Goal: Task Accomplishment & Management: Complete application form

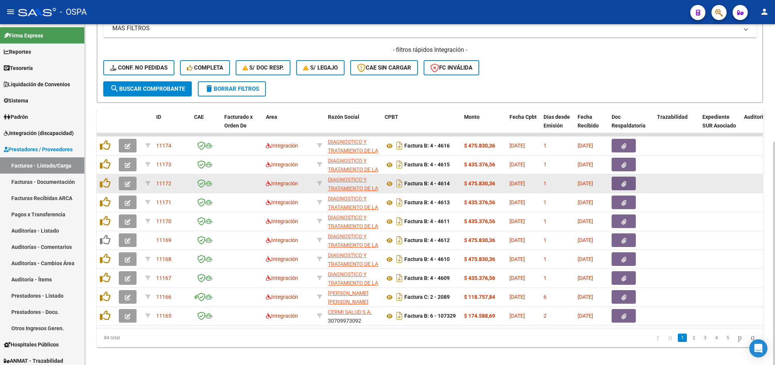
scroll to position [177, 0]
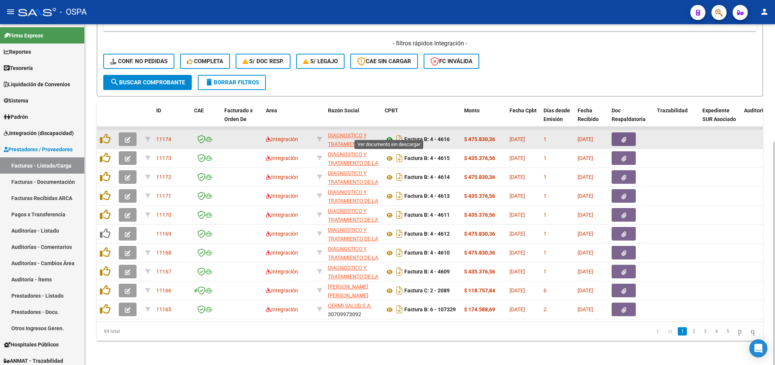
click at [388, 135] on icon at bounding box center [390, 139] width 10 height 9
click at [126, 137] on icon "button" at bounding box center [128, 140] width 6 height 6
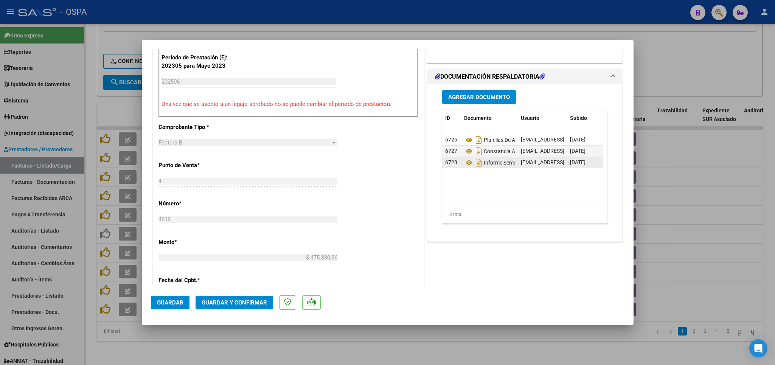
scroll to position [221, 0]
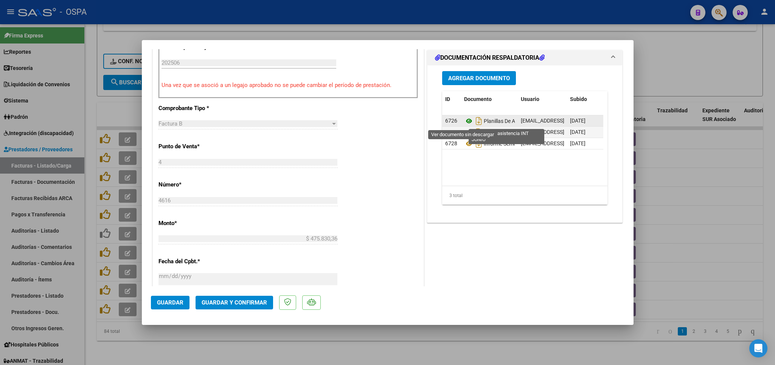
click at [464, 122] on icon at bounding box center [469, 121] width 10 height 9
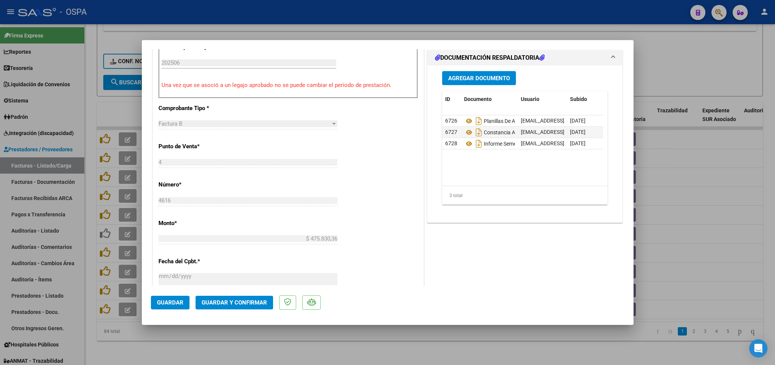
click at [228, 301] on span "Guardar y Confirmar" at bounding box center [234, 302] width 65 height 7
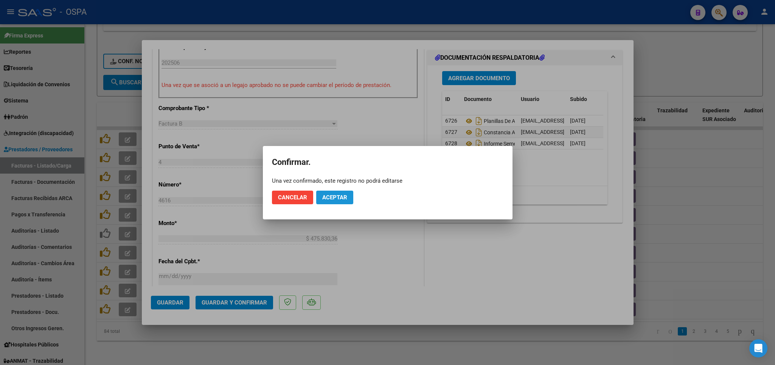
click at [328, 202] on button "Aceptar" at bounding box center [334, 198] width 37 height 14
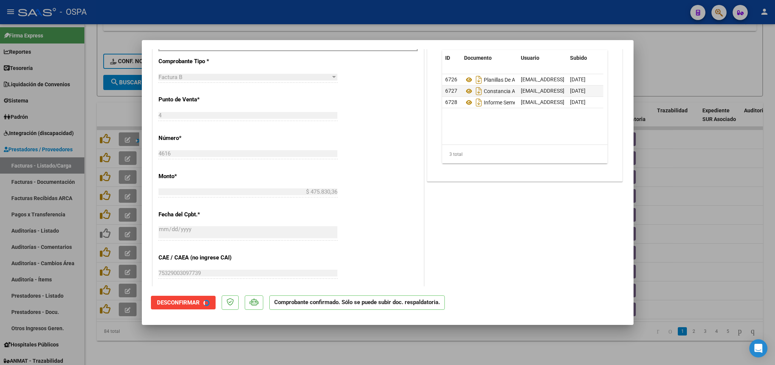
scroll to position [174, 0]
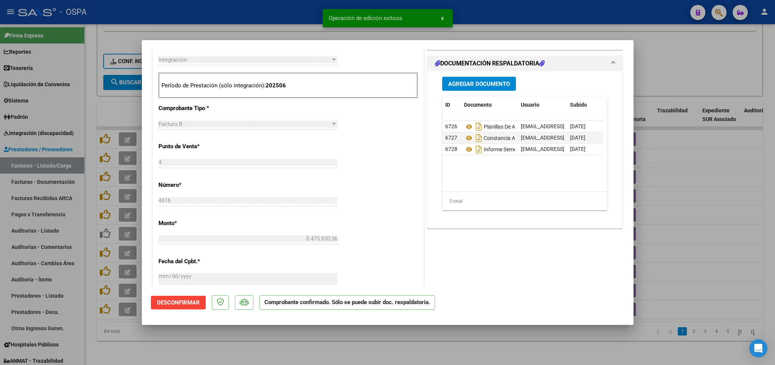
click at [229, 350] on div at bounding box center [387, 182] width 775 height 365
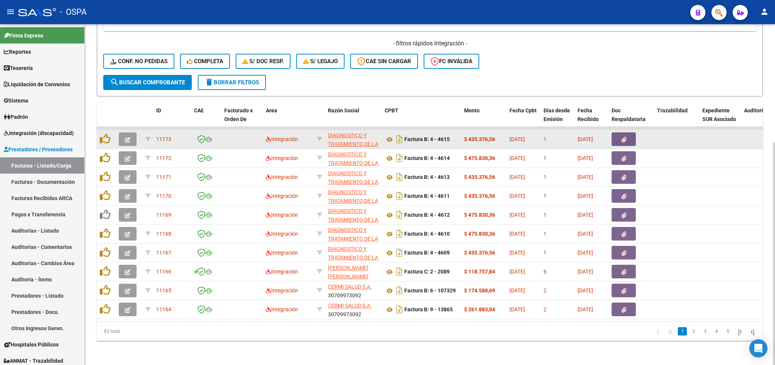
click at [128, 137] on icon "button" at bounding box center [128, 140] width 6 height 6
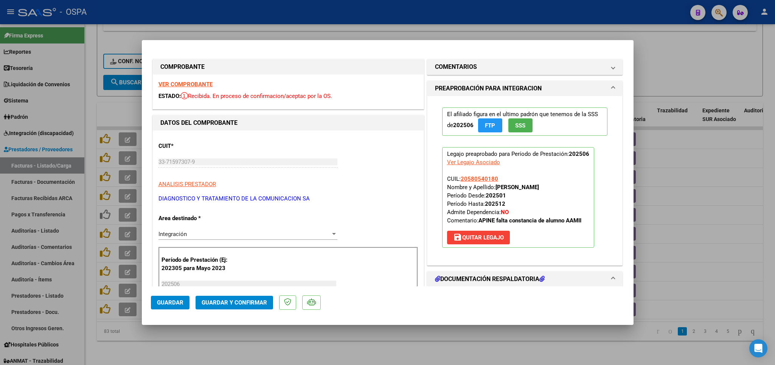
click at [186, 82] on strong "VER COMPROBANTE" at bounding box center [186, 84] width 54 height 7
click at [226, 305] on span "Guardar y Confirmar" at bounding box center [234, 302] width 65 height 7
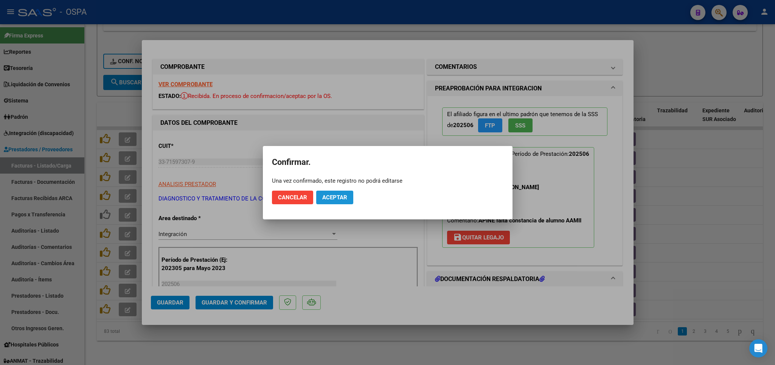
click at [332, 194] on button "Aceptar" at bounding box center [334, 198] width 37 height 14
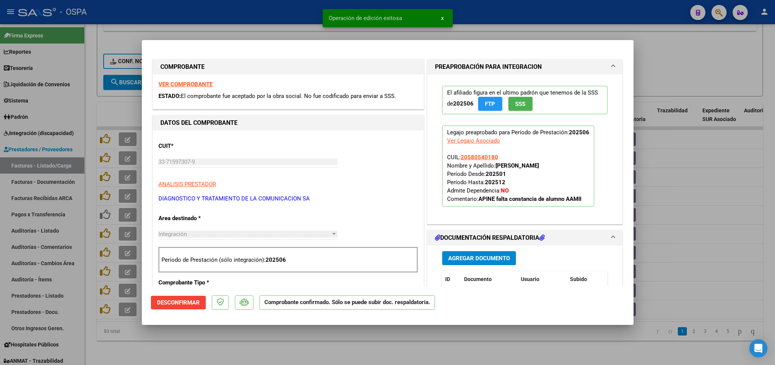
click at [239, 348] on div at bounding box center [387, 182] width 775 height 365
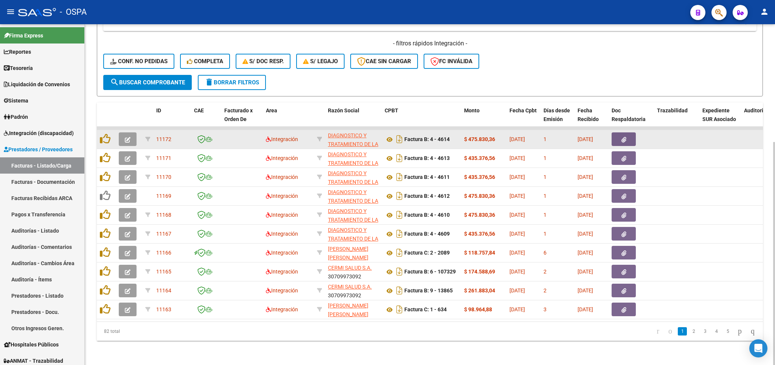
click at [129, 137] on icon "button" at bounding box center [128, 140] width 6 height 6
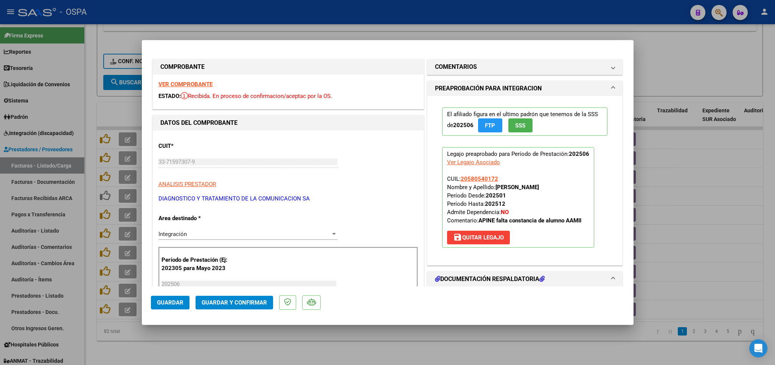
click at [189, 79] on div "VER COMPROBANTE ESTADO: Recibida. En proceso de confirmacion/aceptac por la OS." at bounding box center [288, 92] width 271 height 34
click at [191, 84] on strong "VER COMPROBANTE" at bounding box center [186, 84] width 54 height 7
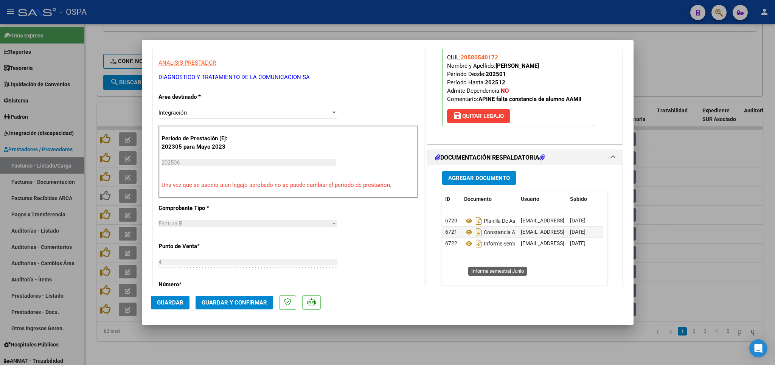
scroll to position [133, 0]
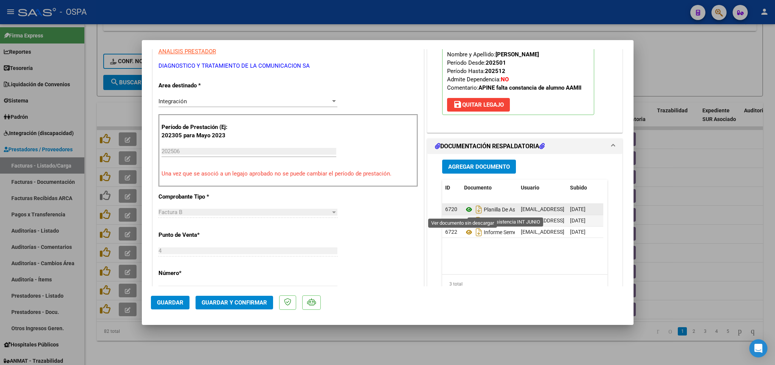
click at [464, 214] on icon at bounding box center [469, 209] width 10 height 9
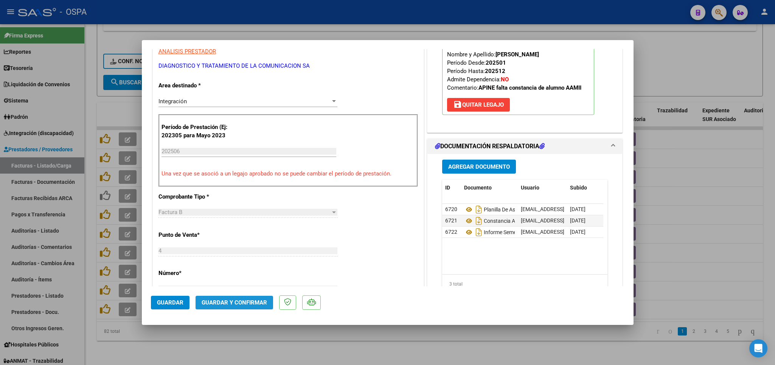
click at [253, 300] on span "Guardar y Confirmar" at bounding box center [234, 302] width 65 height 7
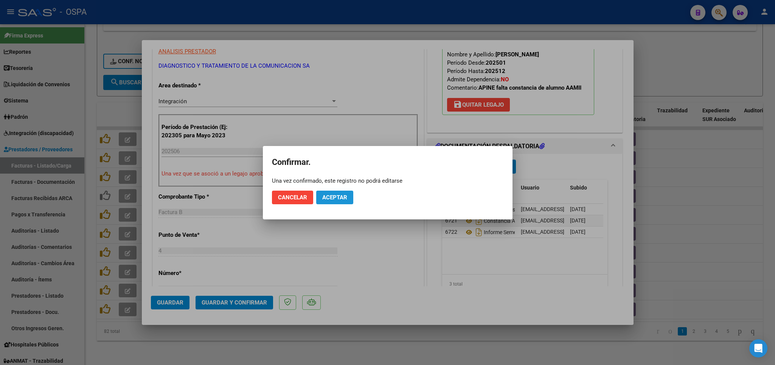
click at [329, 196] on span "Aceptar" at bounding box center [334, 197] width 25 height 7
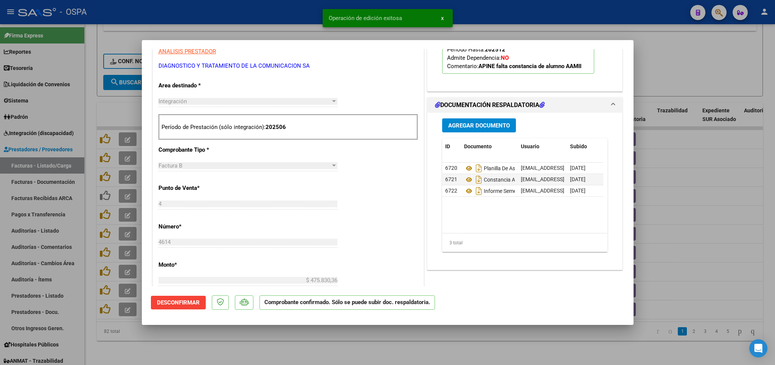
click at [373, 346] on div at bounding box center [387, 182] width 775 height 365
type input "$ 0,00"
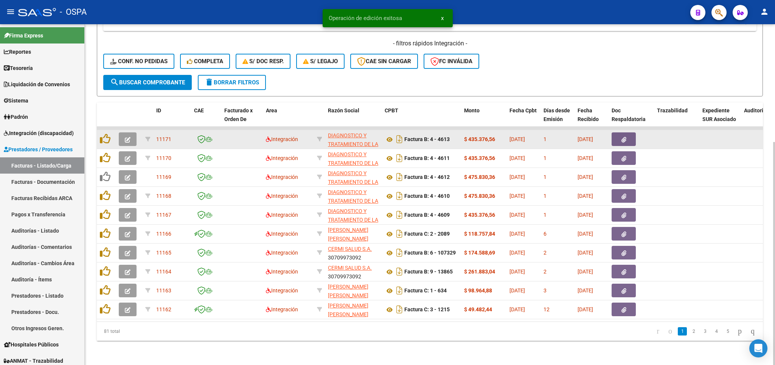
click at [126, 137] on icon "button" at bounding box center [128, 140] width 6 height 6
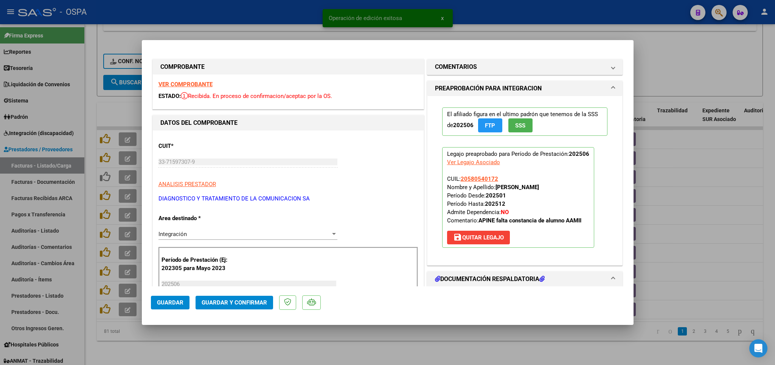
click at [202, 82] on strong "VER COMPROBANTE" at bounding box center [186, 84] width 54 height 7
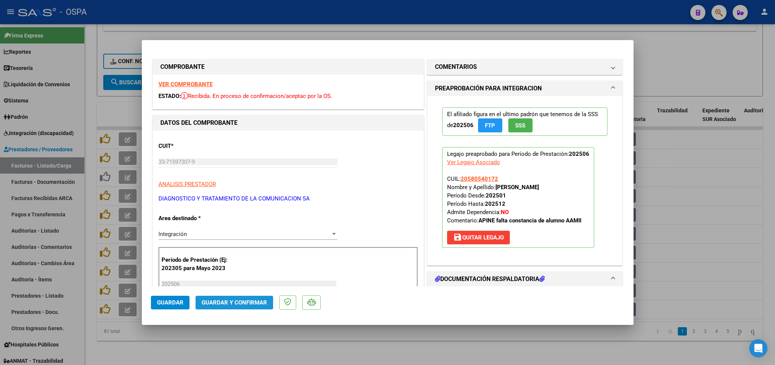
click at [218, 301] on span "Guardar y Confirmar" at bounding box center [234, 302] width 65 height 7
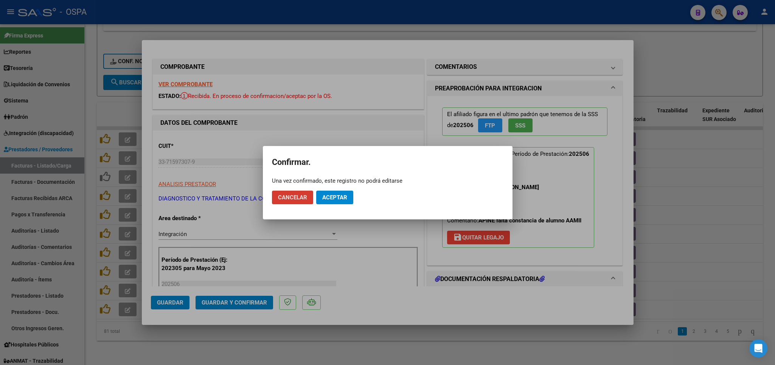
click at [331, 197] on span "Aceptar" at bounding box center [334, 197] width 25 height 7
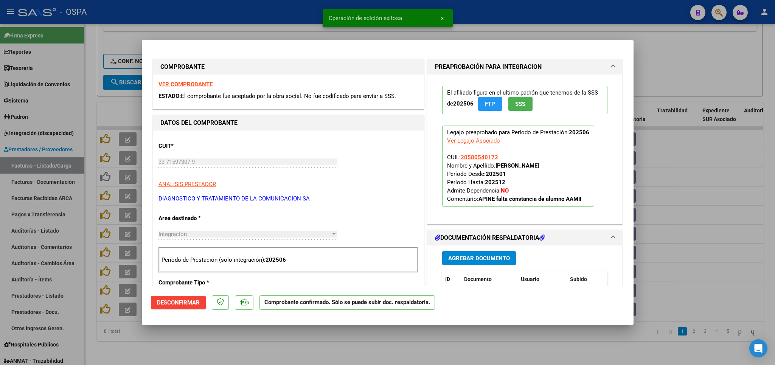
click at [283, 340] on div at bounding box center [387, 182] width 775 height 365
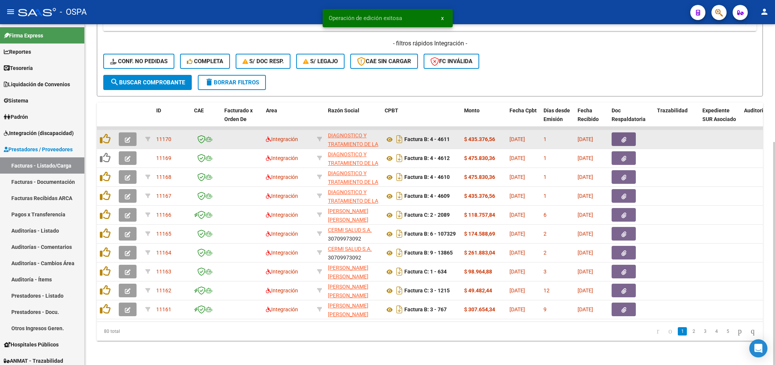
click at [128, 137] on icon "button" at bounding box center [128, 140] width 6 height 6
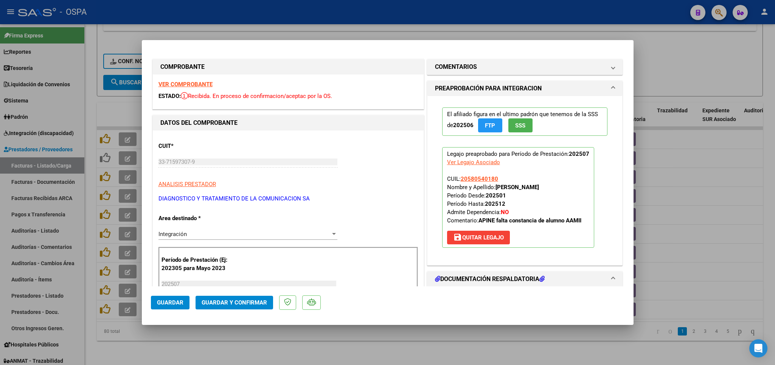
click at [193, 86] on strong "VER COMPROBANTE" at bounding box center [186, 84] width 54 height 7
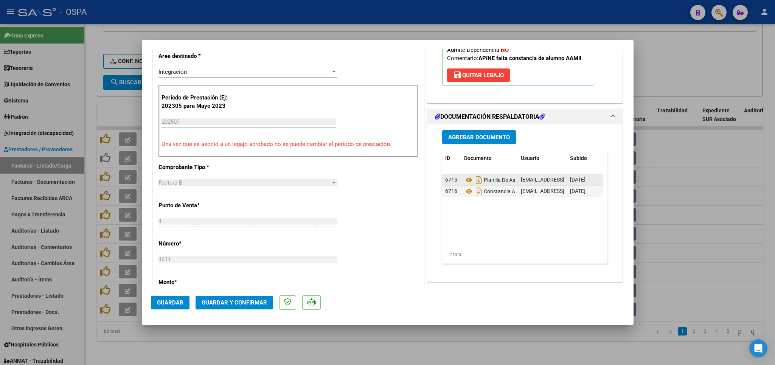
scroll to position [177, 0]
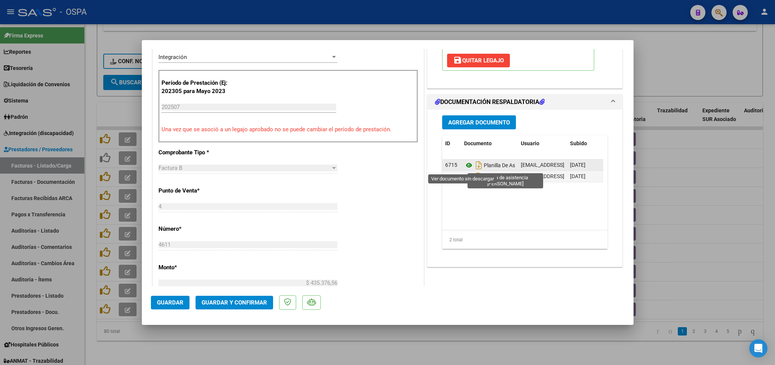
click at [464, 165] on icon at bounding box center [469, 165] width 10 height 9
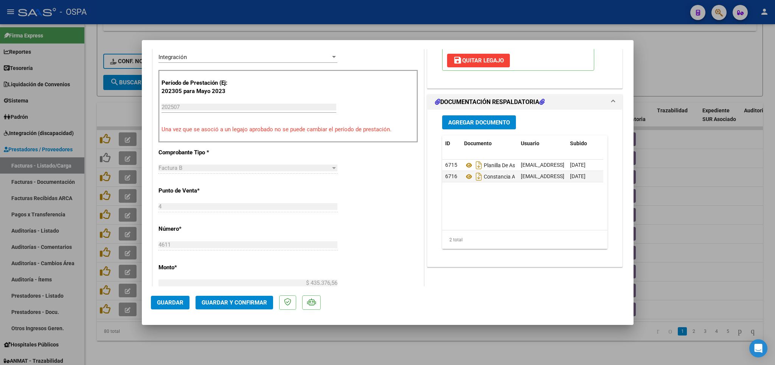
click at [247, 298] on button "Guardar y Confirmar" at bounding box center [235, 303] width 78 height 14
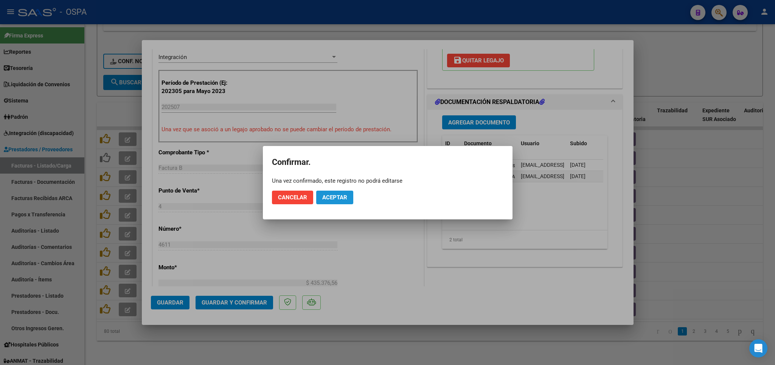
click at [327, 199] on span "Aceptar" at bounding box center [334, 197] width 25 height 7
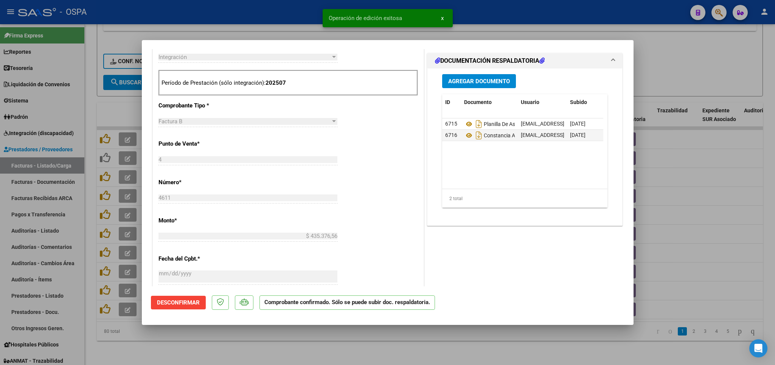
click at [271, 345] on div at bounding box center [387, 182] width 775 height 365
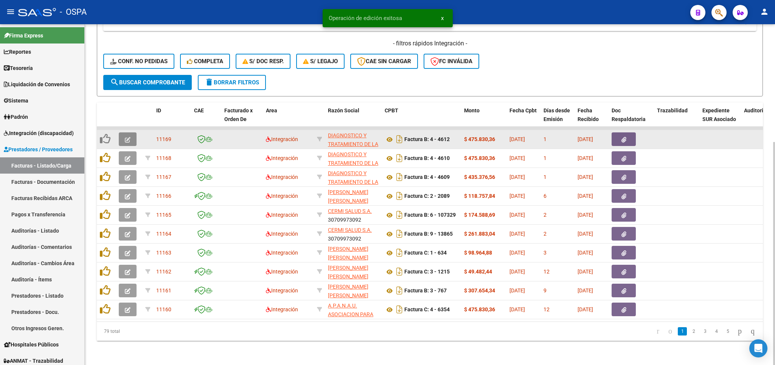
click at [127, 136] on span "button" at bounding box center [128, 139] width 6 height 7
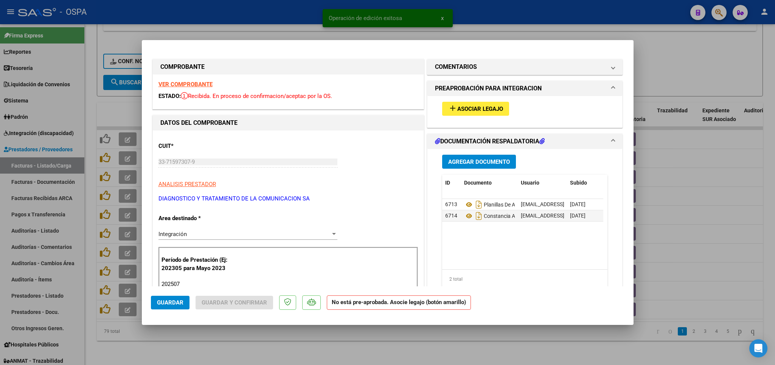
click at [171, 84] on strong "VER COMPROBANTE" at bounding box center [186, 84] width 54 height 7
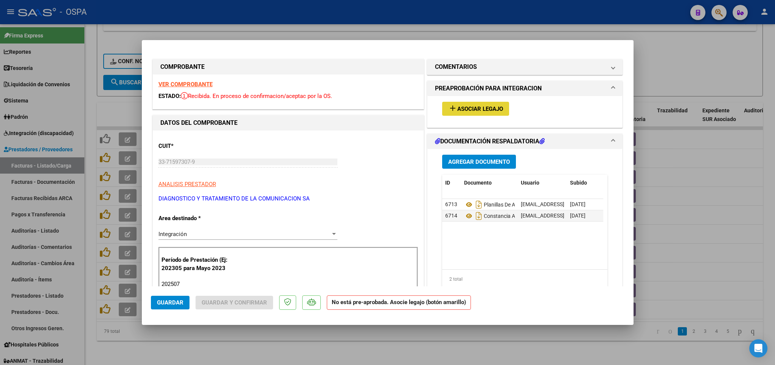
click at [474, 109] on span "Asociar Legajo" at bounding box center [480, 109] width 46 height 7
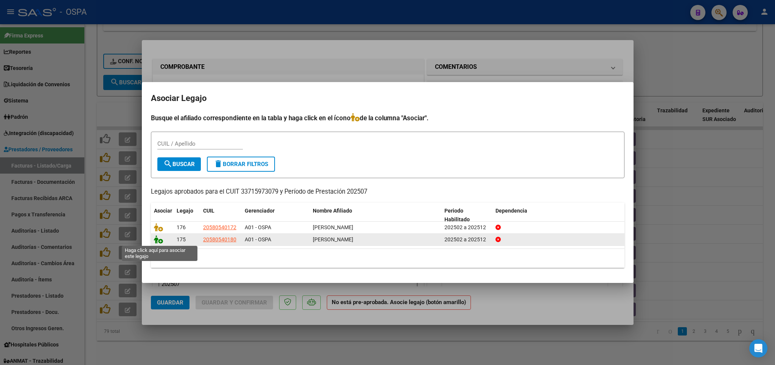
click at [160, 242] on icon at bounding box center [158, 239] width 9 height 8
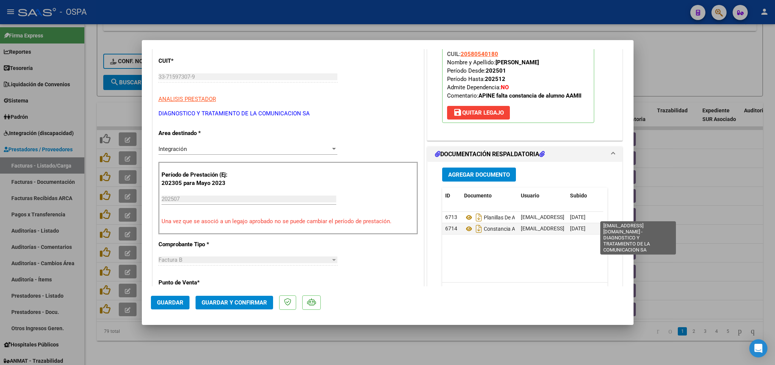
scroll to position [89, 0]
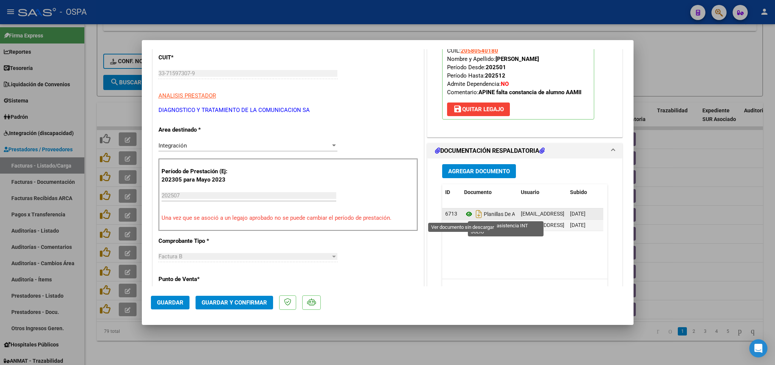
click at [464, 216] on icon at bounding box center [469, 214] width 10 height 9
click at [253, 300] on span "Guardar y Confirmar" at bounding box center [234, 302] width 65 height 7
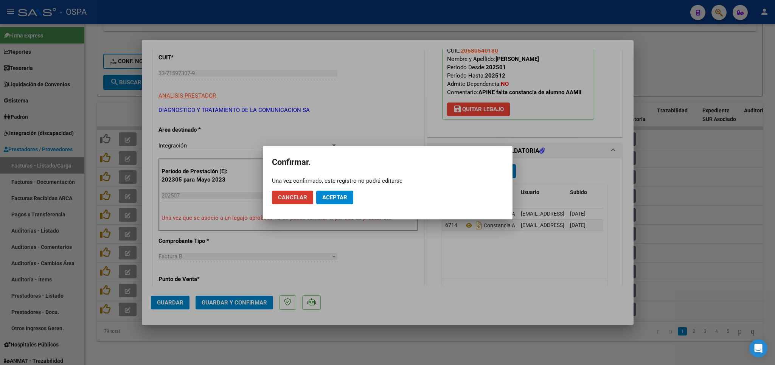
click at [326, 200] on span "Aceptar" at bounding box center [334, 197] width 25 height 7
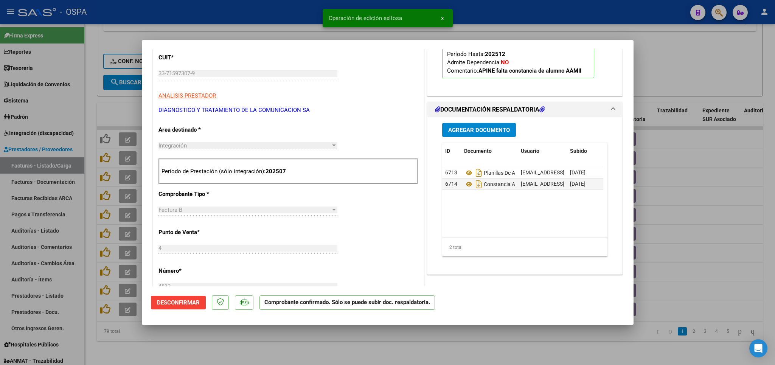
click at [315, 340] on div at bounding box center [387, 182] width 775 height 365
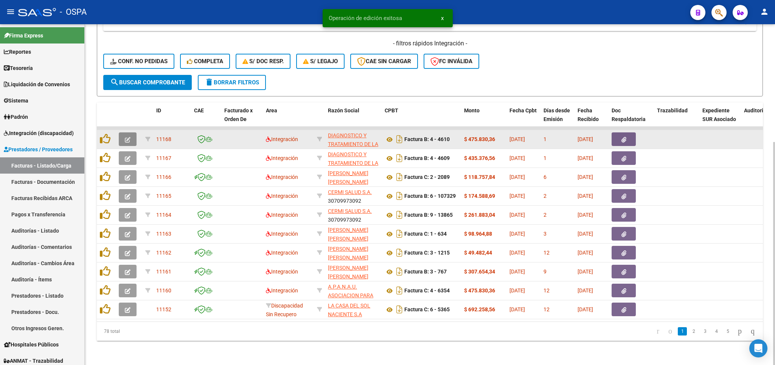
click at [126, 137] on icon "button" at bounding box center [128, 140] width 6 height 6
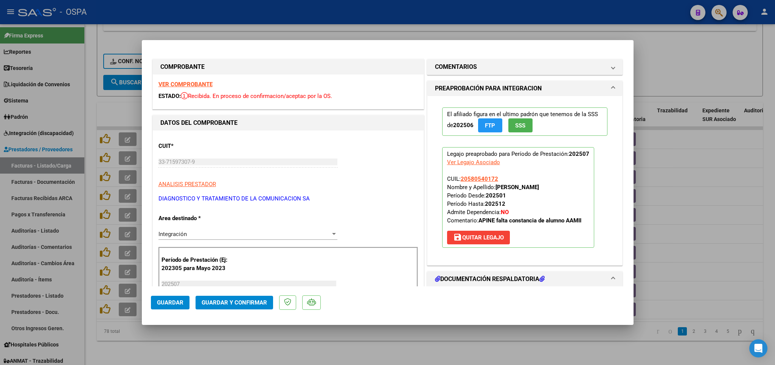
click at [173, 81] on strong "VER COMPROBANTE" at bounding box center [186, 84] width 54 height 7
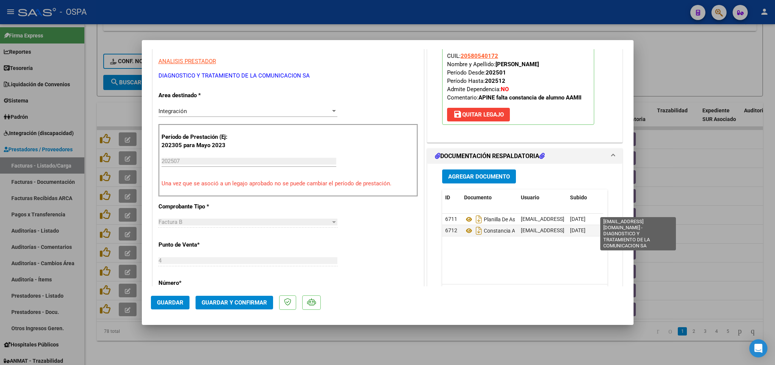
scroll to position [133, 0]
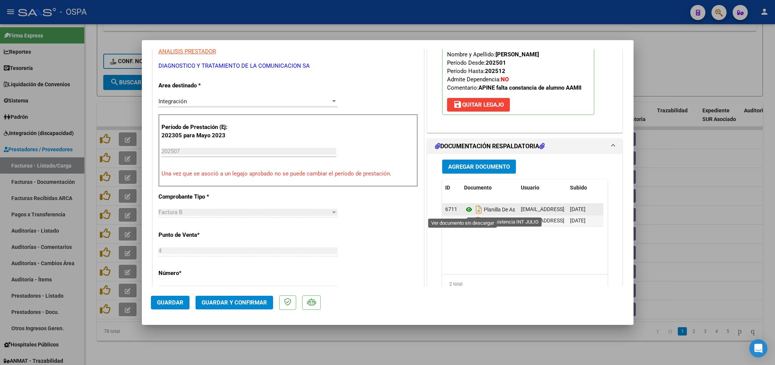
click at [464, 210] on icon at bounding box center [469, 209] width 10 height 9
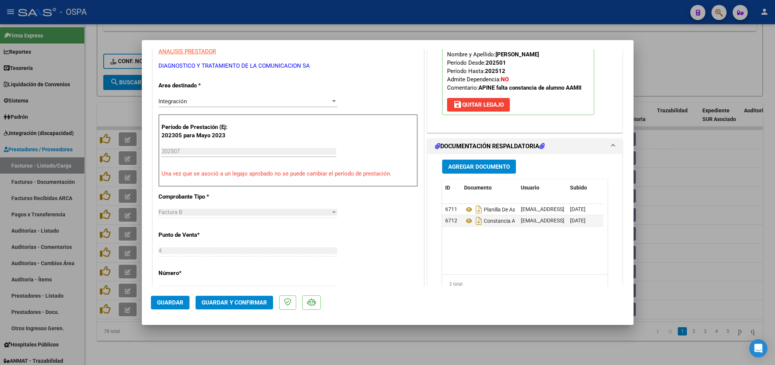
click at [233, 298] on button "Guardar y Confirmar" at bounding box center [235, 303] width 78 height 14
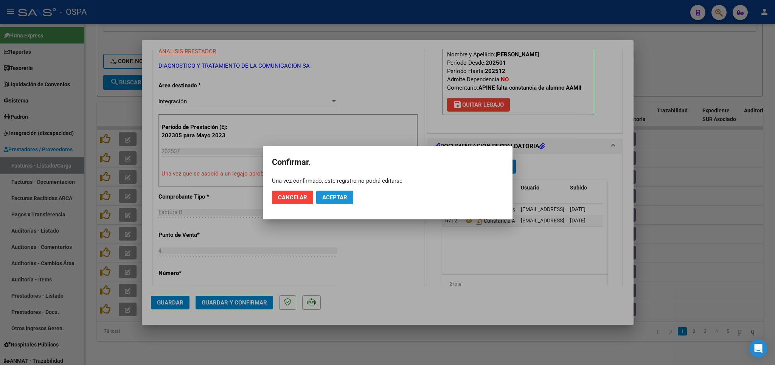
click at [327, 197] on span "Aceptar" at bounding box center [334, 197] width 25 height 7
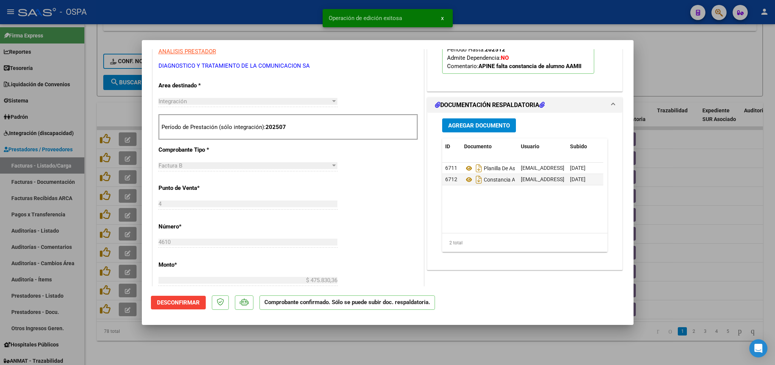
click at [360, 347] on div at bounding box center [387, 182] width 775 height 365
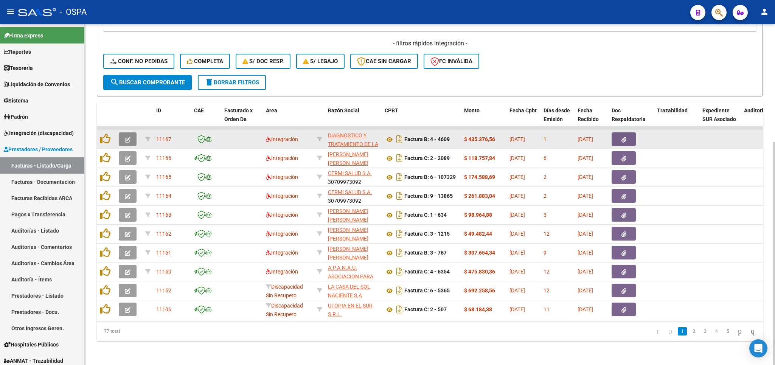
click at [127, 137] on icon "button" at bounding box center [128, 140] width 6 height 6
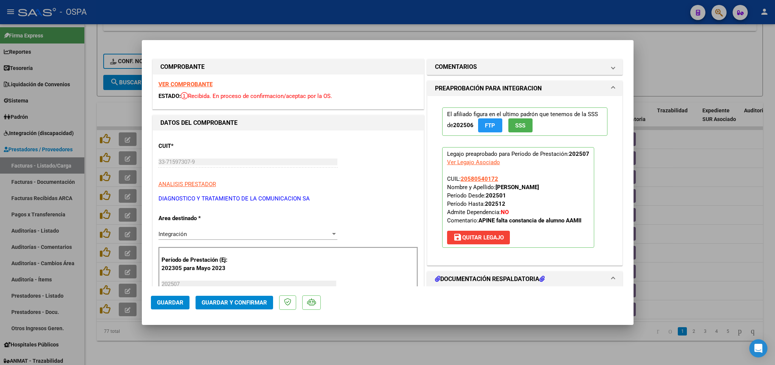
click at [193, 85] on strong "VER COMPROBANTE" at bounding box center [186, 84] width 54 height 7
click at [239, 303] on span "Guardar y Confirmar" at bounding box center [234, 302] width 65 height 7
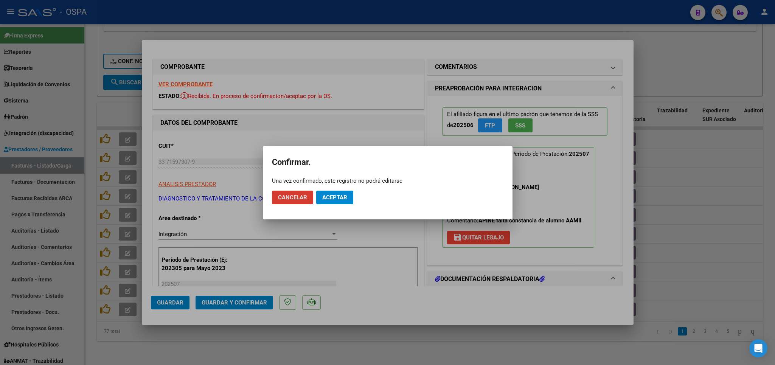
click at [337, 199] on span "Aceptar" at bounding box center [334, 197] width 25 height 7
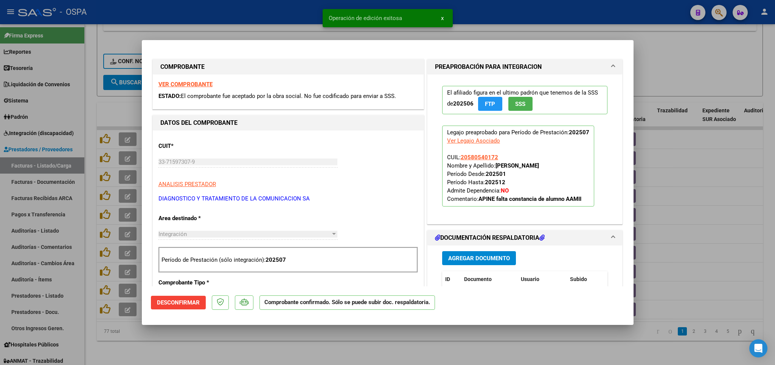
click at [283, 344] on div at bounding box center [387, 182] width 775 height 365
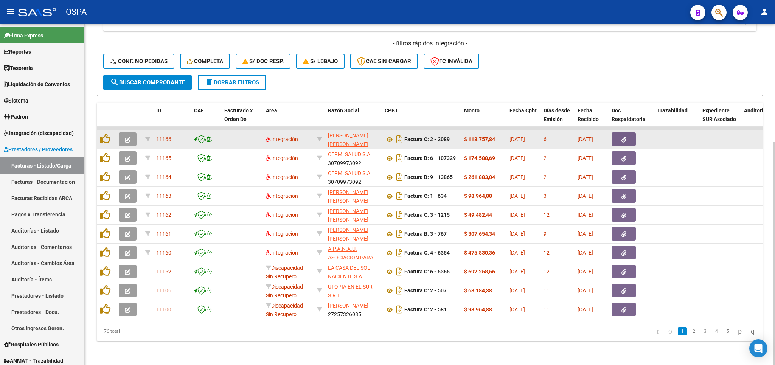
click at [125, 137] on button "button" at bounding box center [128, 139] width 18 height 14
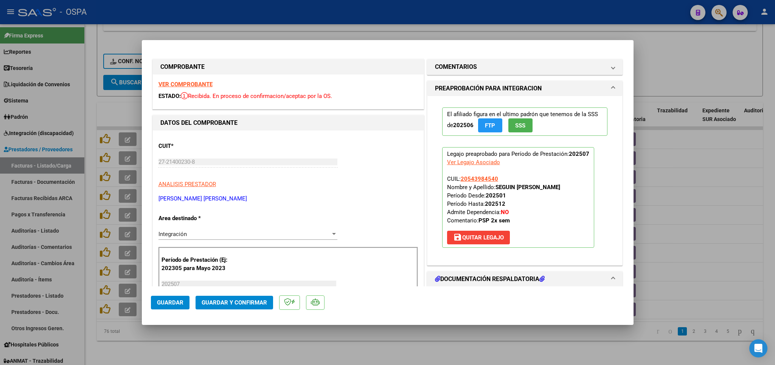
click at [191, 84] on strong "VER COMPROBANTE" at bounding box center [186, 84] width 54 height 7
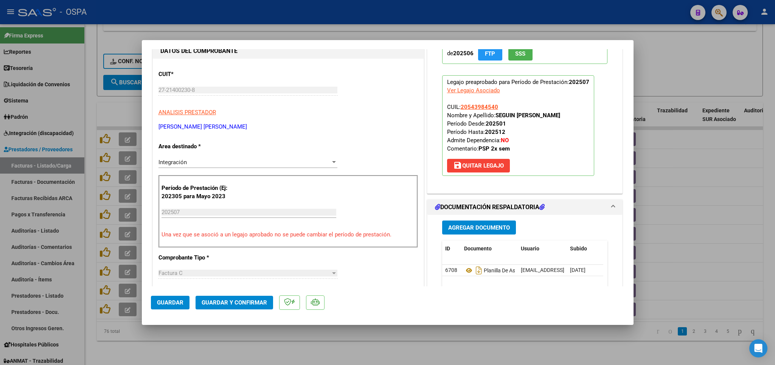
scroll to position [89, 0]
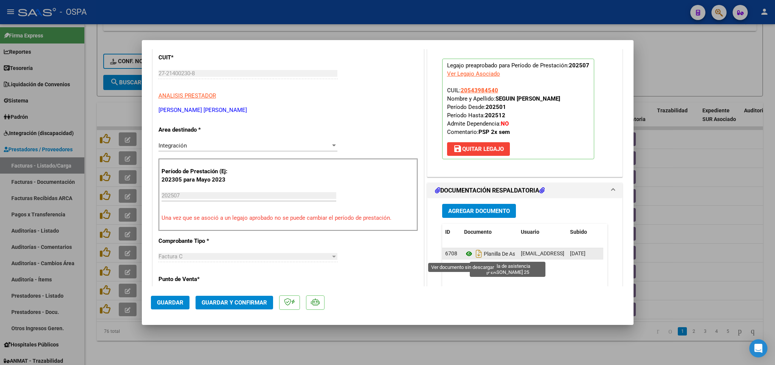
click at [464, 255] on icon at bounding box center [469, 253] width 10 height 9
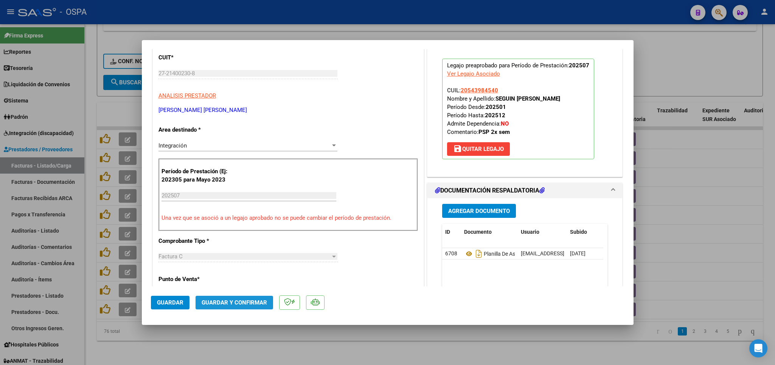
click at [241, 302] on span "Guardar y Confirmar" at bounding box center [234, 302] width 65 height 7
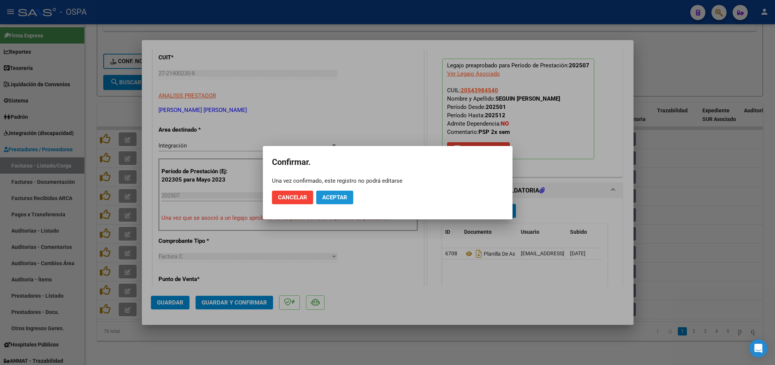
click at [337, 195] on span "Aceptar" at bounding box center [334, 197] width 25 height 7
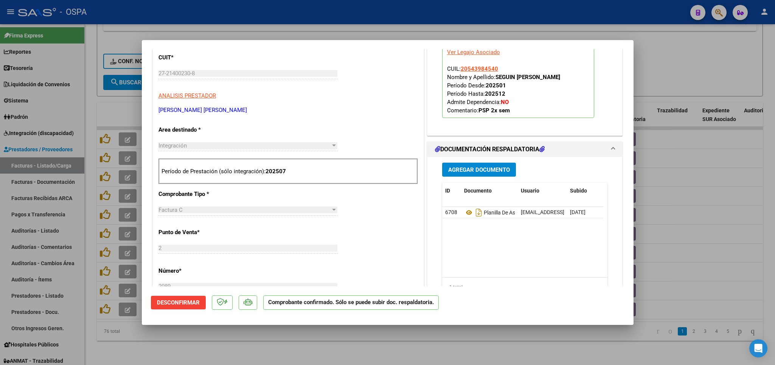
click at [295, 343] on div at bounding box center [387, 182] width 775 height 365
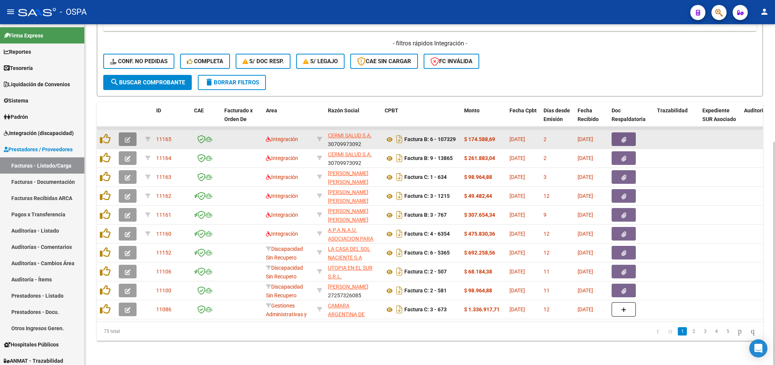
click at [133, 132] on button "button" at bounding box center [128, 139] width 18 height 14
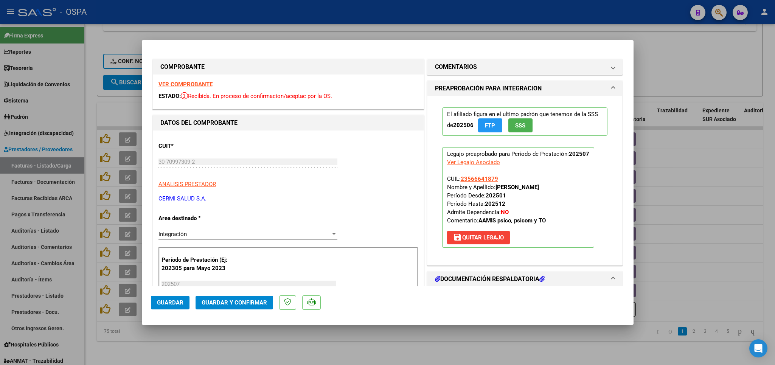
click at [189, 85] on strong "VER COMPROBANTE" at bounding box center [186, 84] width 54 height 7
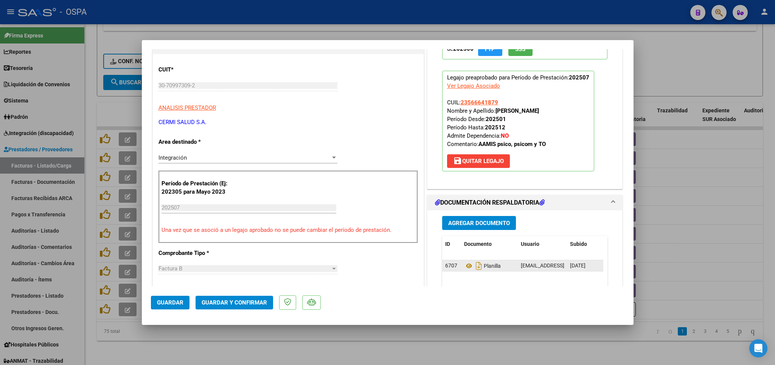
scroll to position [133, 0]
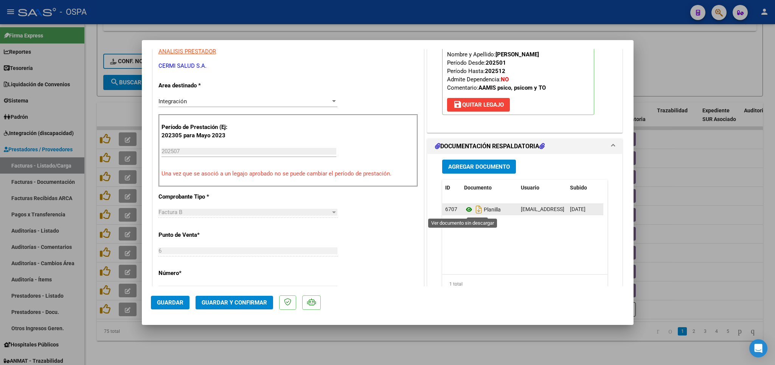
click at [464, 212] on icon at bounding box center [469, 209] width 10 height 9
click at [243, 301] on span "Guardar y Confirmar" at bounding box center [234, 302] width 65 height 7
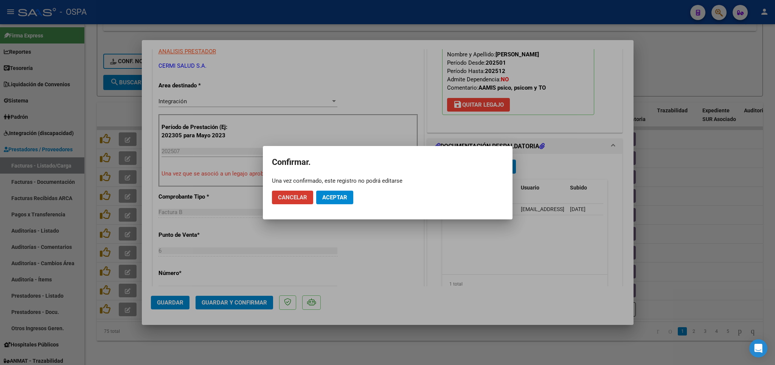
click at [338, 198] on span "Aceptar" at bounding box center [334, 197] width 25 height 7
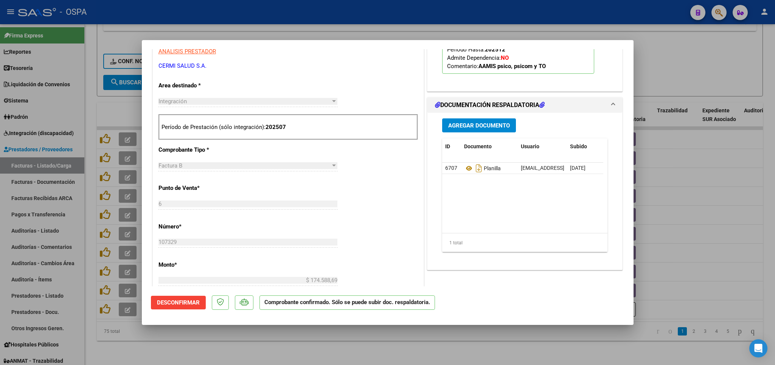
click at [339, 355] on div at bounding box center [387, 182] width 775 height 365
type input "$ 0,00"
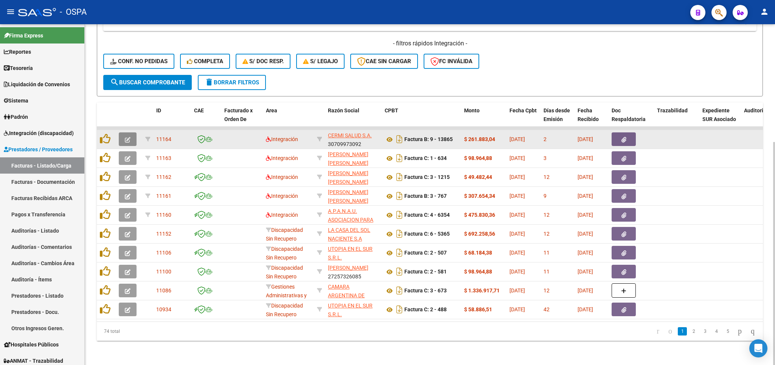
click at [130, 137] on icon "button" at bounding box center [128, 140] width 6 height 6
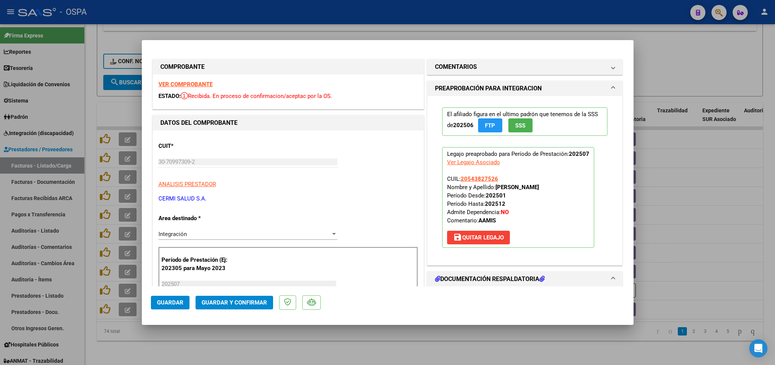
click at [194, 85] on strong "VER COMPROBANTE" at bounding box center [186, 84] width 54 height 7
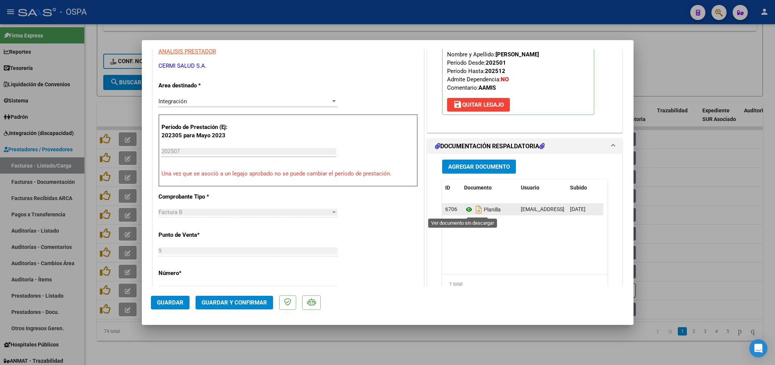
click at [464, 210] on icon at bounding box center [469, 209] width 10 height 9
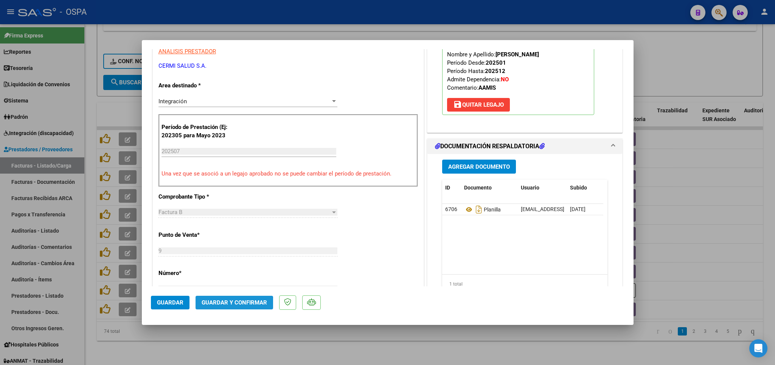
click at [232, 306] on span "Guardar y Confirmar" at bounding box center [234, 302] width 65 height 7
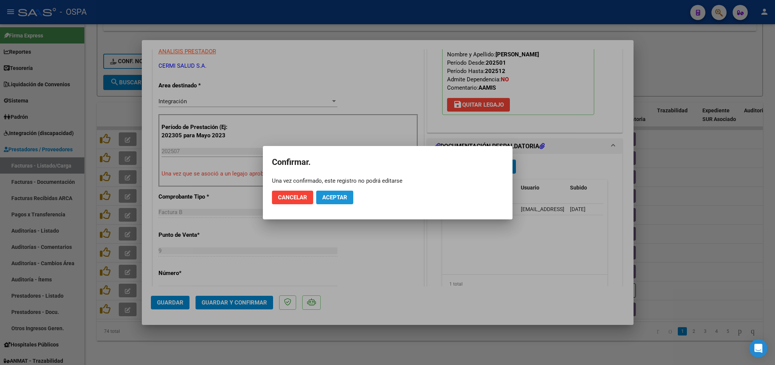
click at [346, 199] on span "Aceptar" at bounding box center [334, 197] width 25 height 7
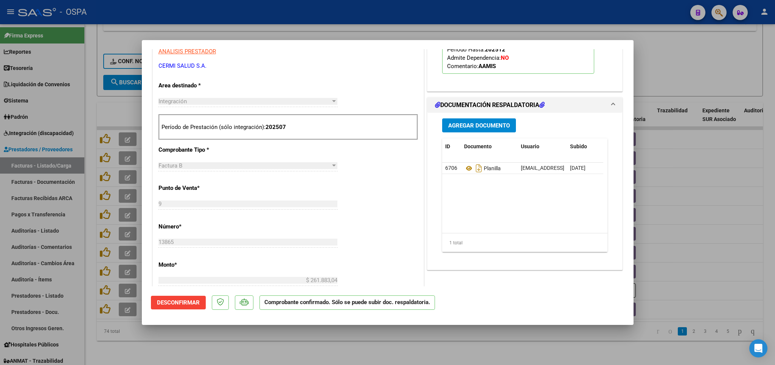
click at [236, 331] on div at bounding box center [387, 182] width 775 height 365
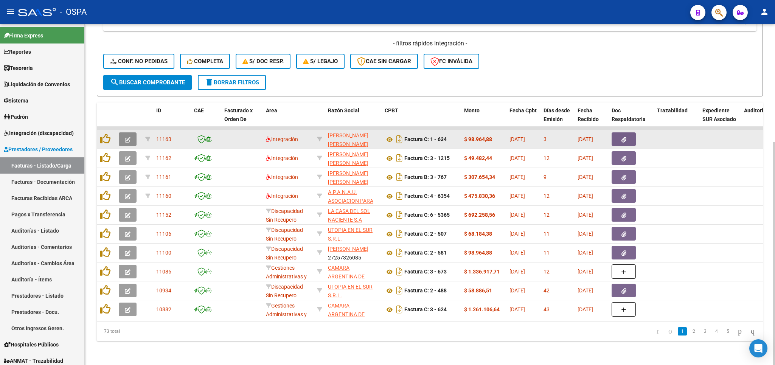
click at [128, 137] on icon "button" at bounding box center [128, 140] width 6 height 6
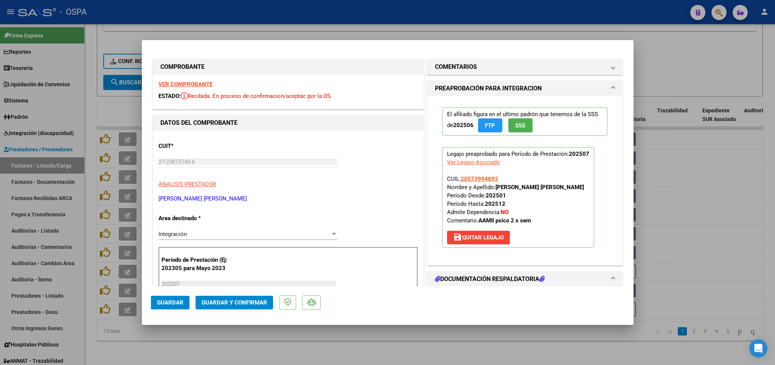
click at [193, 84] on strong "VER COMPROBANTE" at bounding box center [186, 84] width 54 height 7
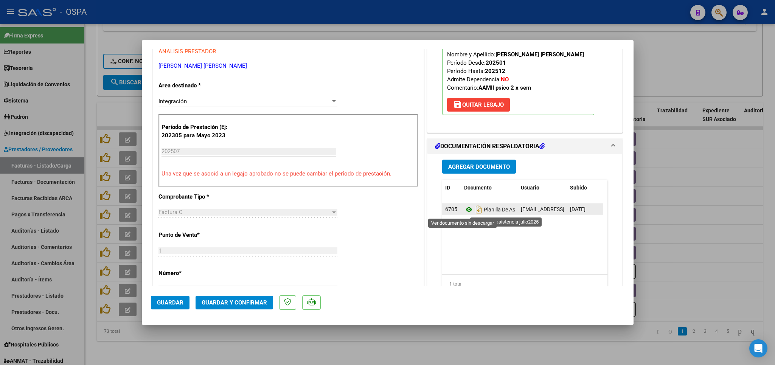
click at [464, 208] on icon at bounding box center [469, 209] width 10 height 9
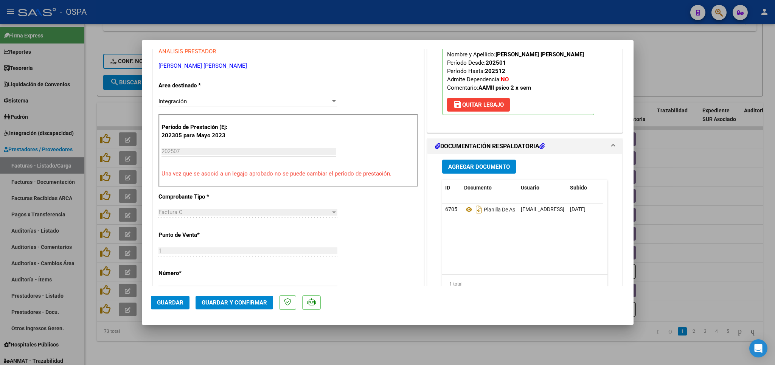
click at [244, 300] on span "Guardar y Confirmar" at bounding box center [234, 302] width 65 height 7
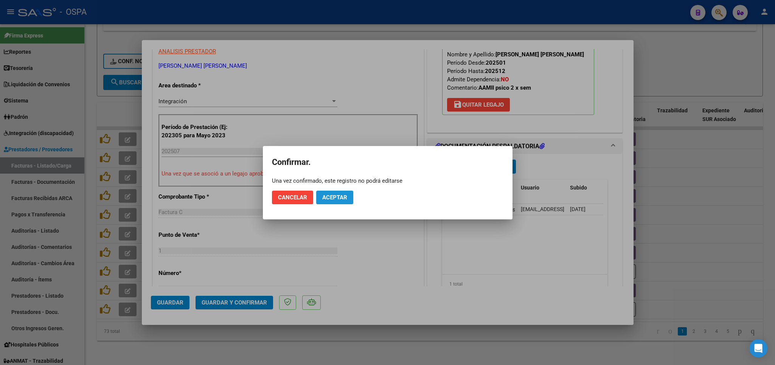
click at [333, 199] on span "Aceptar" at bounding box center [334, 197] width 25 height 7
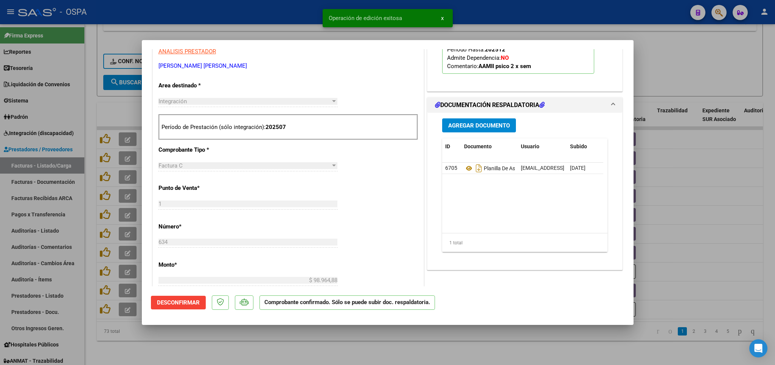
click at [294, 349] on div at bounding box center [387, 182] width 775 height 365
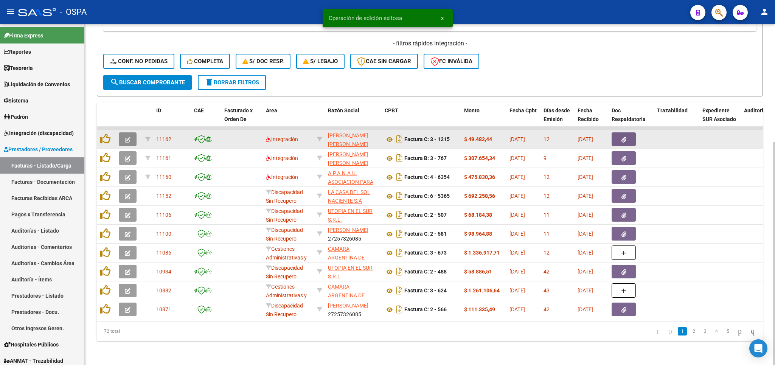
click at [128, 137] on icon "button" at bounding box center [128, 140] width 6 height 6
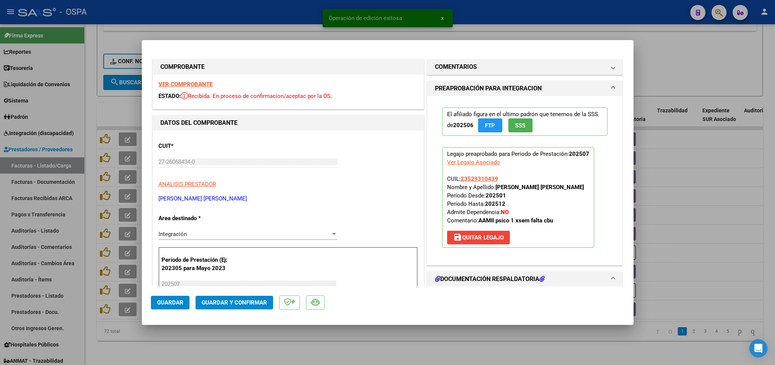
click at [194, 83] on strong "VER COMPROBANTE" at bounding box center [186, 84] width 54 height 7
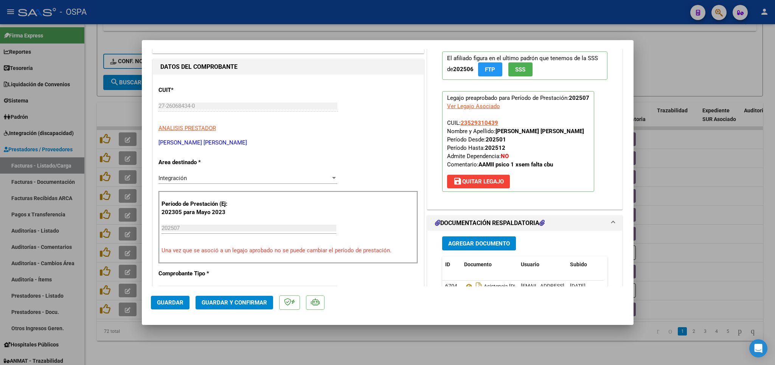
scroll to position [89, 0]
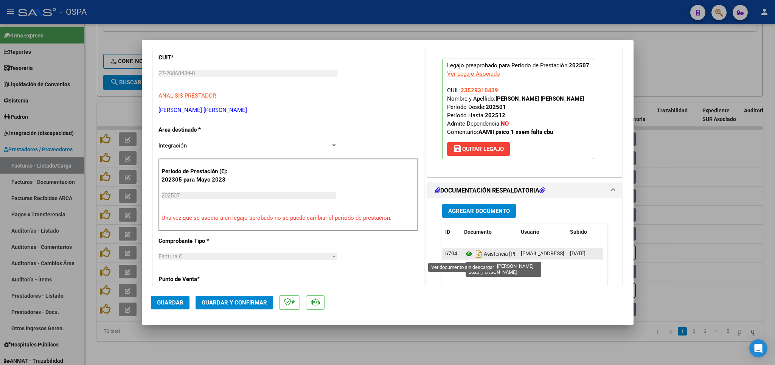
click at [464, 256] on icon at bounding box center [469, 253] width 10 height 9
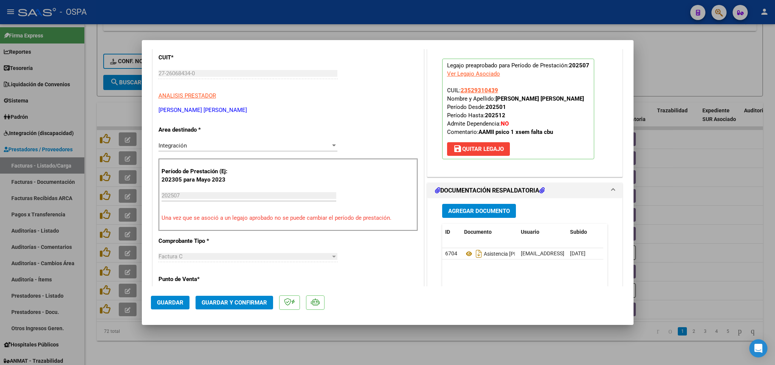
click at [265, 303] on span "Guardar y Confirmar" at bounding box center [234, 302] width 65 height 7
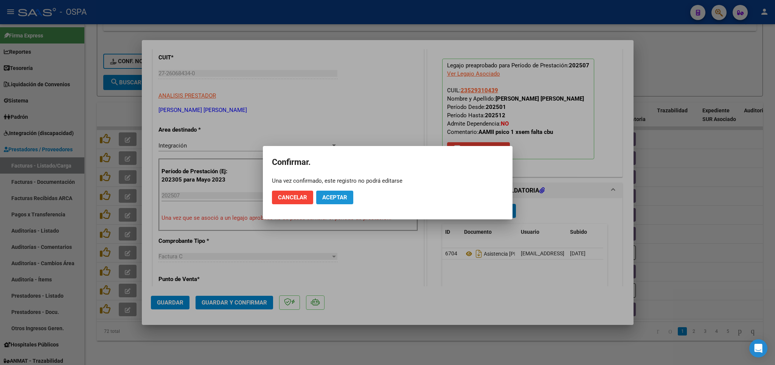
click at [345, 198] on span "Aceptar" at bounding box center [334, 197] width 25 height 7
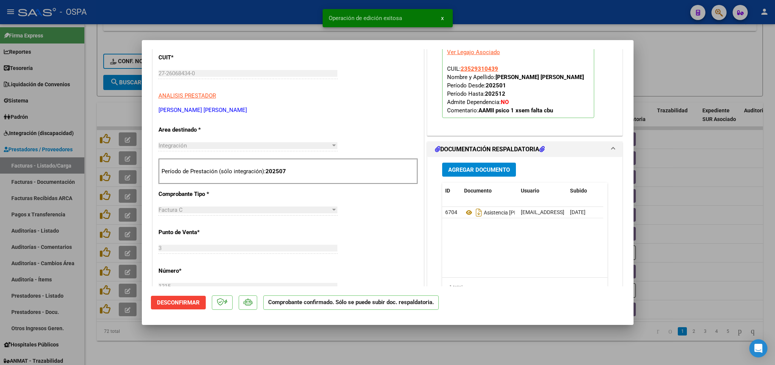
click at [315, 345] on div at bounding box center [387, 182] width 775 height 365
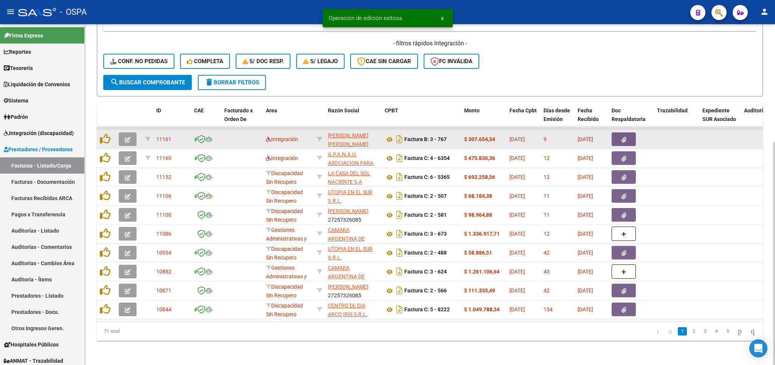
click at [130, 137] on icon "button" at bounding box center [128, 140] width 6 height 6
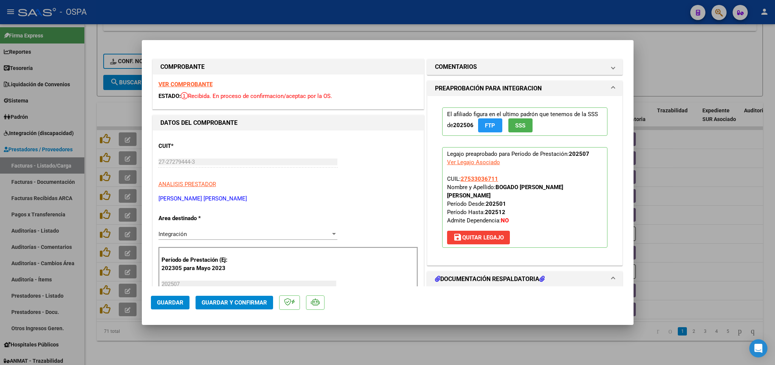
click at [177, 85] on strong "VER COMPROBANTE" at bounding box center [186, 84] width 54 height 7
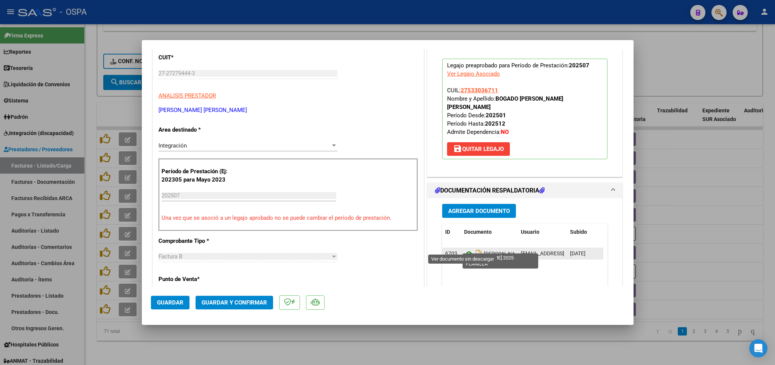
click at [465, 249] on icon at bounding box center [469, 253] width 10 height 9
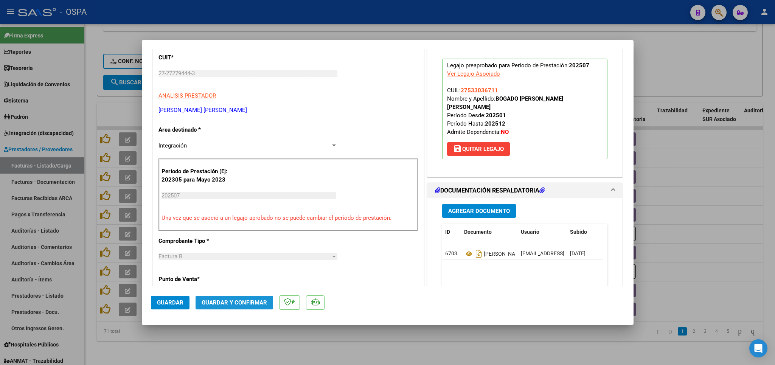
click at [235, 300] on span "Guardar y Confirmar" at bounding box center [234, 302] width 65 height 7
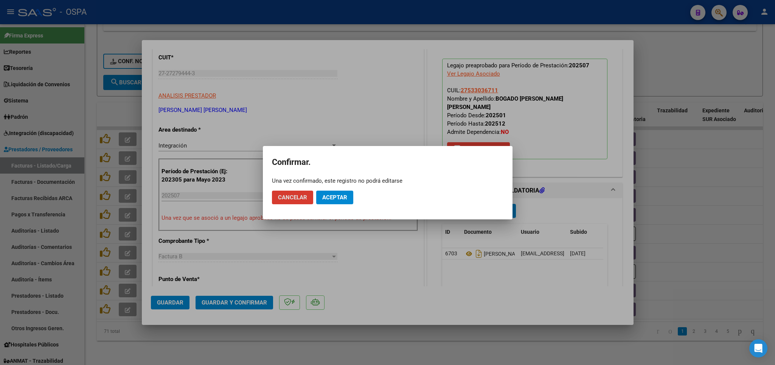
click at [331, 201] on button "Aceptar" at bounding box center [334, 198] width 37 height 14
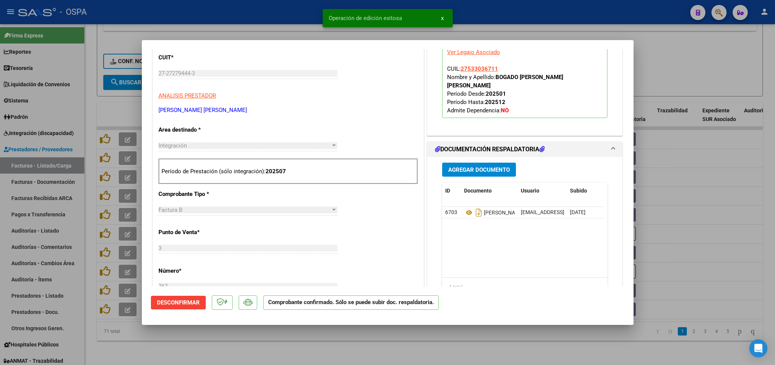
click at [330, 346] on div at bounding box center [387, 182] width 775 height 365
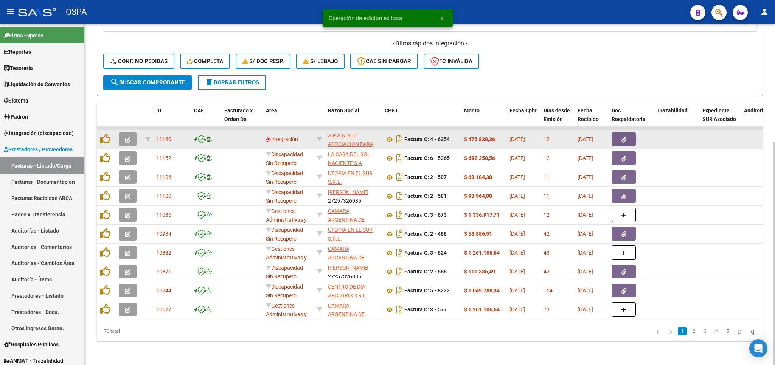
click at [131, 132] on button "button" at bounding box center [128, 139] width 18 height 14
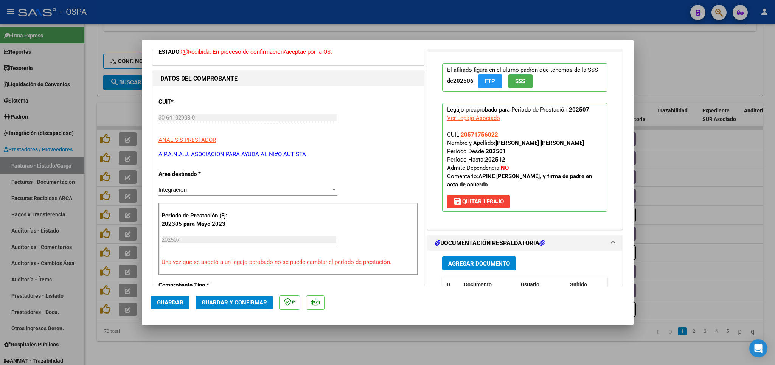
scroll to position [0, 0]
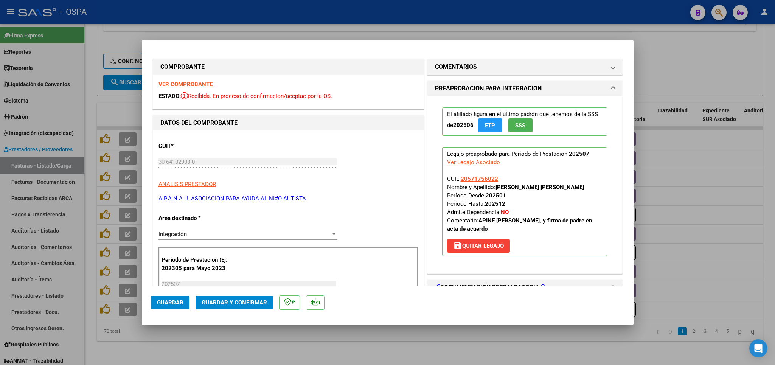
click at [196, 84] on strong "VER COMPROBANTE" at bounding box center [186, 84] width 54 height 7
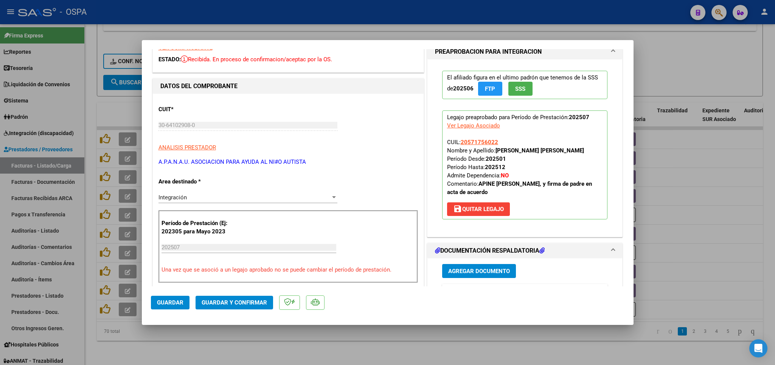
scroll to position [89, 0]
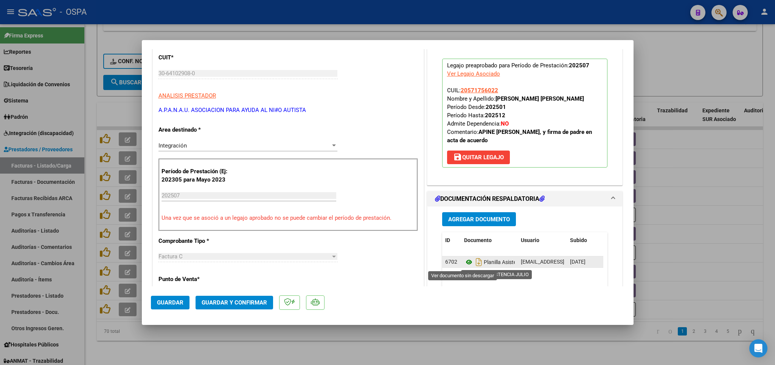
click at [464, 263] on icon at bounding box center [469, 262] width 10 height 9
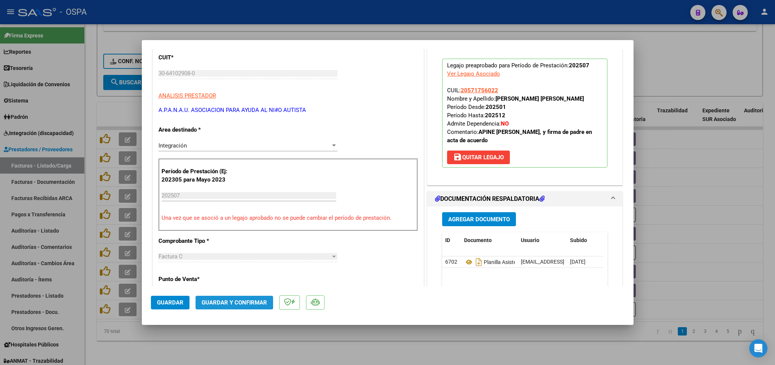
click at [232, 300] on span "Guardar y Confirmar" at bounding box center [234, 302] width 65 height 7
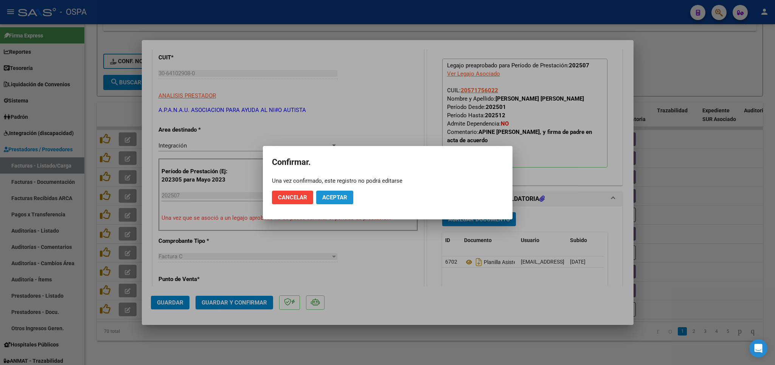
click at [338, 198] on span "Aceptar" at bounding box center [334, 197] width 25 height 7
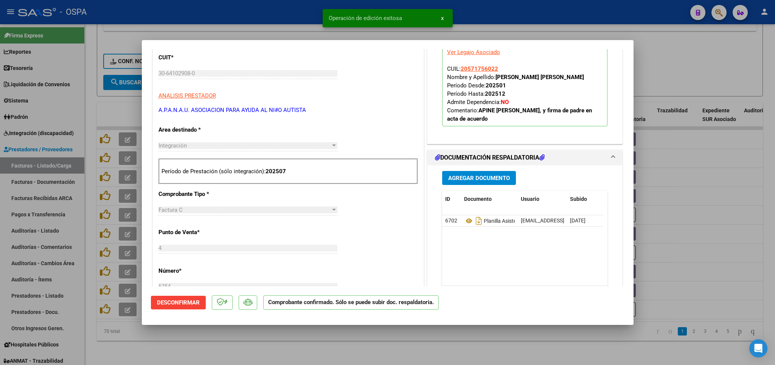
click at [364, 350] on div at bounding box center [387, 182] width 775 height 365
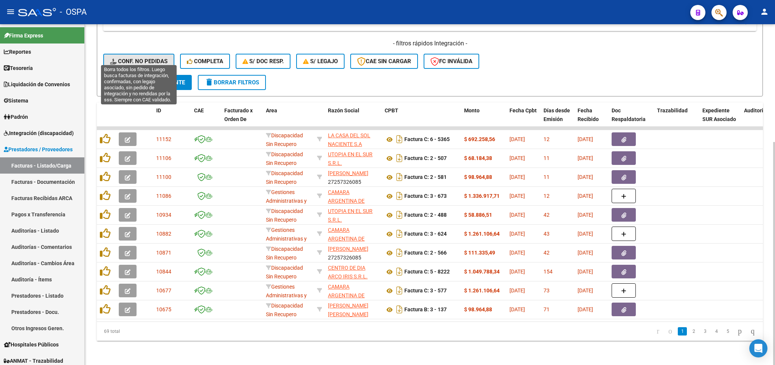
drag, startPoint x: 133, startPoint y: 53, endPoint x: 132, endPoint y: 58, distance: 4.6
click at [134, 58] on span "Conf. no pedidas" at bounding box center [139, 61] width 58 height 7
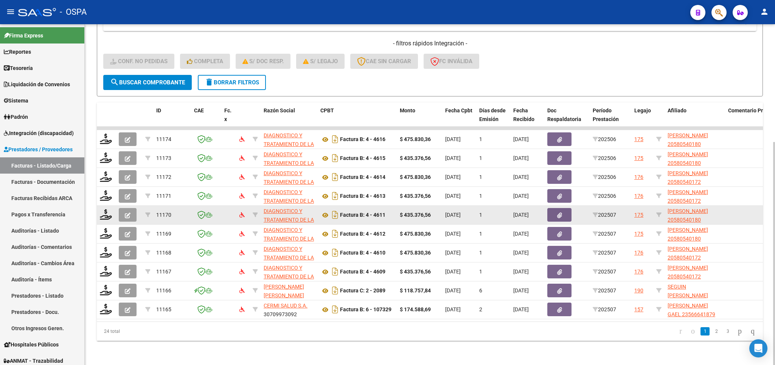
scroll to position [135, 0]
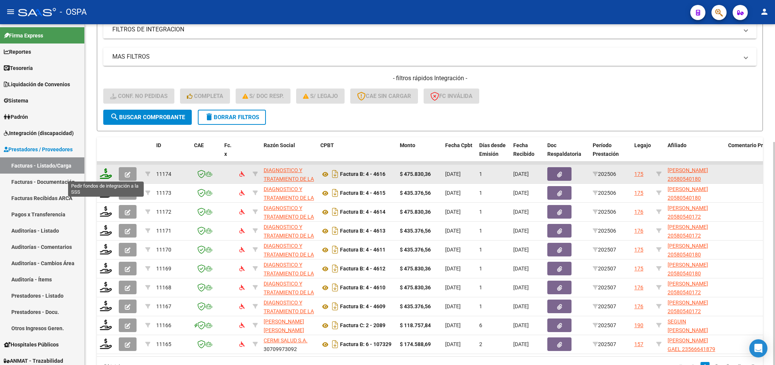
click at [110, 174] on icon at bounding box center [106, 173] width 12 height 11
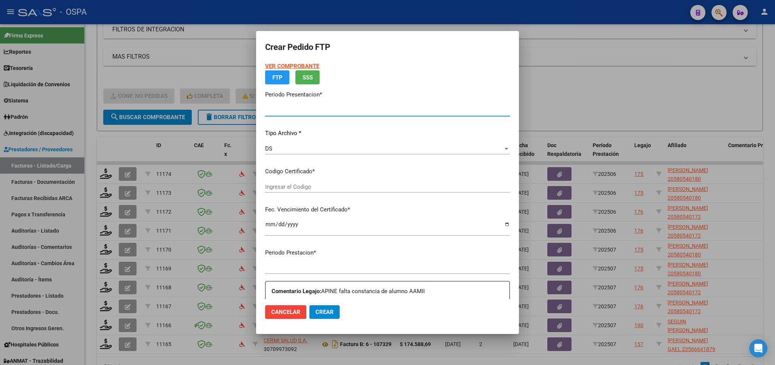
type input "202507"
type input "202506"
type input "$ 475.830,36"
type input "arg02000580540182023101720281017bs420"
type input "[DATE]"
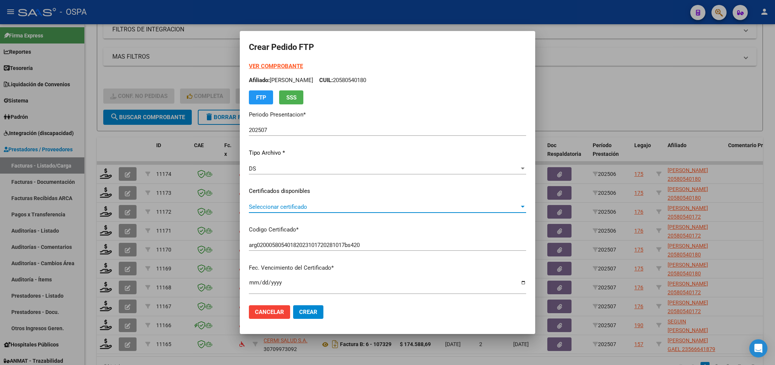
click at [413, 207] on span "Seleccionar certificado" at bounding box center [384, 207] width 270 height 7
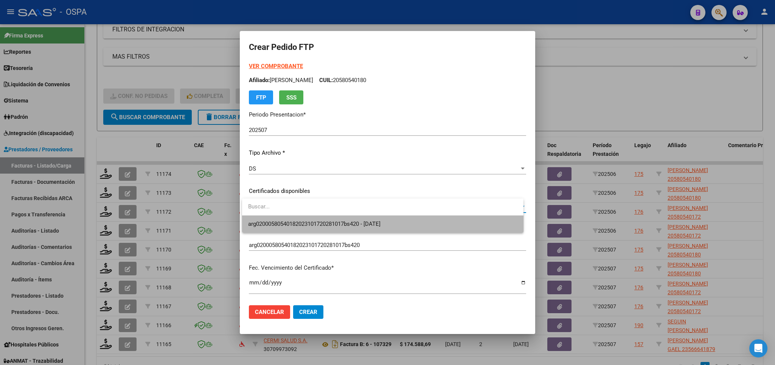
click at [413, 222] on span "arg02000580540182023101720281017bs420 - [DATE]" at bounding box center [382, 224] width 269 height 17
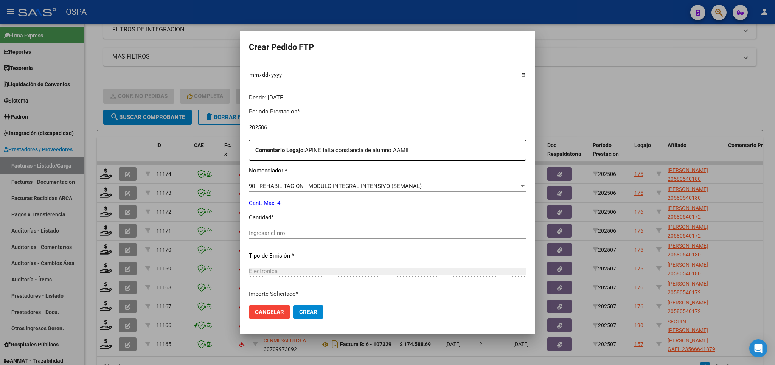
scroll to position [221, 0]
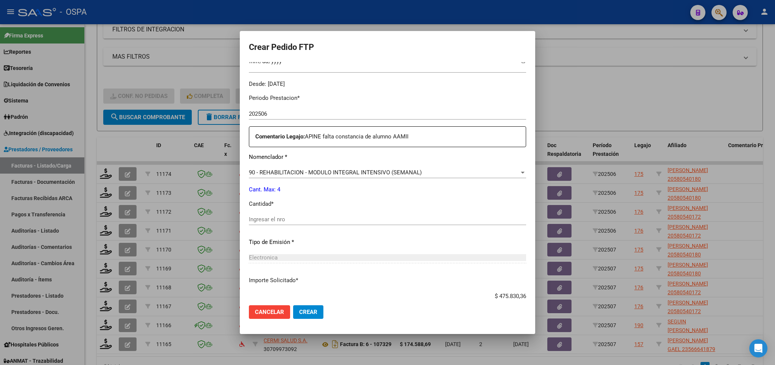
click at [431, 167] on div "90 - REHABILITACION - MODULO INTEGRAL INTENSIVO (SEMANAL) Seleccionar nomenclad…" at bounding box center [387, 172] width 277 height 11
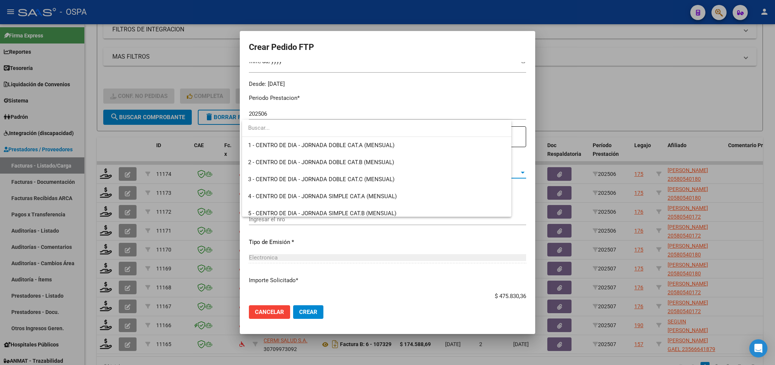
scroll to position [1492, 0]
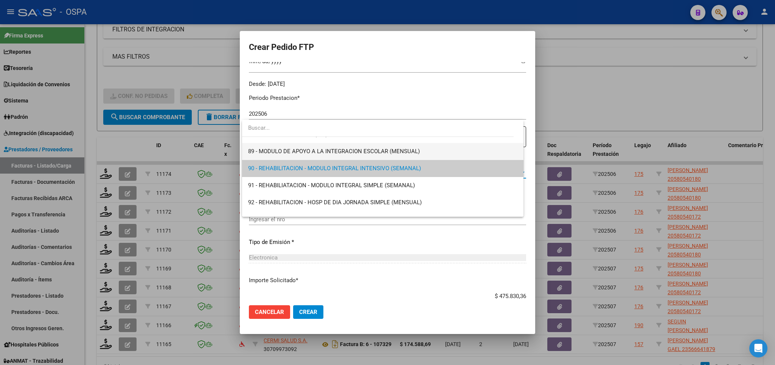
click at [428, 152] on span "89 - MODULO DE APOYO A LA INTEGRACION ESCOLAR (MENSUAL)" at bounding box center [382, 151] width 269 height 17
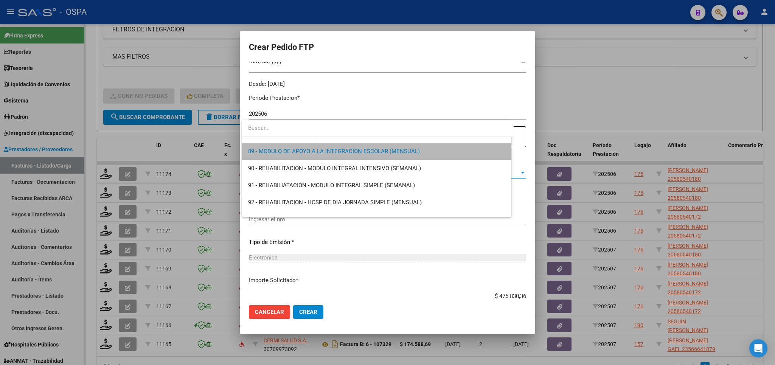
scroll to position [1498, 0]
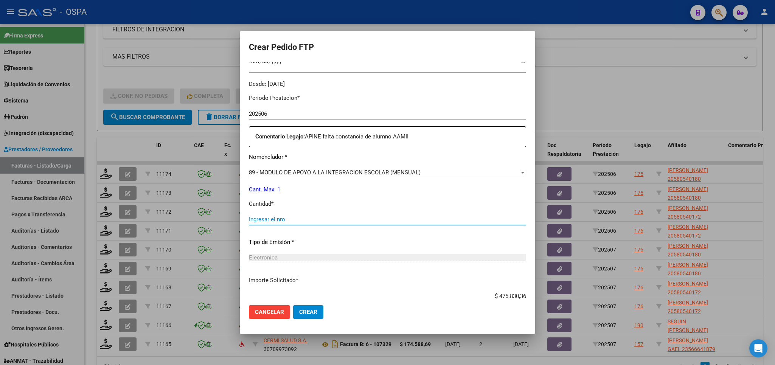
click at [394, 216] on input "Ingresar el nro" at bounding box center [387, 219] width 277 height 7
type input "1"
click at [309, 313] on span "Crear" at bounding box center [308, 312] width 18 height 7
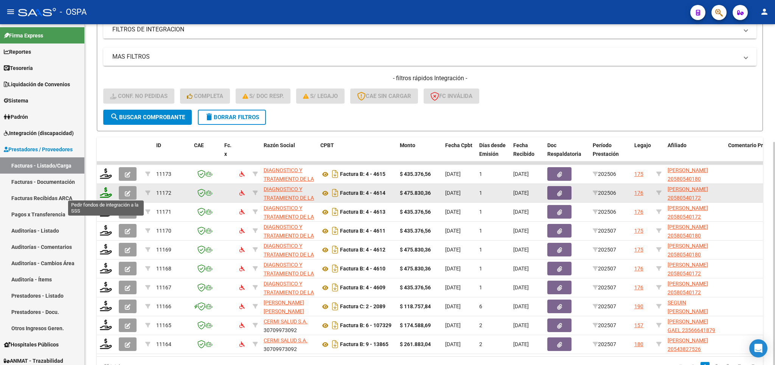
click at [104, 194] on icon at bounding box center [106, 192] width 12 height 11
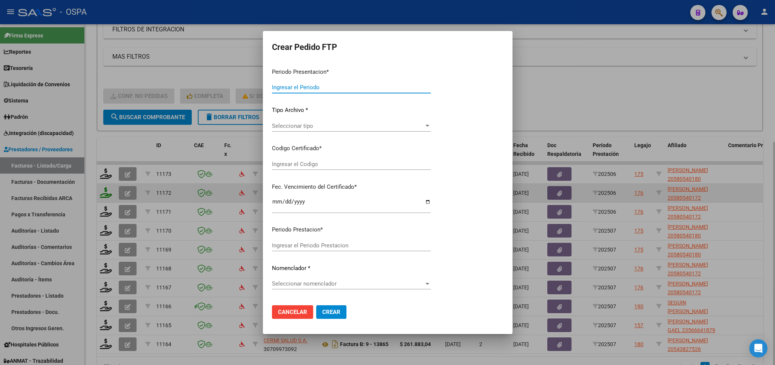
type input "202507"
type input "202506"
type input "$ 475.830,36"
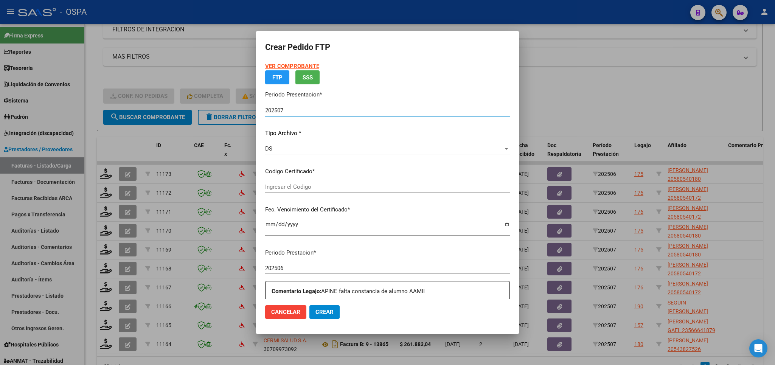
type input "ARG020005805401720221110020251110BS 430"
type input "[DATE]"
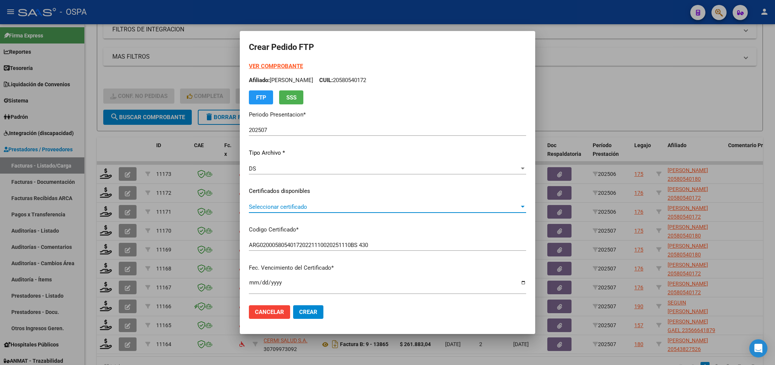
click at [424, 210] on span "Seleccionar certificado" at bounding box center [384, 207] width 270 height 7
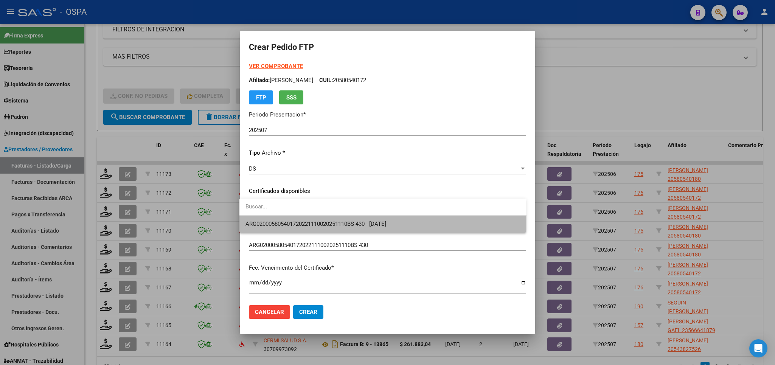
click at [422, 225] on span "ARG020005805401720221110020251110BS 430 - [DATE]" at bounding box center [383, 224] width 275 height 17
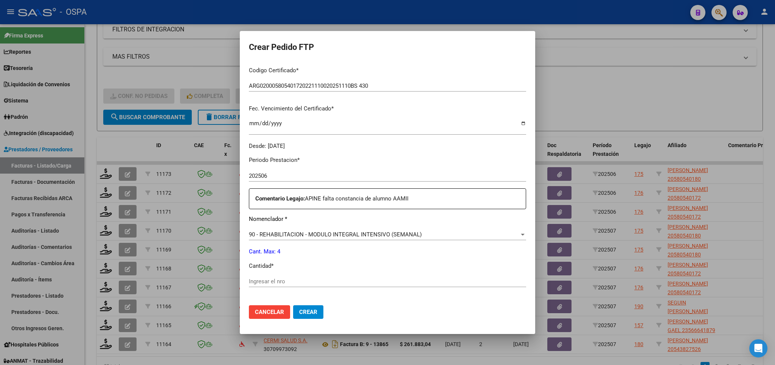
scroll to position [177, 0]
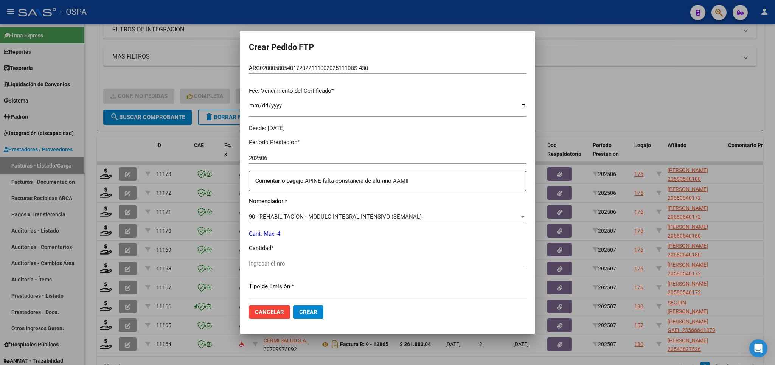
click at [423, 213] on div "90 - REHABILITACION - MODULO INTEGRAL INTENSIVO (SEMANAL)" at bounding box center [384, 216] width 270 height 7
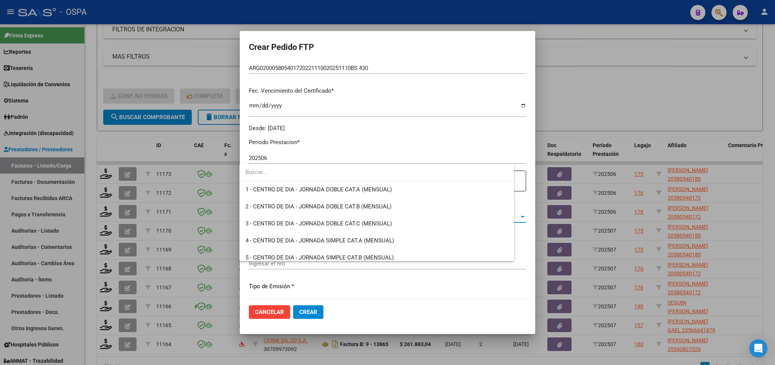
scroll to position [1492, 0]
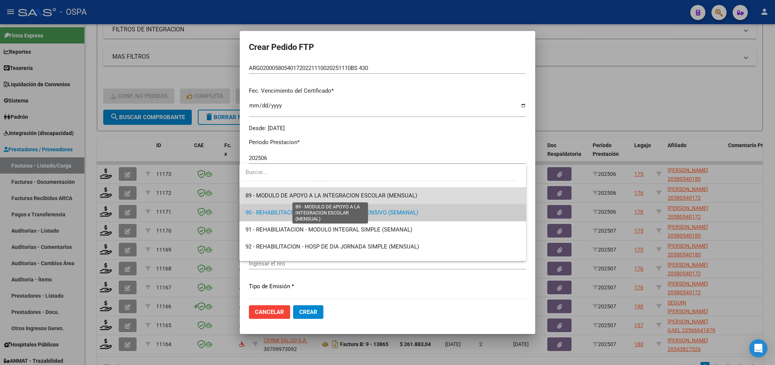
click at [415, 194] on span "89 - MODULO DE APOYO A LA INTEGRACION ESCOLAR (MENSUAL)" at bounding box center [332, 195] width 172 height 7
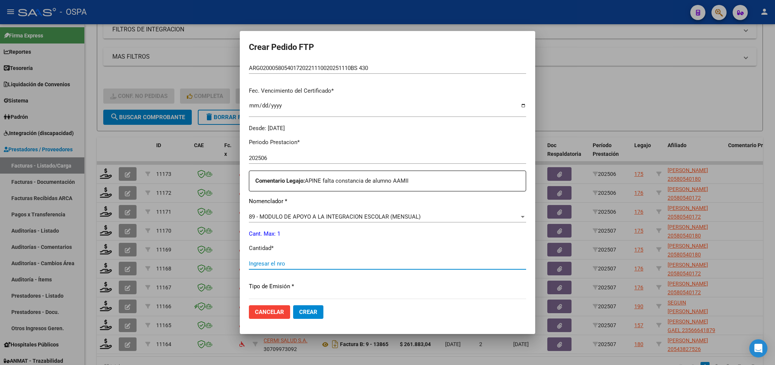
click at [384, 260] on input "Ingresar el nro" at bounding box center [387, 263] width 277 height 7
type input "1"
click at [306, 313] on span "Crear" at bounding box center [308, 312] width 18 height 7
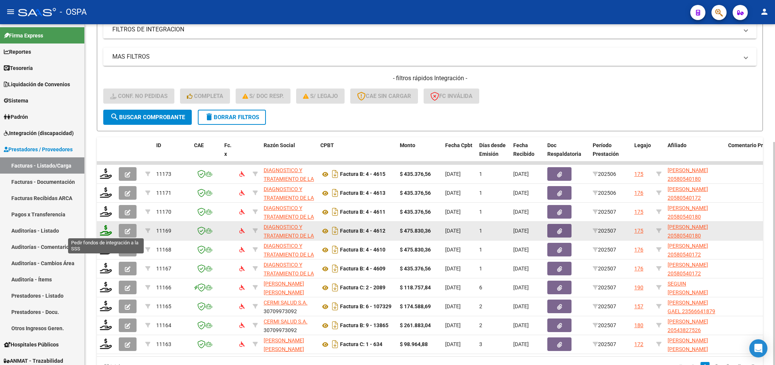
click at [108, 232] on icon at bounding box center [106, 230] width 12 height 11
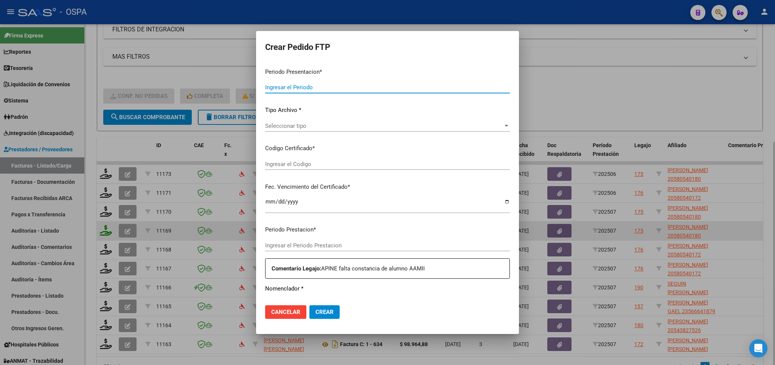
type input "202507"
type input "$ 475.830,36"
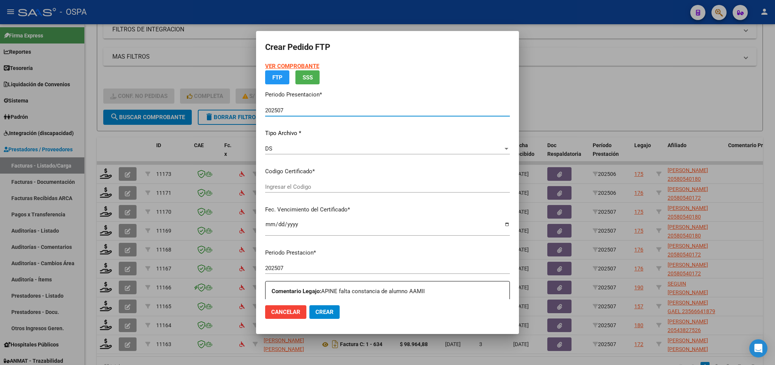
type input "arg02000580540182023101720281017bs420"
type input "[DATE]"
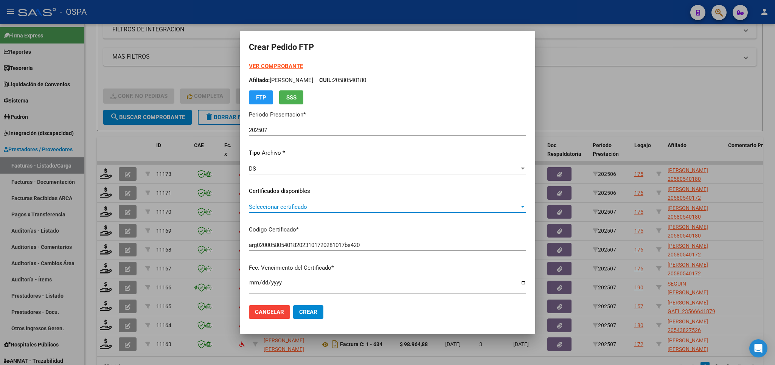
click at [397, 207] on span "Seleccionar certificado" at bounding box center [384, 207] width 270 height 7
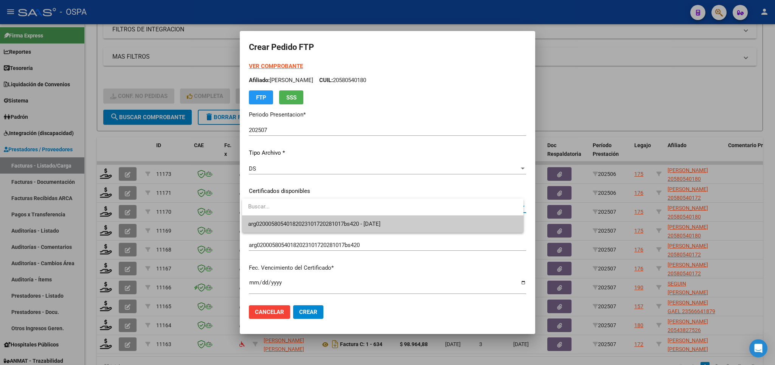
click at [381, 224] on span "arg02000580540182023101720281017bs420 - [DATE]" at bounding box center [314, 224] width 132 height 7
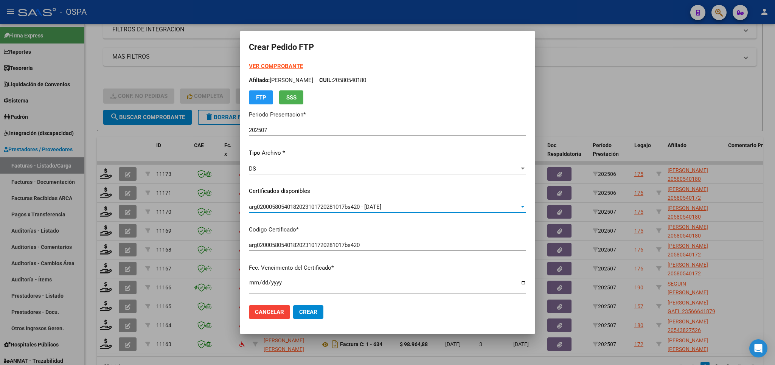
scroll to position [177, 0]
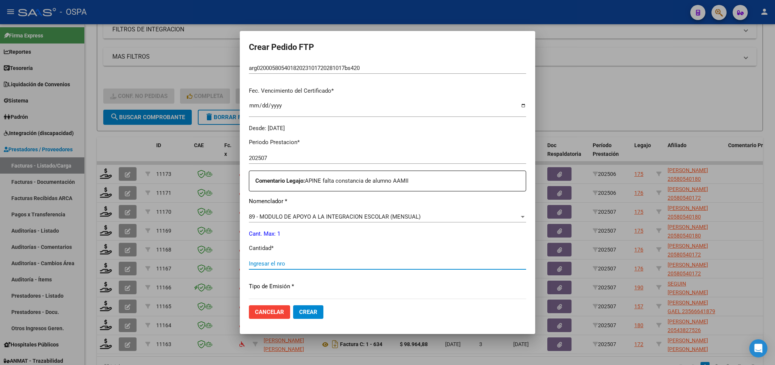
click at [353, 260] on input "Ingresar el nro" at bounding box center [387, 263] width 277 height 7
type input "1"
click at [313, 313] on span "Crear" at bounding box center [308, 312] width 18 height 7
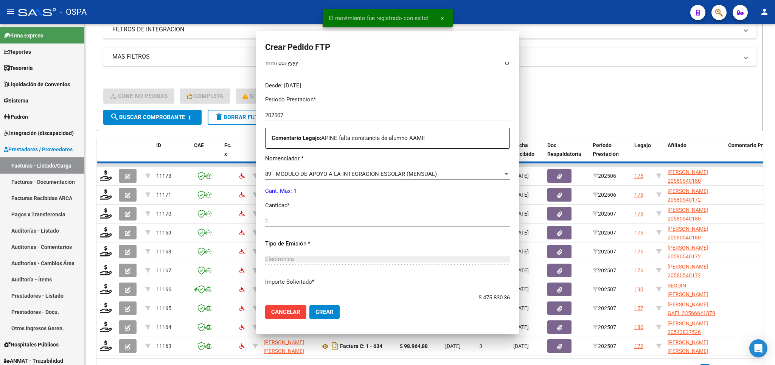
scroll to position [0, 0]
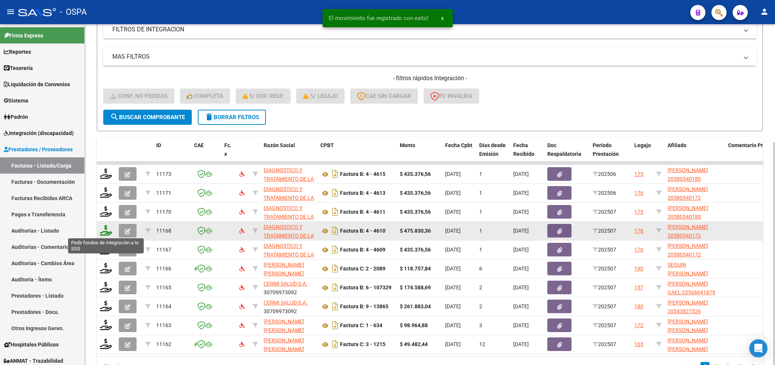
click at [106, 229] on icon at bounding box center [106, 230] width 12 height 11
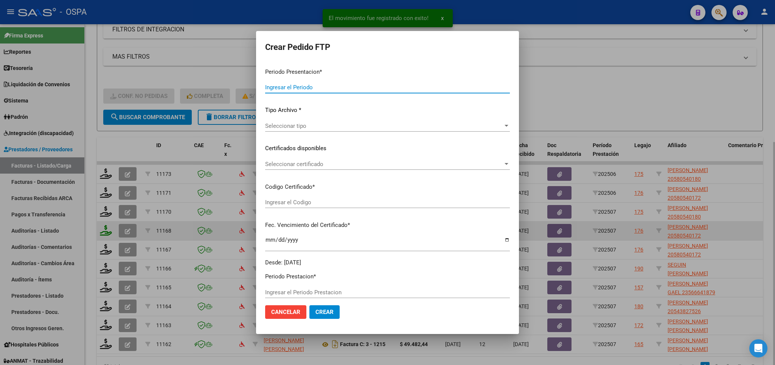
type input "202507"
type input "$ 475.830,36"
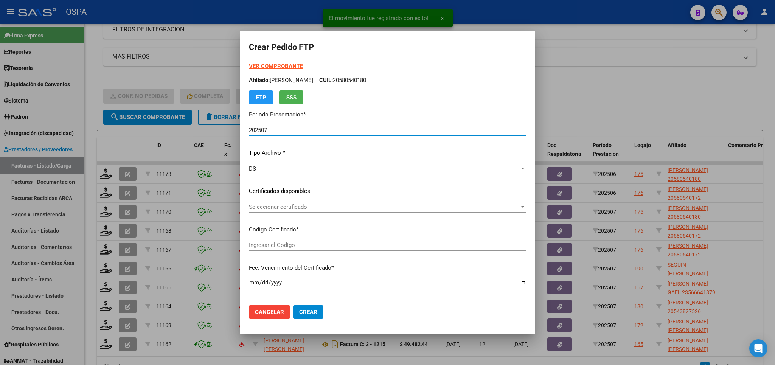
type input "ARG020005805401720221110020251110BS 430"
type input "[DATE]"
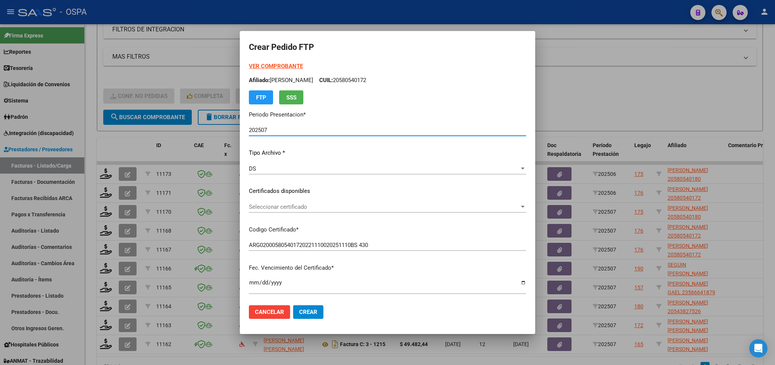
click at [480, 204] on span "Seleccionar certificado" at bounding box center [384, 207] width 270 height 7
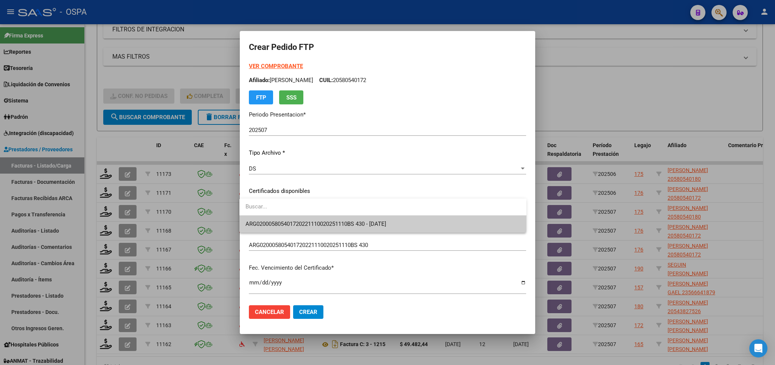
click at [466, 223] on span "ARG020005805401720221110020251110BS 430 - [DATE]" at bounding box center [383, 224] width 275 height 17
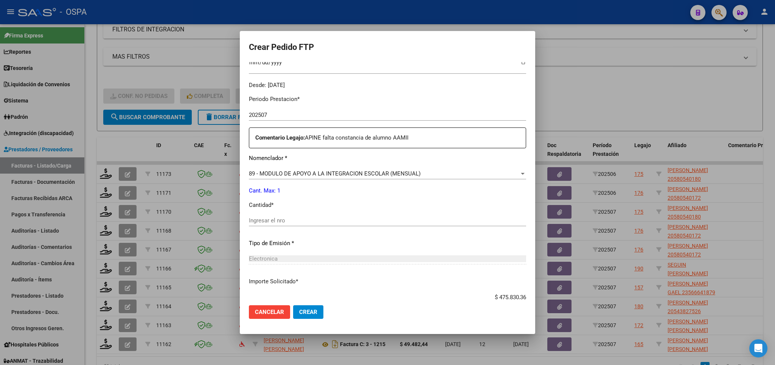
scroll to position [221, 0]
click at [373, 214] on div "Ingresar el nro" at bounding box center [387, 219] width 277 height 11
type input "1"
click at [302, 310] on span "Crear" at bounding box center [308, 312] width 18 height 7
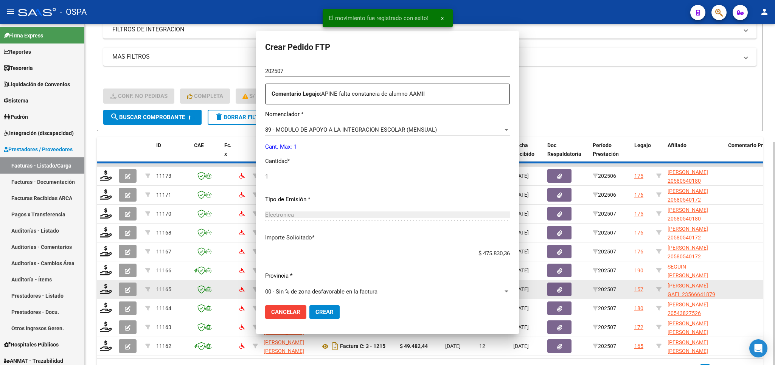
scroll to position [0, 0]
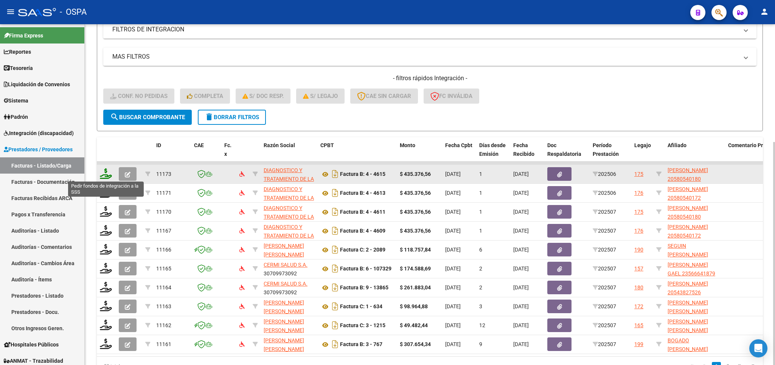
click at [104, 176] on icon at bounding box center [106, 173] width 12 height 11
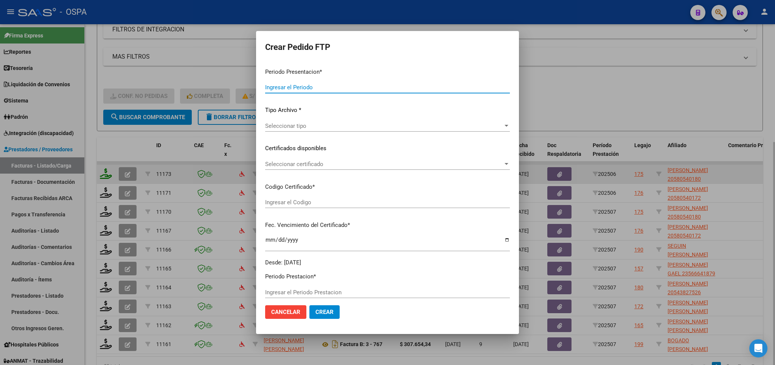
type input "202507"
type input "202506"
type input "$ 435.376,56"
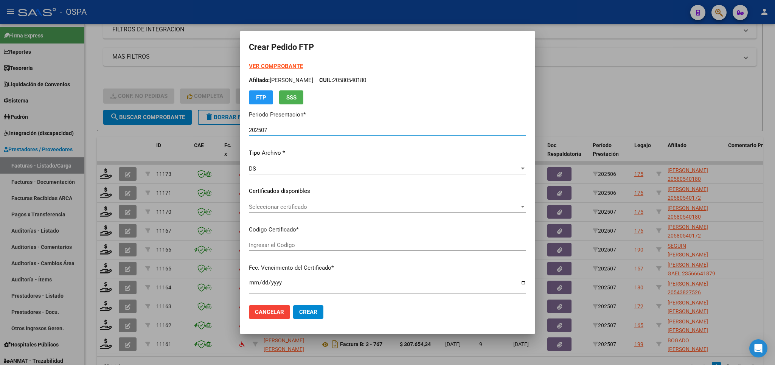
type input "arg02000580540182023101720281017bs420"
type input "[DATE]"
click at [502, 212] on div "Seleccionar certificado Seleccionar certificado" at bounding box center [387, 206] width 277 height 11
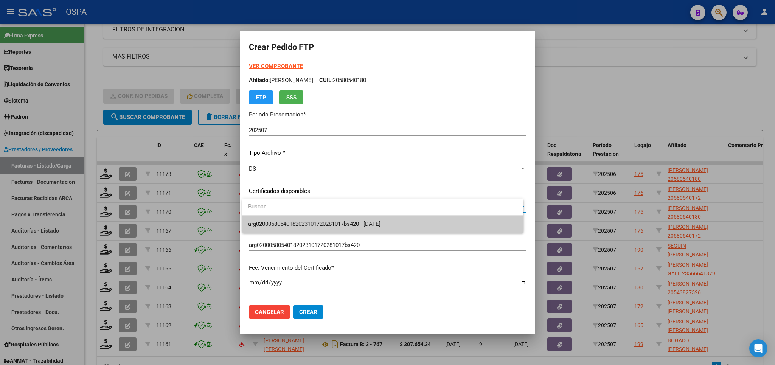
click at [465, 233] on div at bounding box center [387, 182] width 775 height 365
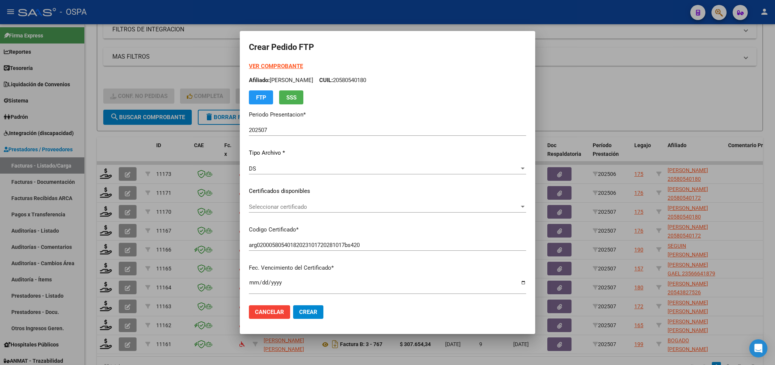
scroll to position [44, 0]
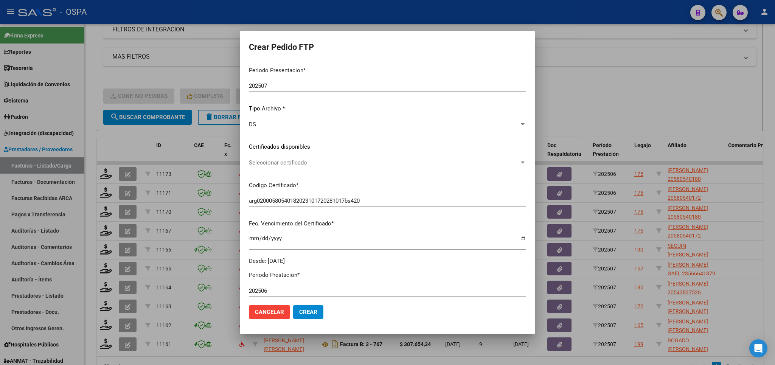
click at [455, 163] on span "Seleccionar certificado" at bounding box center [384, 162] width 270 height 7
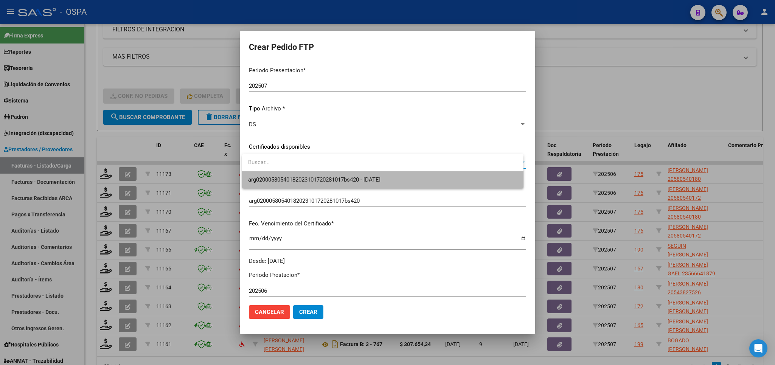
click at [445, 182] on span "arg02000580540182023101720281017bs420 - [DATE]" at bounding box center [382, 179] width 269 height 17
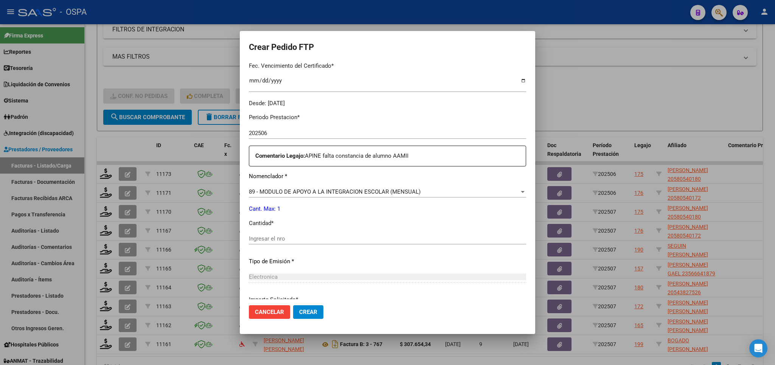
scroll to position [221, 0]
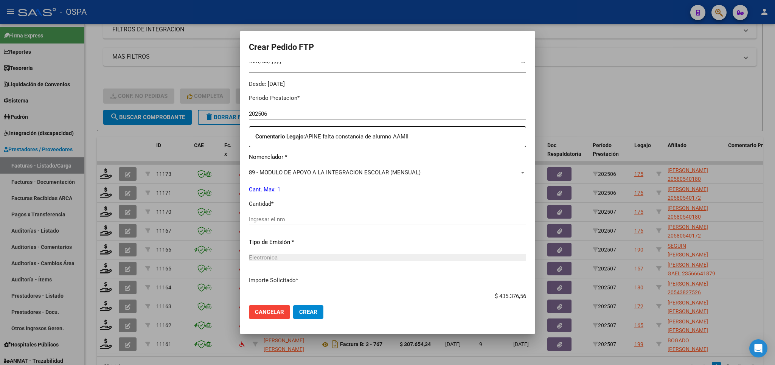
click at [429, 170] on div "89 - MODULO DE APOYO A LA INTEGRACION ESCOLAR (MENSUAL)" at bounding box center [384, 172] width 270 height 7
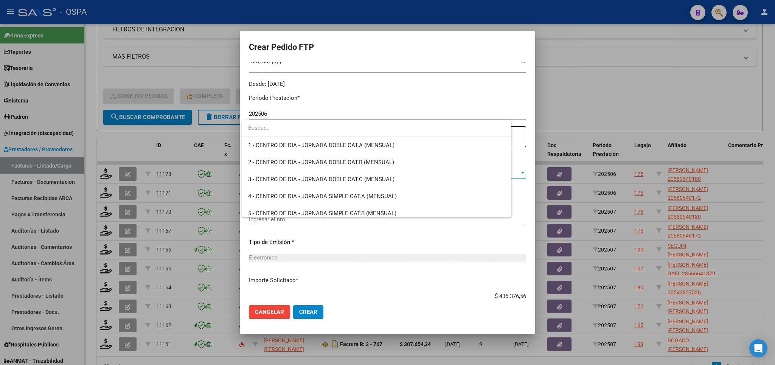
scroll to position [1475, 0]
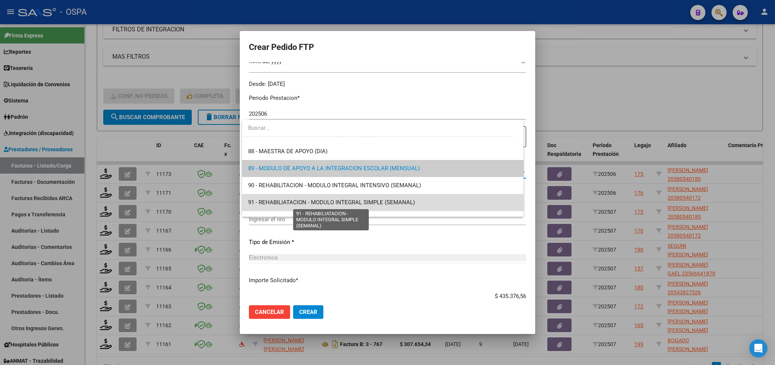
click at [401, 202] on span "91 - REHABILIATACION - MODULO INTEGRAL SIMPLE (SEMANAL)" at bounding box center [331, 202] width 167 height 7
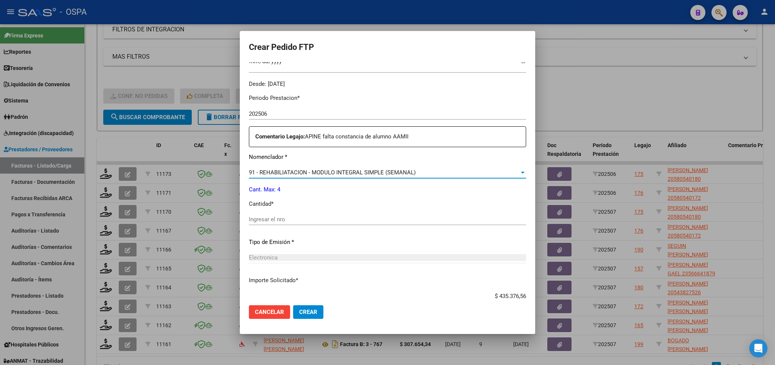
click at [415, 170] on div "91 - REHABILIATACION - MODULO INTEGRAL SIMPLE (SEMANAL)" at bounding box center [384, 172] width 270 height 7
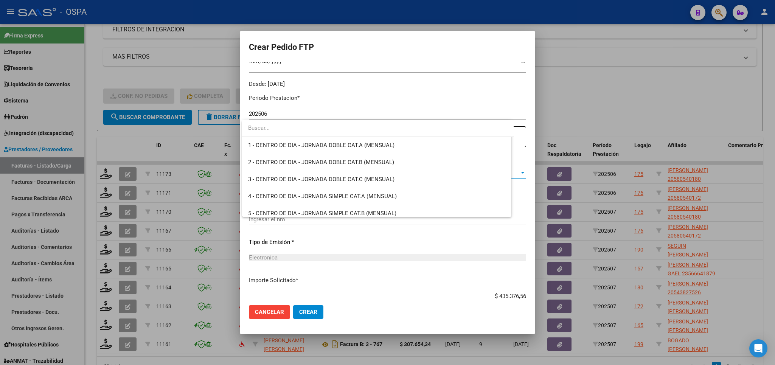
scroll to position [1509, 0]
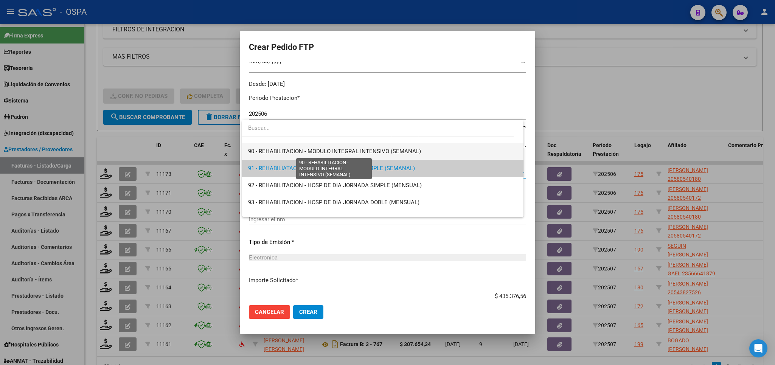
click at [400, 152] on span "90 - REHABILITACION - MODULO INTEGRAL INTENSIVO (SEMANAL)" at bounding box center [334, 151] width 173 height 7
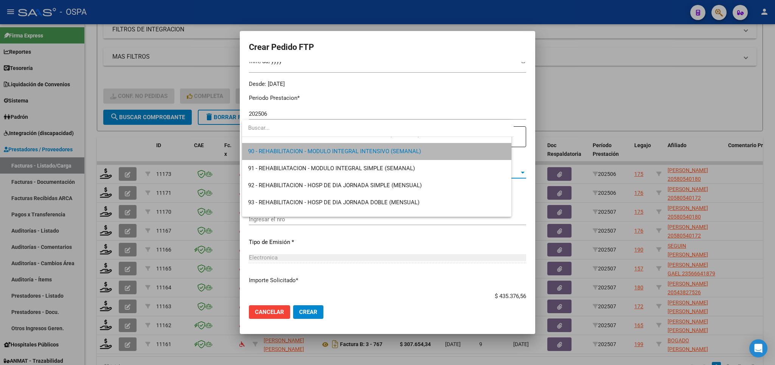
scroll to position [1515, 0]
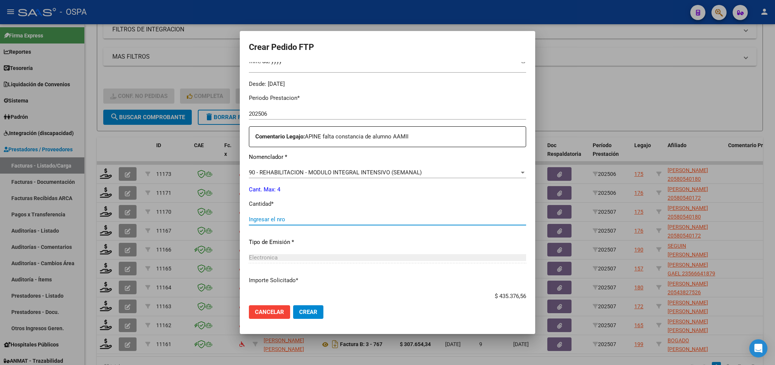
click at [391, 217] on input "Ingresar el nro" at bounding box center [387, 219] width 277 height 7
type input "4"
click at [319, 313] on button "Crear" at bounding box center [308, 312] width 30 height 14
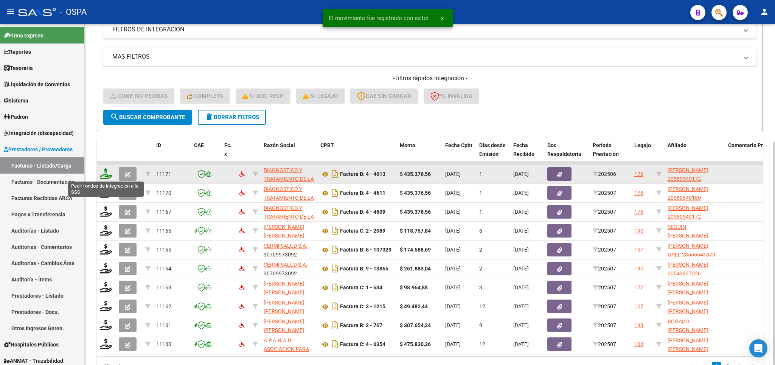
click at [102, 174] on icon at bounding box center [106, 173] width 12 height 11
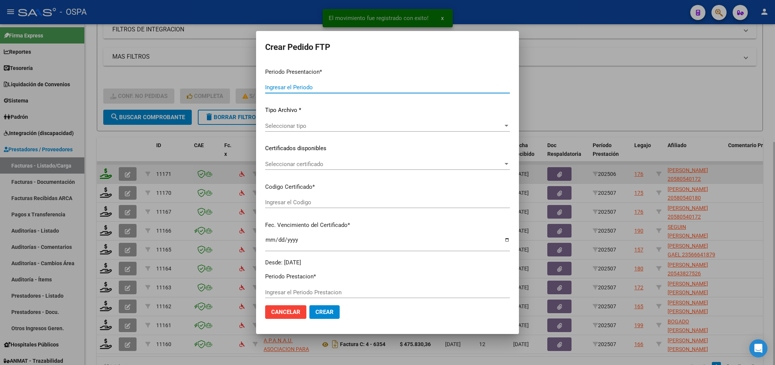
type input "202507"
type input "202506"
type input "$ 435.376,56"
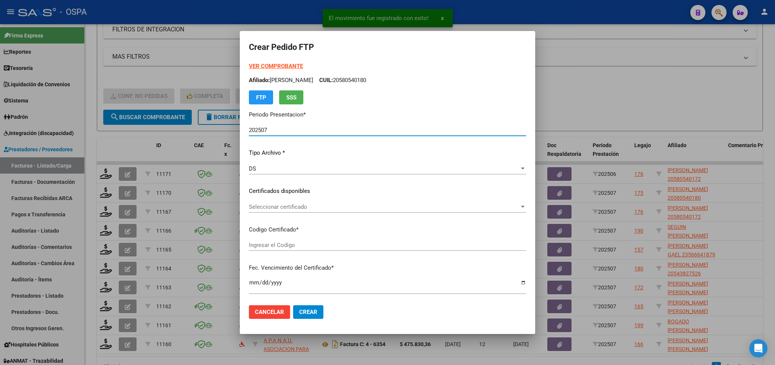
type input "ARG020005805401720221110020251110BS 430"
type input "[DATE]"
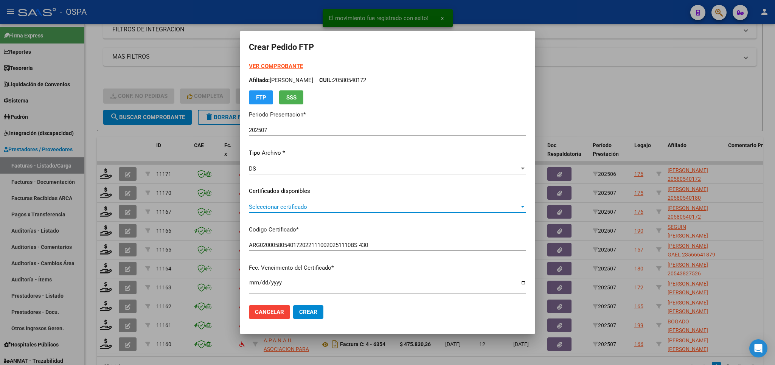
click at [471, 207] on span "Seleccionar certificado" at bounding box center [384, 207] width 270 height 7
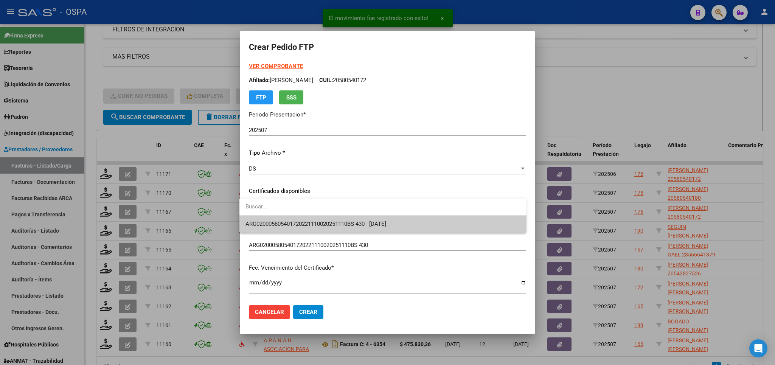
click at [463, 226] on span "ARG020005805401720221110020251110BS 430 - [DATE]" at bounding box center [383, 224] width 275 height 17
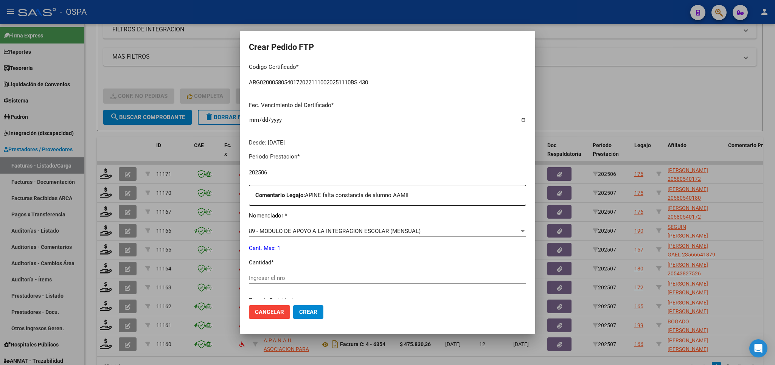
scroll to position [177, 0]
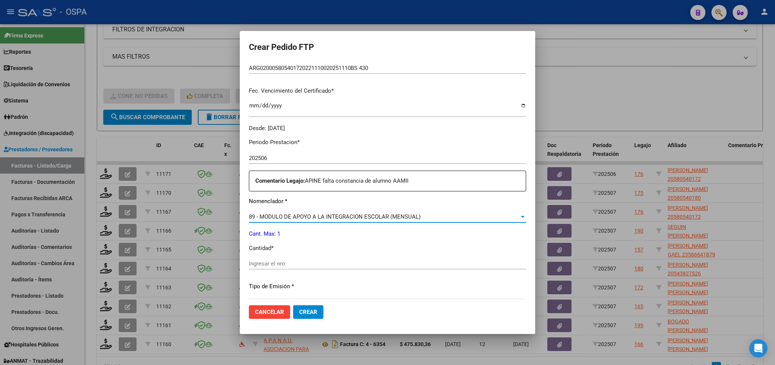
click at [416, 213] on div "89 - MODULO DE APOYO A LA INTEGRACION ESCOLAR (MENSUAL)" at bounding box center [384, 216] width 270 height 7
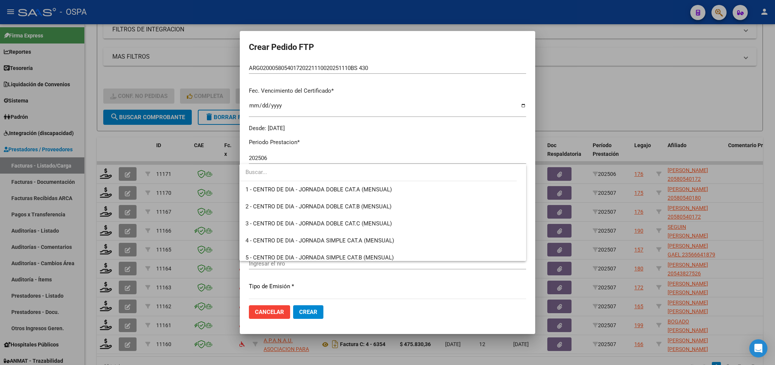
scroll to position [1475, 0]
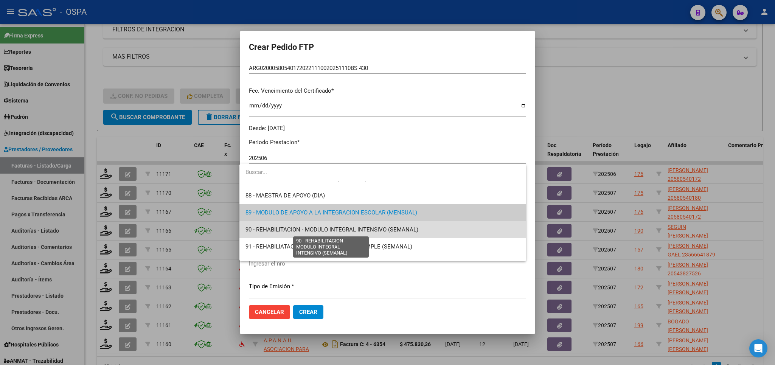
click at [404, 230] on span "90 - REHABILITACION - MODULO INTEGRAL INTENSIVO (SEMANAL)" at bounding box center [332, 229] width 173 height 7
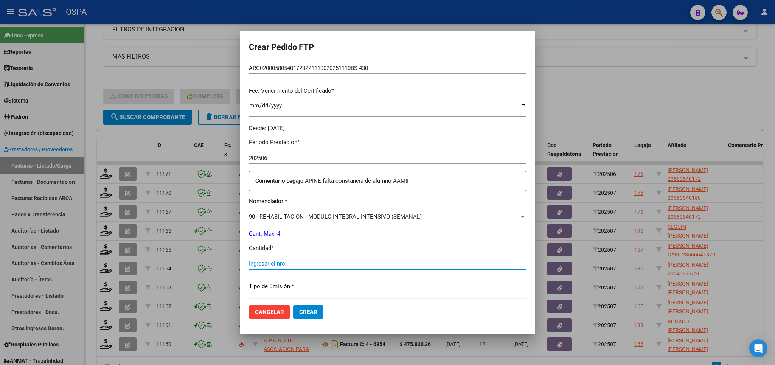
click at [398, 260] on input "Ingresar el nro" at bounding box center [387, 263] width 277 height 7
type input "4"
click at [312, 313] on span "Crear" at bounding box center [308, 312] width 18 height 7
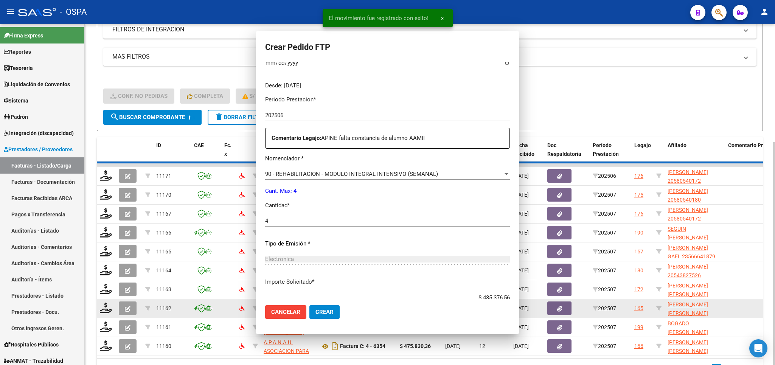
scroll to position [0, 0]
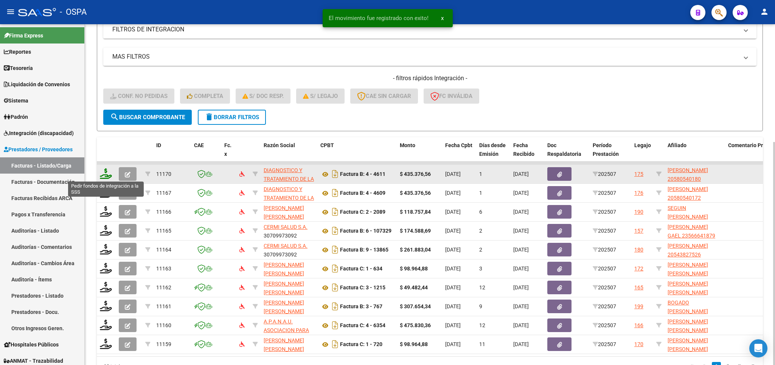
click at [103, 169] on icon at bounding box center [106, 173] width 12 height 11
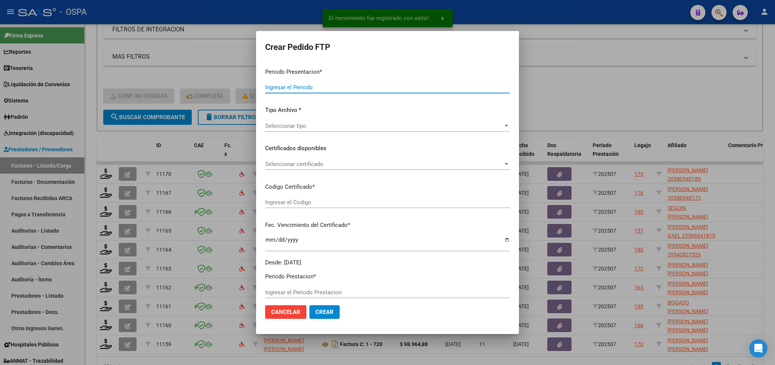
type input "202507"
type input "$ 435.376,56"
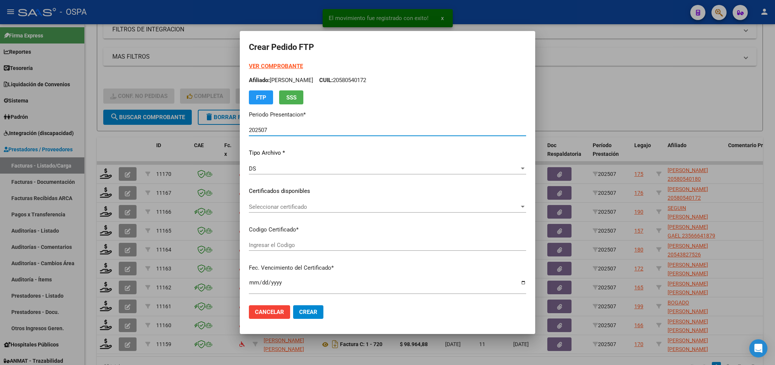
type input "arg02000580540182023101720281017bs420"
type input "[DATE]"
click at [449, 202] on div "Seleccionar certificado Seleccionar certificado" at bounding box center [387, 206] width 277 height 11
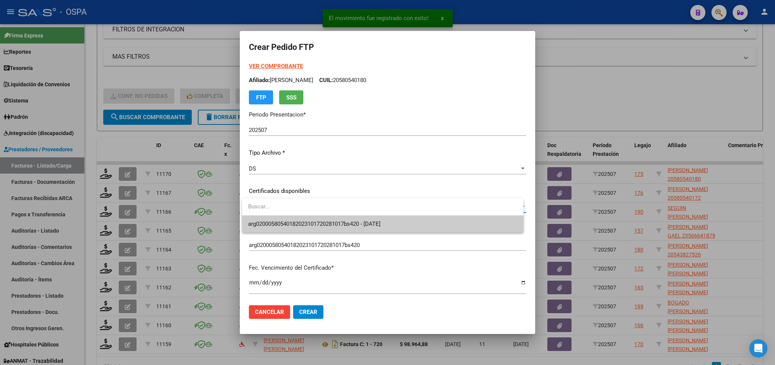
click at [418, 232] on span "arg02000580540182023101720281017bs420 - [DATE]" at bounding box center [382, 224] width 269 height 17
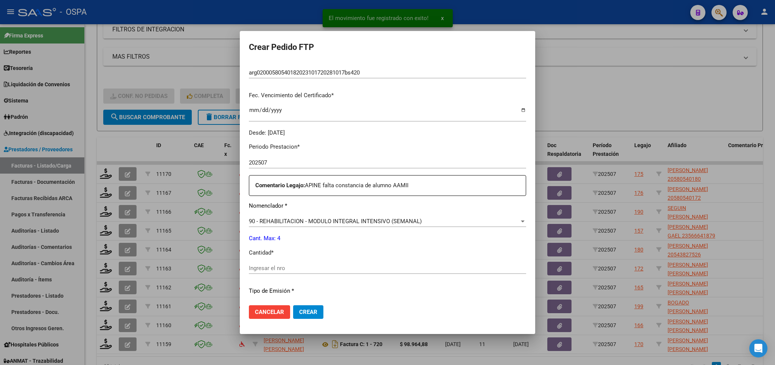
scroll to position [177, 0]
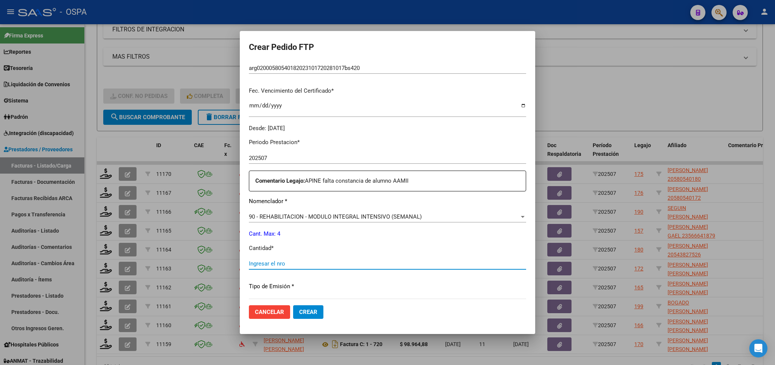
click at [395, 260] on input "Ingresar el nro" at bounding box center [387, 263] width 277 height 7
type input "4"
click at [303, 313] on span "Crear" at bounding box center [308, 312] width 18 height 7
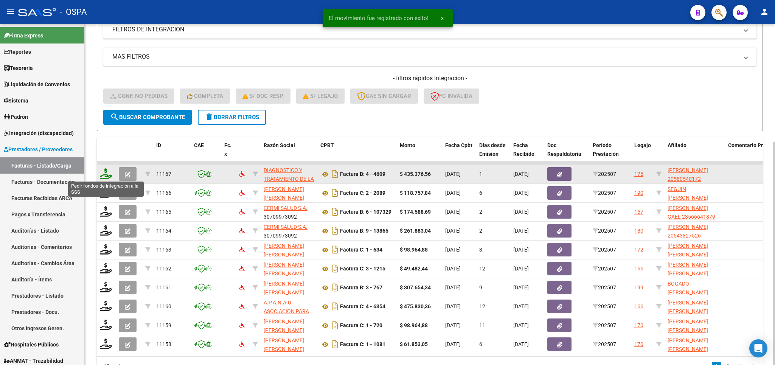
click at [107, 171] on icon at bounding box center [106, 173] width 12 height 11
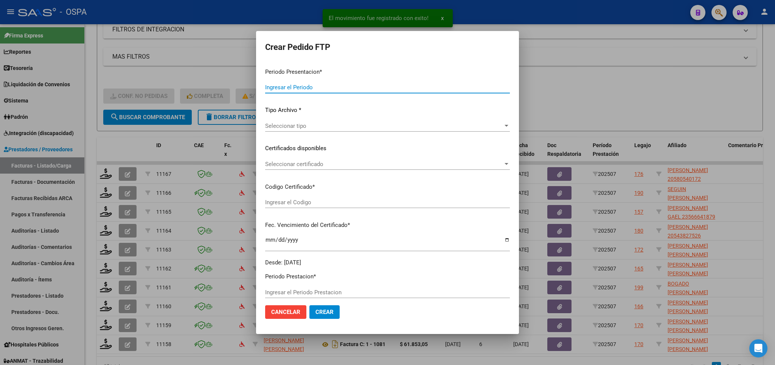
type input "202507"
type input "$ 435.376,56"
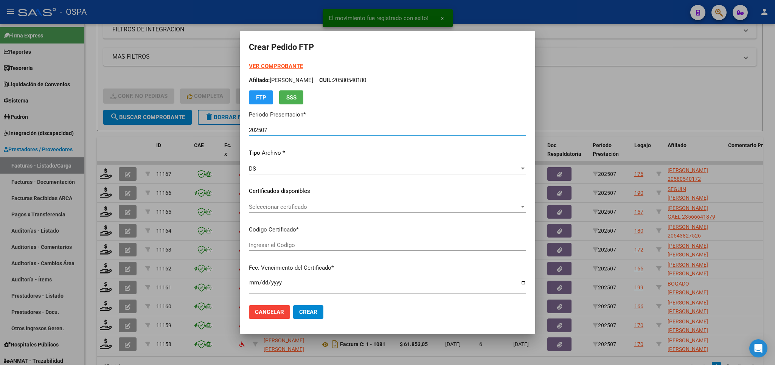
type input "ARG020005805401720221110020251110BS 430"
type input "[DATE]"
click at [446, 208] on span "Seleccionar certificado" at bounding box center [384, 207] width 270 height 7
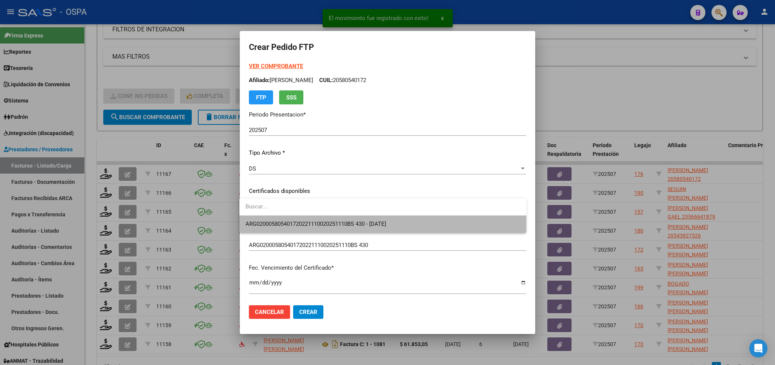
click at [434, 225] on span "ARG020005805401720221110020251110BS 430 - [DATE]" at bounding box center [383, 224] width 275 height 17
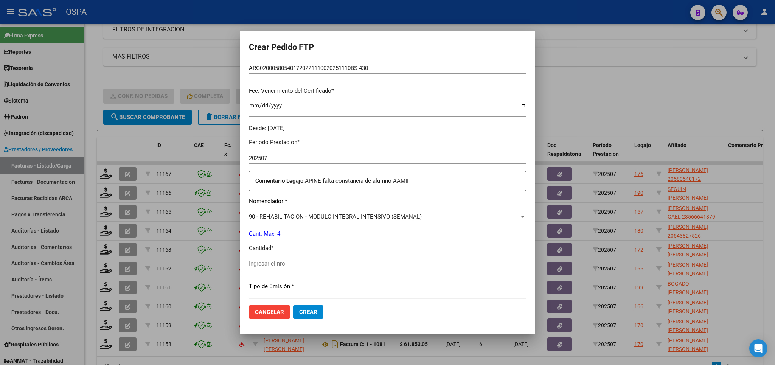
click at [391, 263] on input "Ingresar el nro" at bounding box center [387, 263] width 277 height 7
type input "4"
click at [311, 314] on span "Crear" at bounding box center [308, 312] width 18 height 7
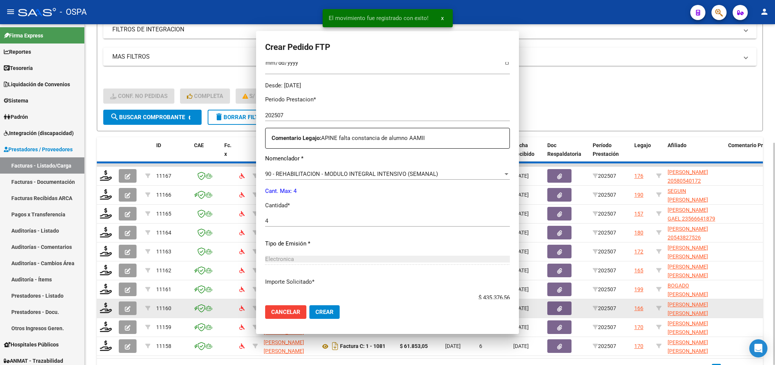
scroll to position [0, 0]
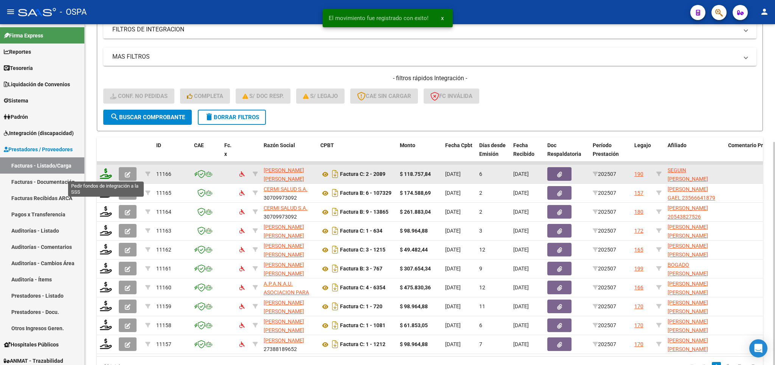
click at [109, 173] on icon at bounding box center [106, 173] width 12 height 11
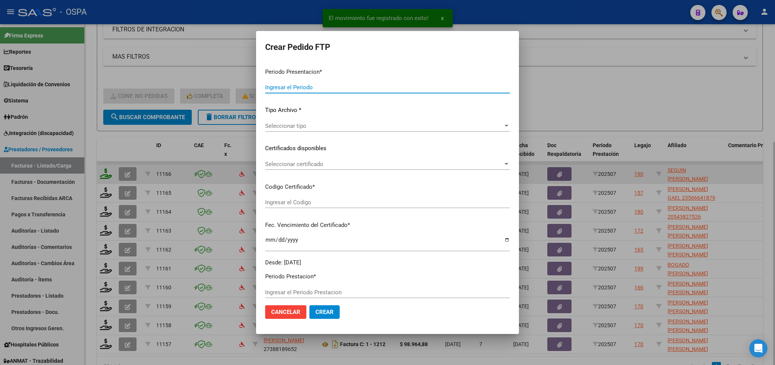
type input "202507"
type input "$ 118.757,84"
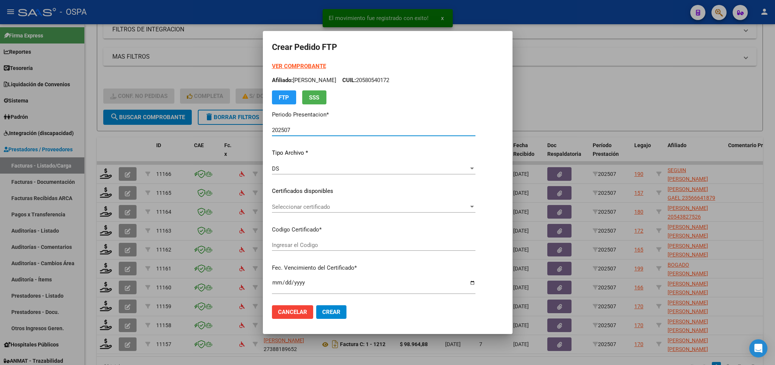
type input "arg02000543984542022122120271221chu176"
type input "[DATE]"
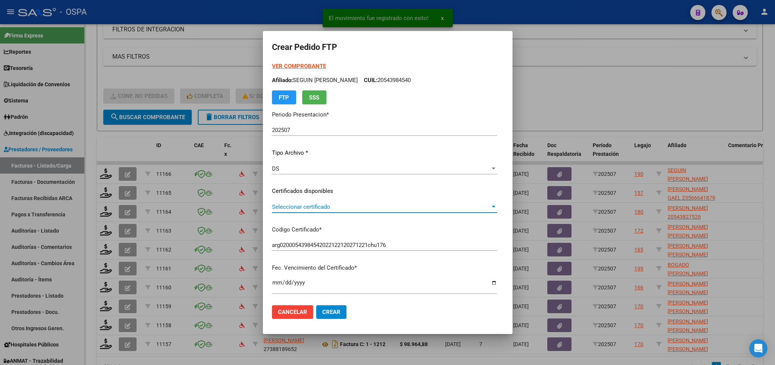
click at [437, 207] on span "Seleccionar certificado" at bounding box center [381, 207] width 218 height 7
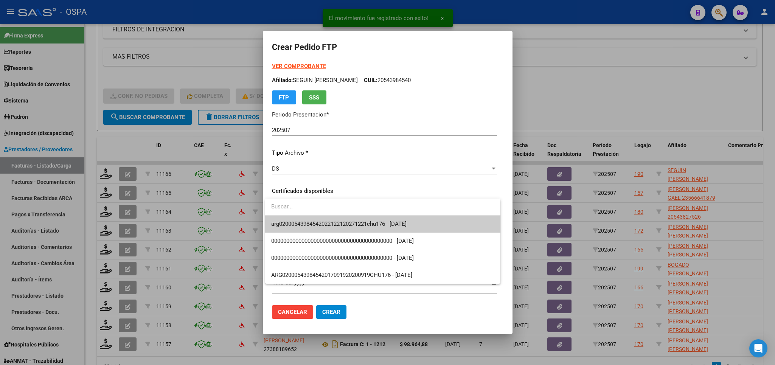
click at [430, 227] on span "arg02000543984542022122120271221chu176 - [DATE]" at bounding box center [382, 224] width 223 height 17
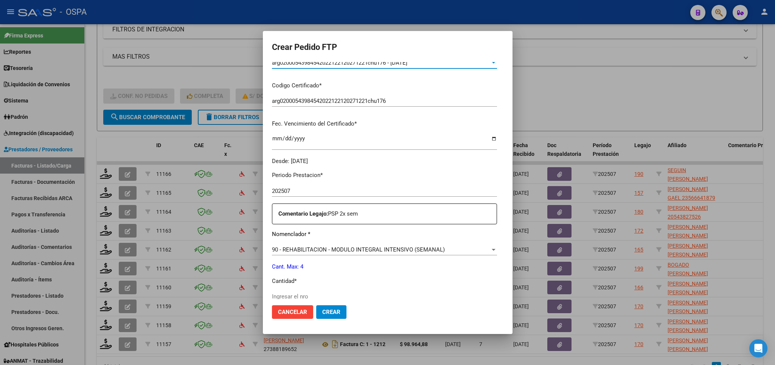
scroll to position [177, 0]
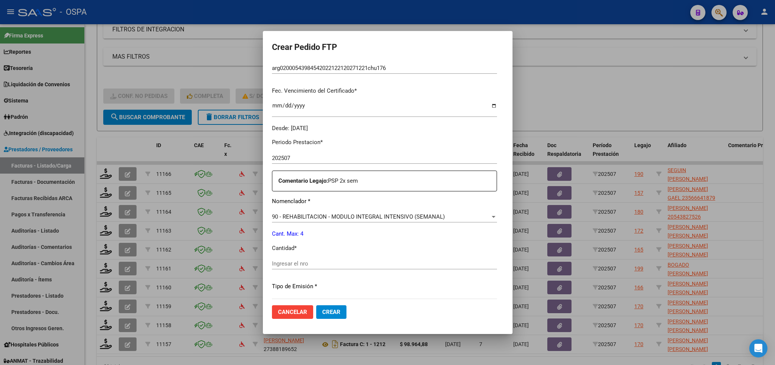
click at [398, 260] on input "Ingresar el nro" at bounding box center [384, 263] width 225 height 7
type input "4"
click at [341, 313] on button "Crear" at bounding box center [331, 312] width 30 height 14
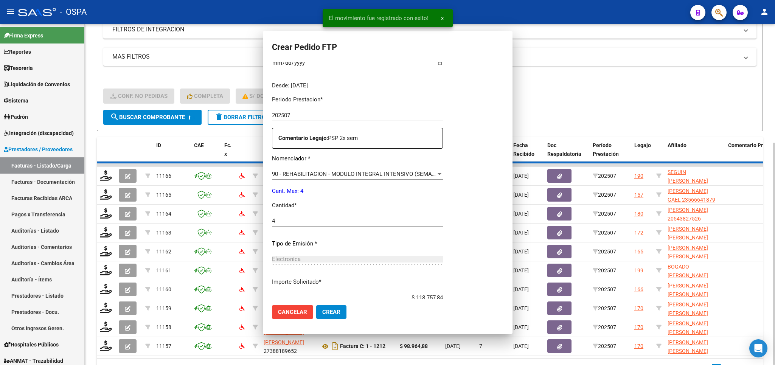
scroll to position [0, 0]
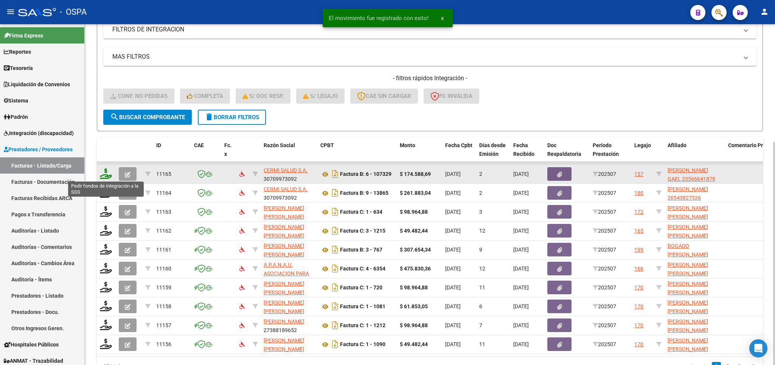
click at [104, 175] on icon at bounding box center [106, 173] width 12 height 11
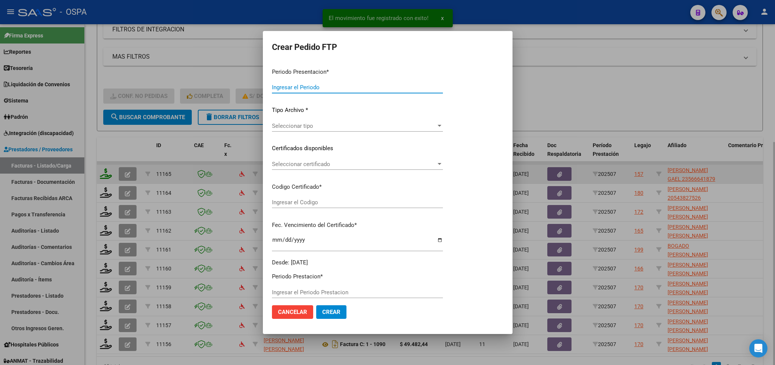
type input "202507"
type input "$ 174.588,69"
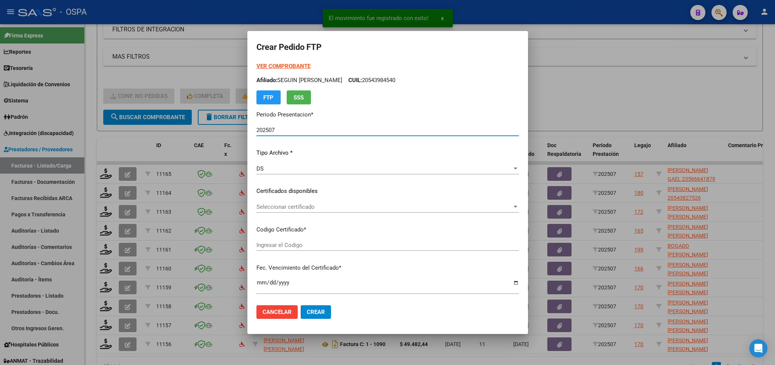
type input "arg0200566641872023092820260928cba536"
type input "[DATE]"
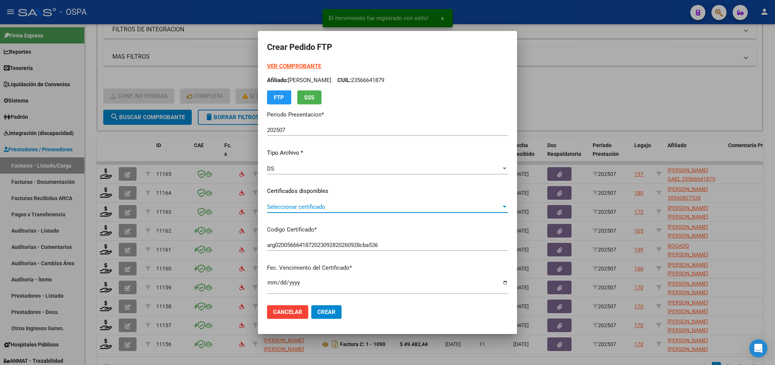
click at [469, 207] on span "Seleccionar certificado" at bounding box center [384, 207] width 234 height 7
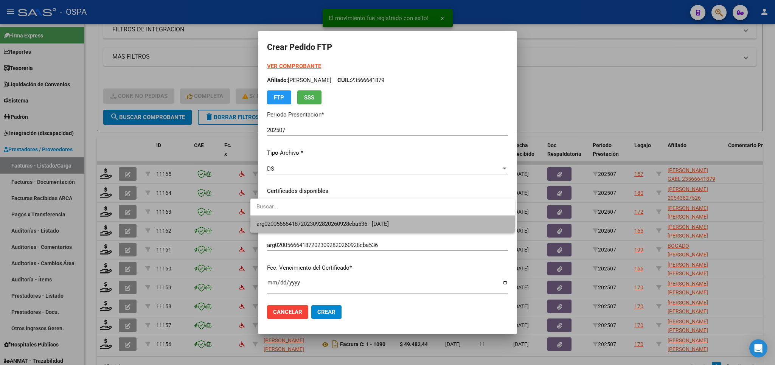
click at [448, 216] on span "arg0200566641872023092820260928cba536 - [DATE]" at bounding box center [382, 224] width 252 height 17
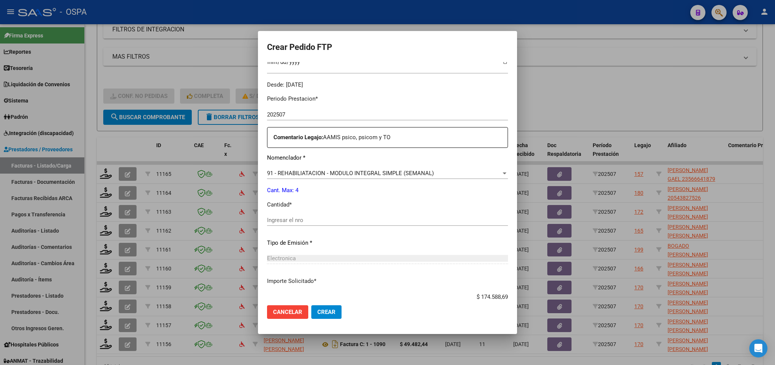
scroll to position [221, 0]
click at [404, 216] on input "Ingresar el nro" at bounding box center [387, 219] width 241 height 7
type input "4"
click at [321, 313] on span "Crear" at bounding box center [326, 312] width 18 height 7
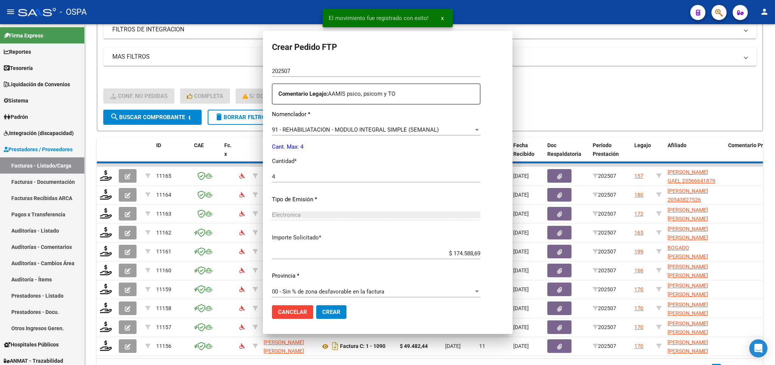
scroll to position [0, 0]
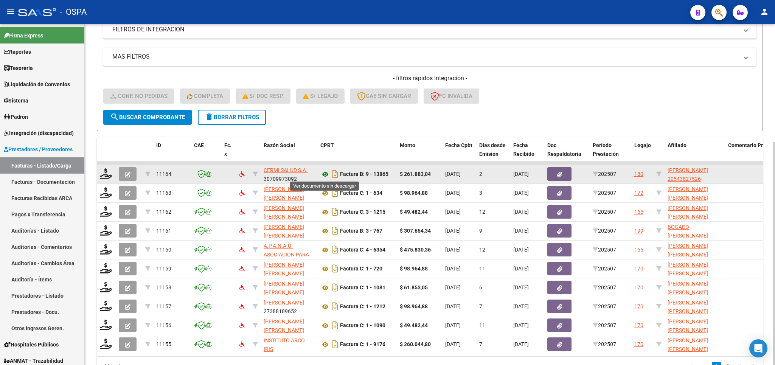
click at [324, 172] on icon at bounding box center [325, 174] width 10 height 9
click at [105, 174] on icon at bounding box center [106, 173] width 12 height 11
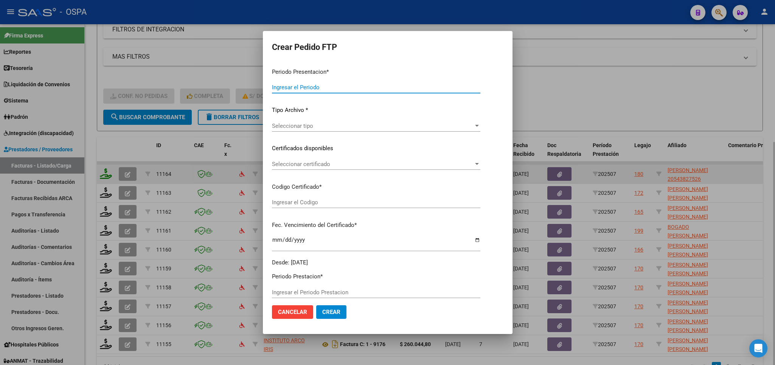
type input "202507"
type input "$ 261.883,04"
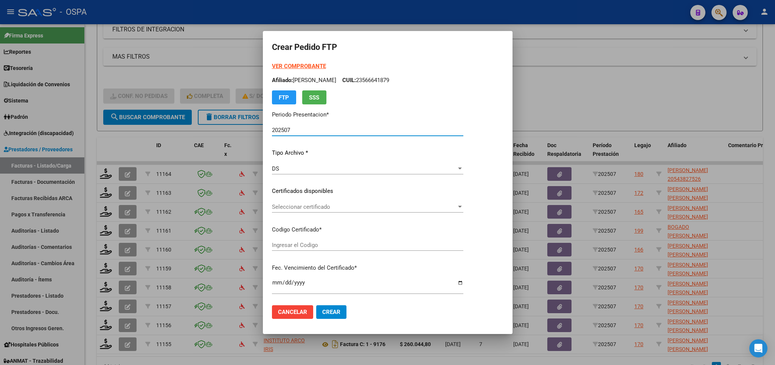
type input "0000000000000000000000000000000000000000"
type input "[DATE]"
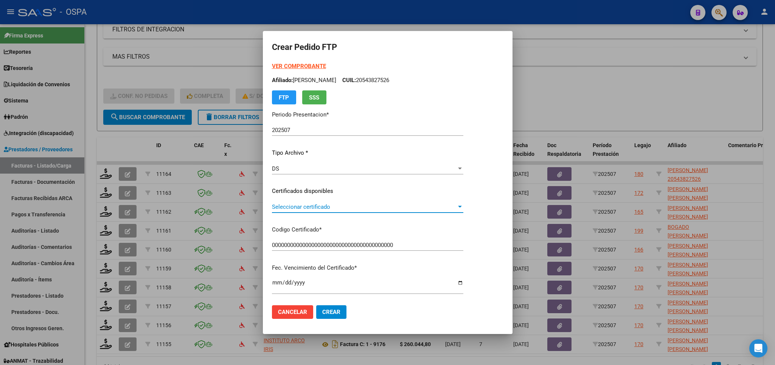
click at [404, 210] on span "Seleccionar certificado" at bounding box center [364, 207] width 185 height 7
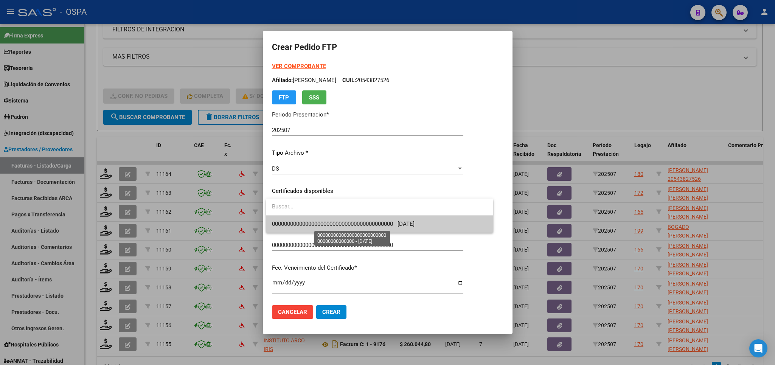
click at [404, 223] on span "0000000000000000000000000000000000000000 - [DATE]" at bounding box center [343, 224] width 143 height 7
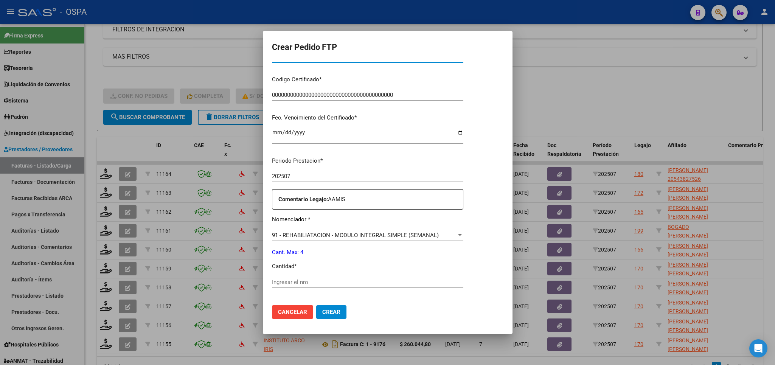
scroll to position [177, 0]
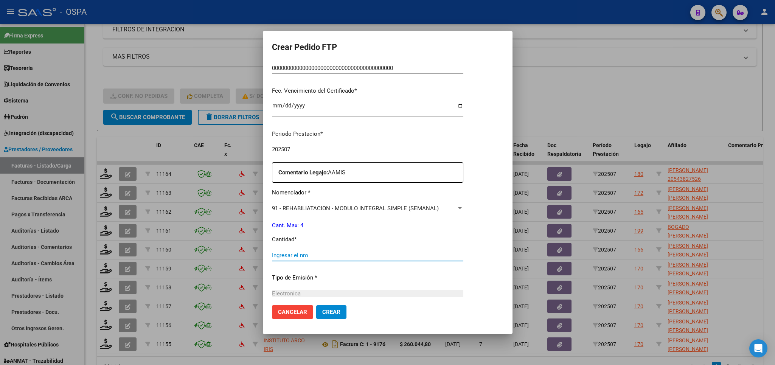
click at [404, 252] on input "Ingresar el nro" at bounding box center [367, 255] width 191 height 7
type input "4"
click at [336, 312] on span "Crear" at bounding box center [331, 312] width 18 height 7
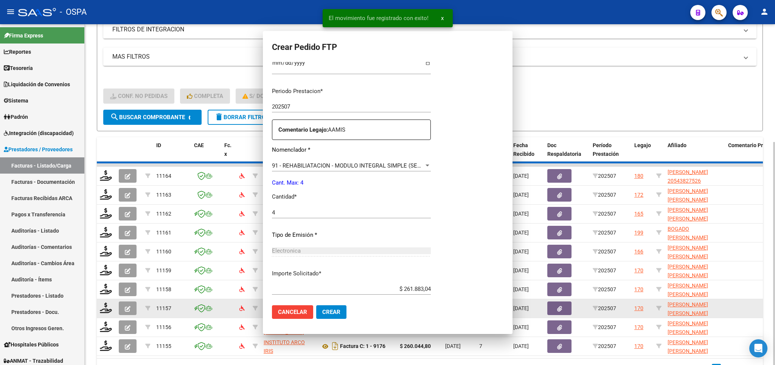
scroll to position [0, 0]
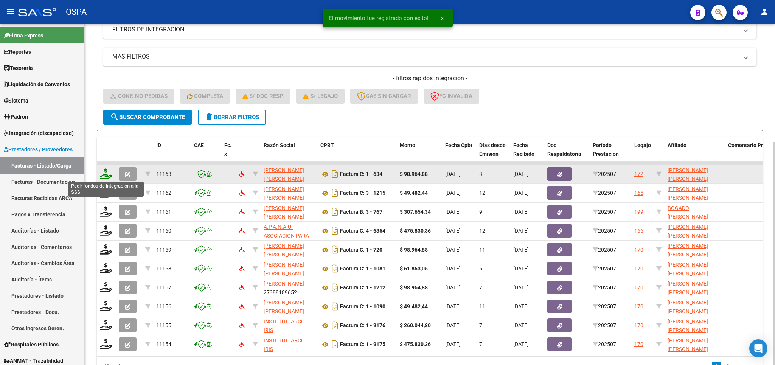
click at [104, 171] on icon at bounding box center [106, 173] width 12 height 11
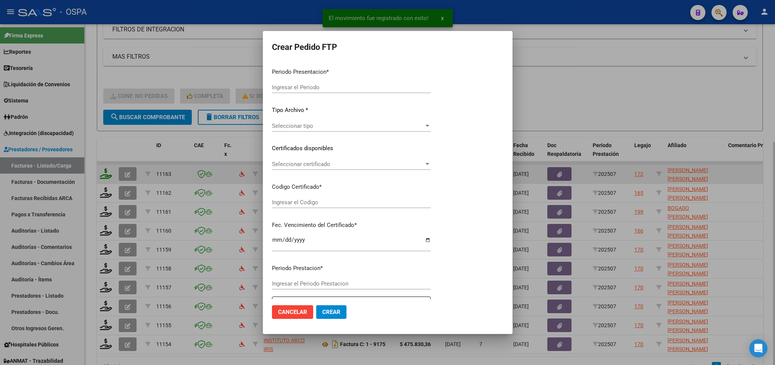
type input "202507"
type input "$ 98.964,88"
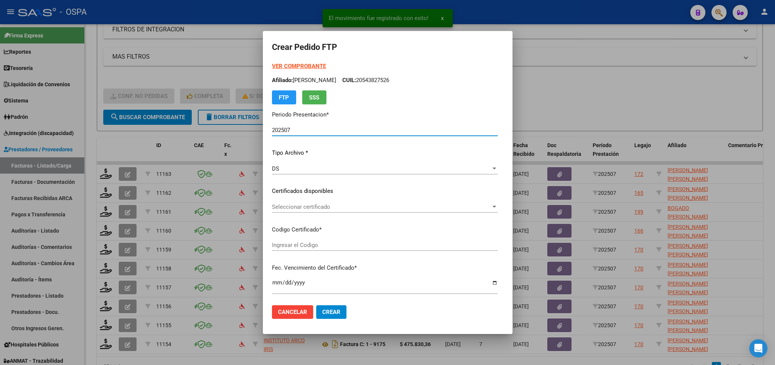
type input "ARG0200057399489222121420251214BS315"
type input "[DATE]"
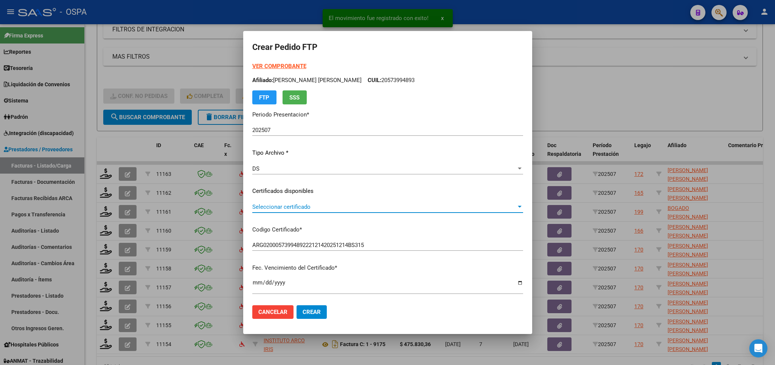
click at [379, 208] on span "Seleccionar certificado" at bounding box center [384, 207] width 264 height 7
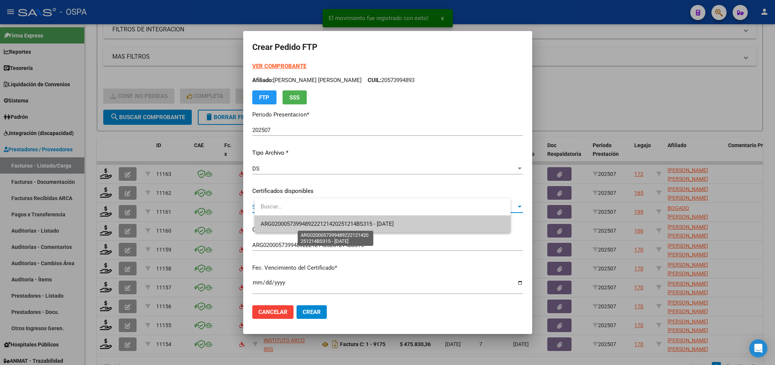
click at [371, 227] on span "ARG0200057399489222121420251214BS315 - [DATE]" at bounding box center [327, 224] width 133 height 7
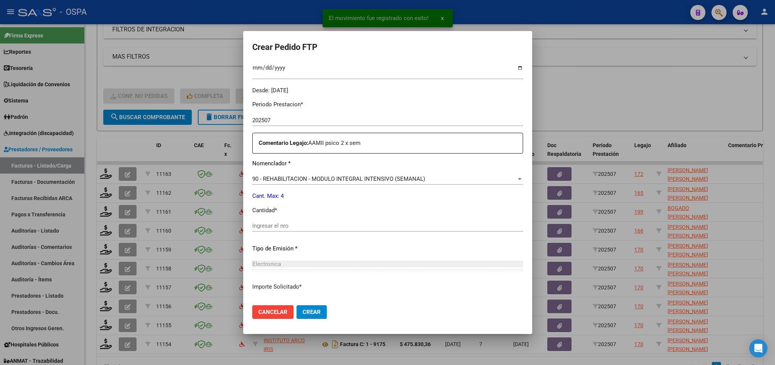
scroll to position [221, 0]
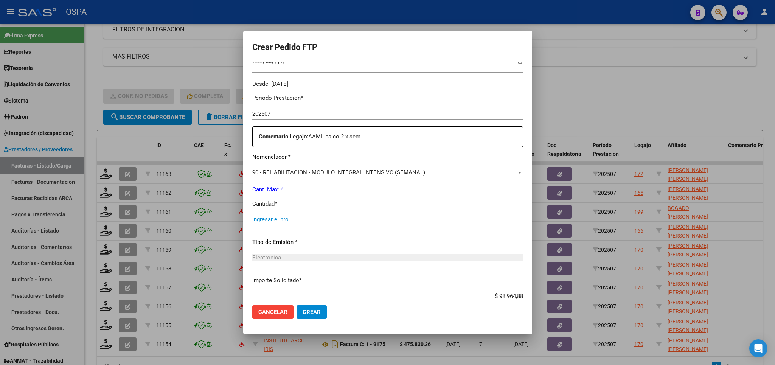
click at [396, 217] on input "Ingresar el nro" at bounding box center [387, 219] width 271 height 7
type input "4"
click at [321, 310] on span "Crear" at bounding box center [312, 312] width 18 height 7
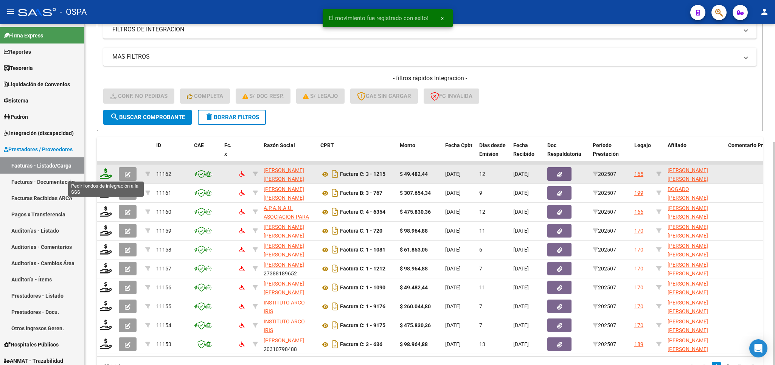
click at [104, 173] on icon at bounding box center [106, 173] width 12 height 11
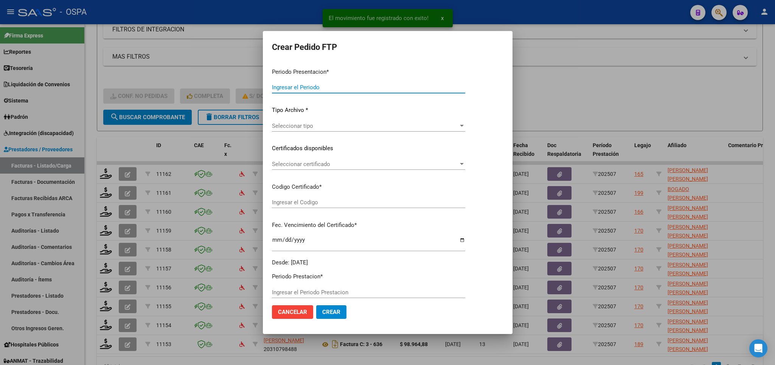
type input "202507"
type input "$ 49.482,44"
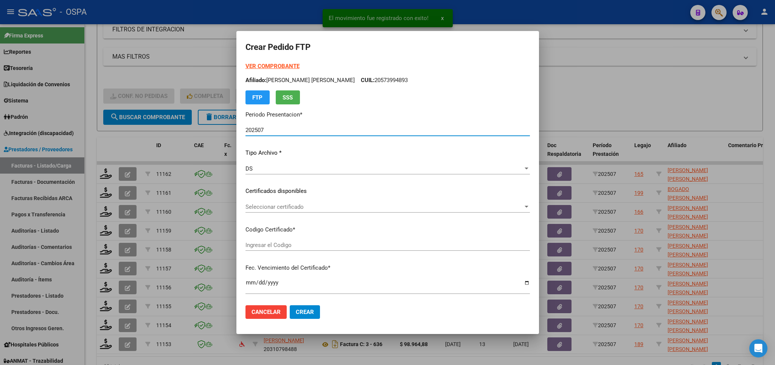
type input "ARG02000529310432021102620261026BS315"
type input "[DATE]"
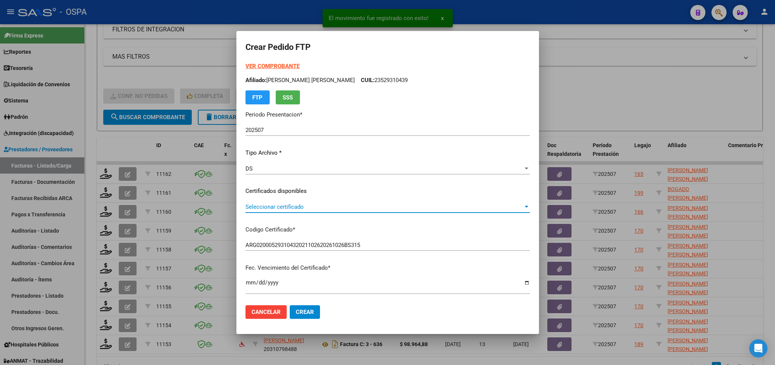
click at [415, 207] on span "Seleccionar certificado" at bounding box center [385, 207] width 278 height 7
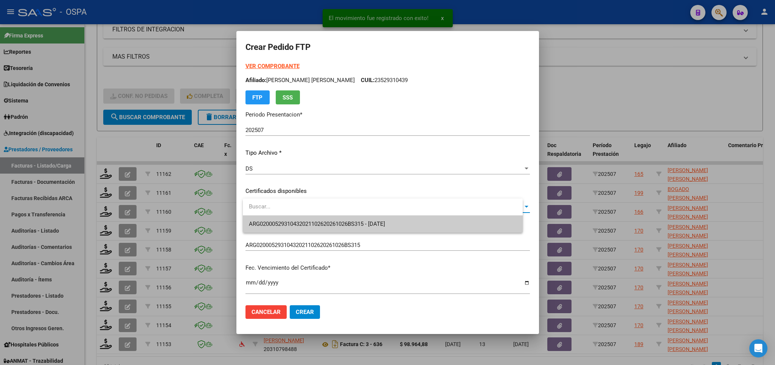
click at [407, 225] on span "ARG02000529310432021102620261026BS315 - [DATE]" at bounding box center [383, 224] width 268 height 17
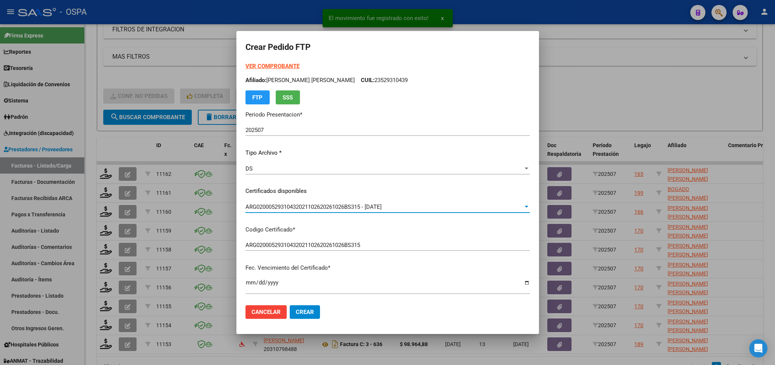
scroll to position [177, 0]
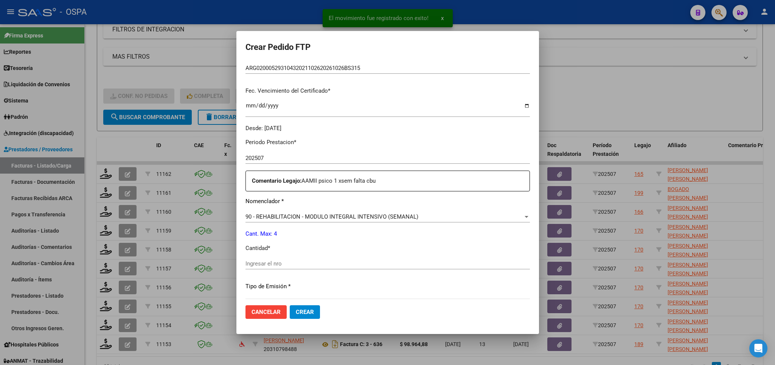
click at [315, 258] on div "Ingresar el nro" at bounding box center [388, 263] width 284 height 11
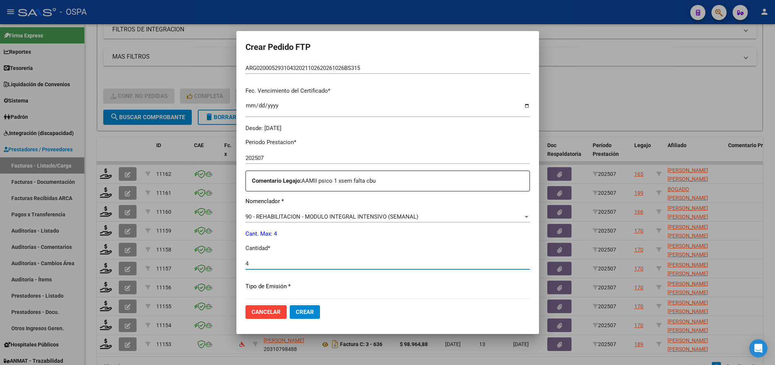
type input "4"
click at [314, 312] on span "Crear" at bounding box center [305, 312] width 18 height 7
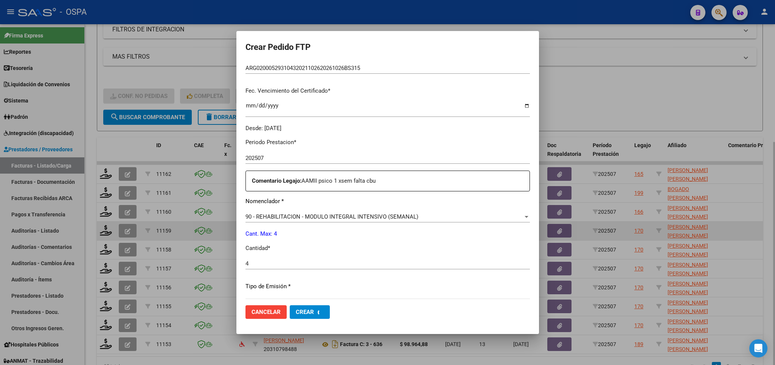
scroll to position [0, 0]
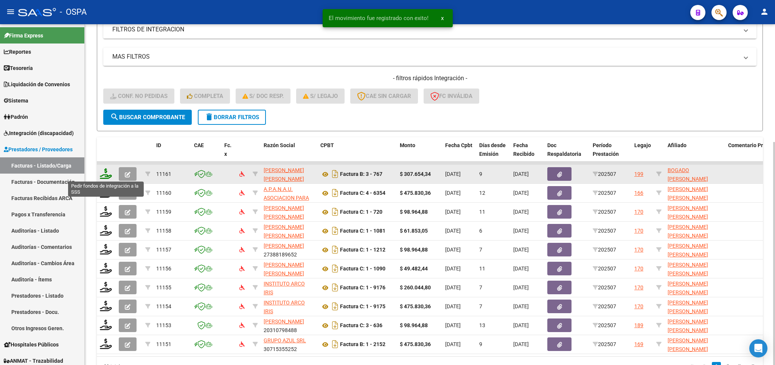
click at [108, 172] on icon at bounding box center [106, 173] width 12 height 11
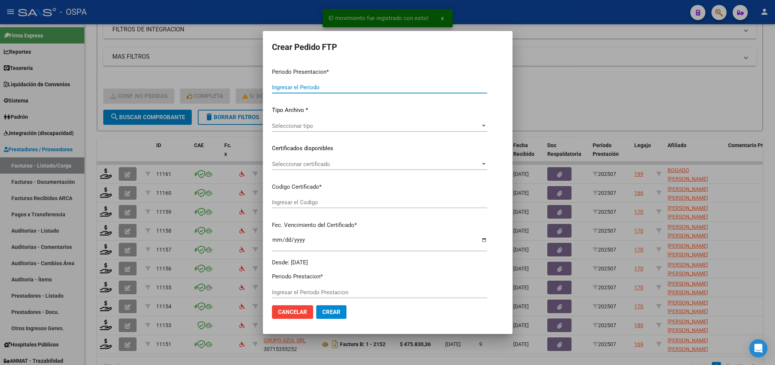
type input "202507"
type input "$ 307.654,34"
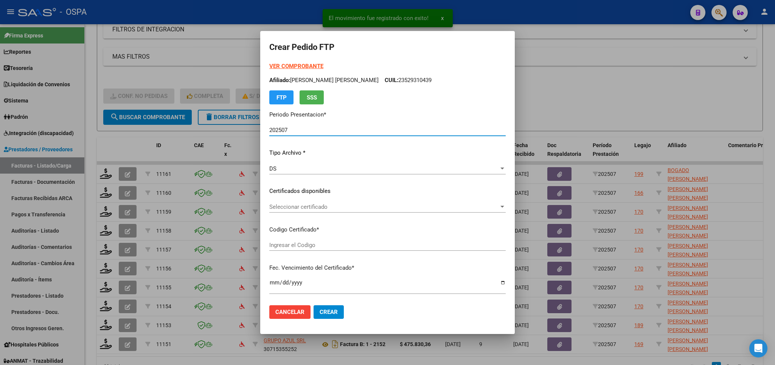
type input "arg000533036712022091520270915bs315"
type input "[DATE]"
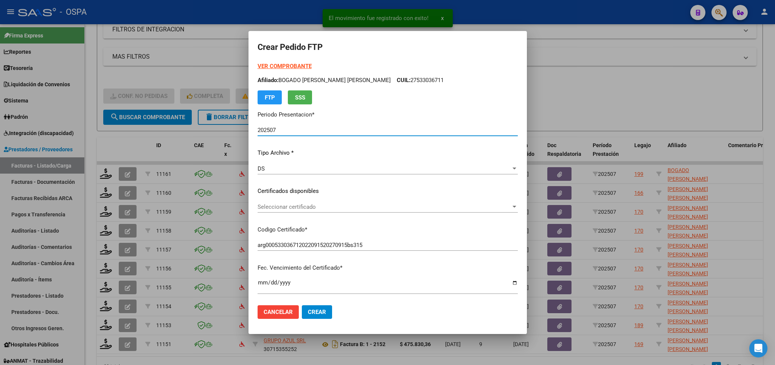
click at [384, 207] on span "Seleccionar certificado" at bounding box center [384, 207] width 253 height 7
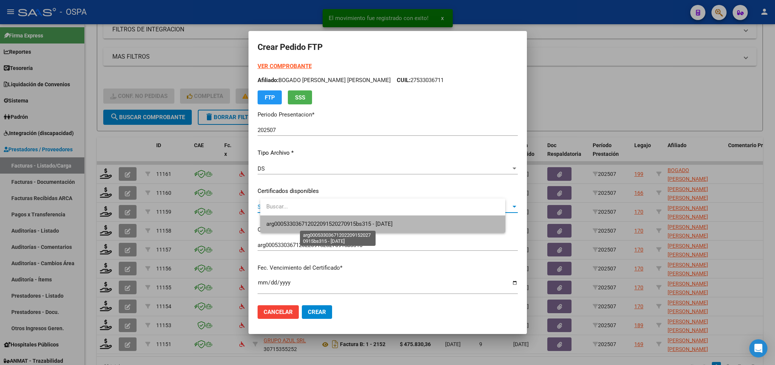
click at [374, 221] on span "arg000533036712022091520270915bs315 - [DATE]" at bounding box center [329, 224] width 126 height 7
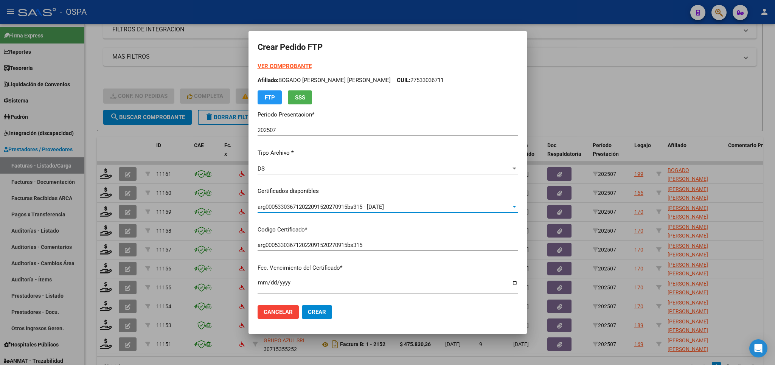
scroll to position [177, 0]
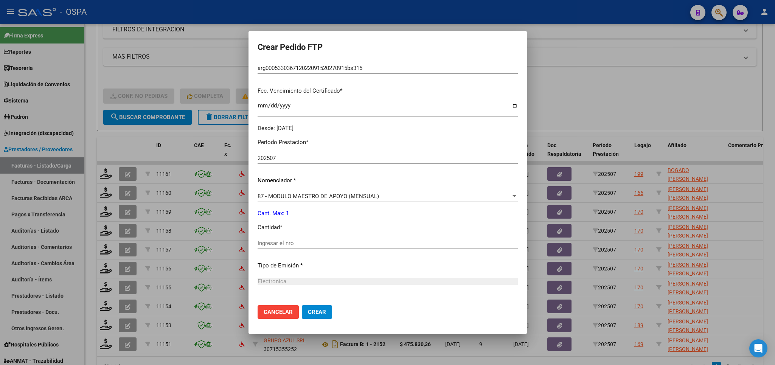
click at [331, 240] on input "Ingresar el nro" at bounding box center [388, 243] width 260 height 7
type input "1"
click at [326, 314] on span "Crear" at bounding box center [317, 312] width 18 height 7
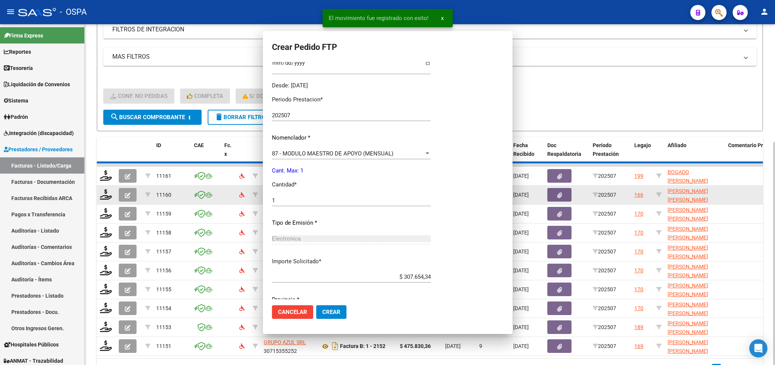
scroll to position [0, 0]
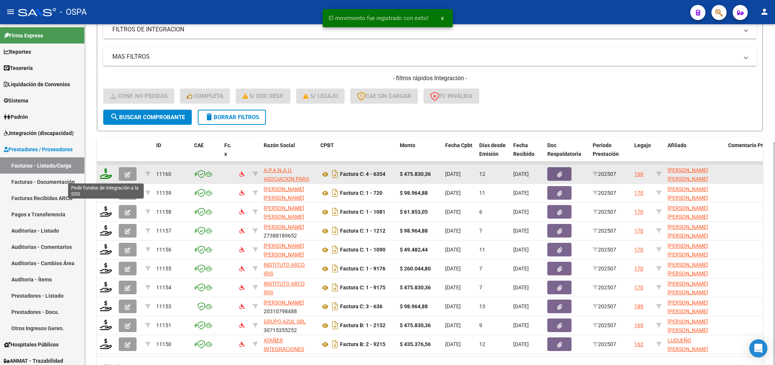
click at [106, 175] on icon at bounding box center [106, 173] width 12 height 11
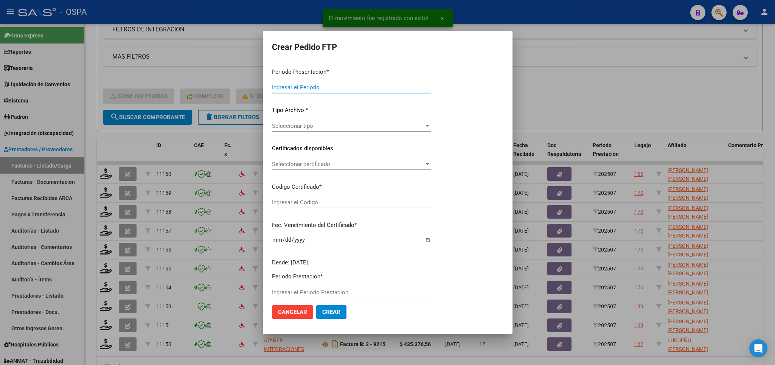
type input "202507"
type input "$ 475.830,36"
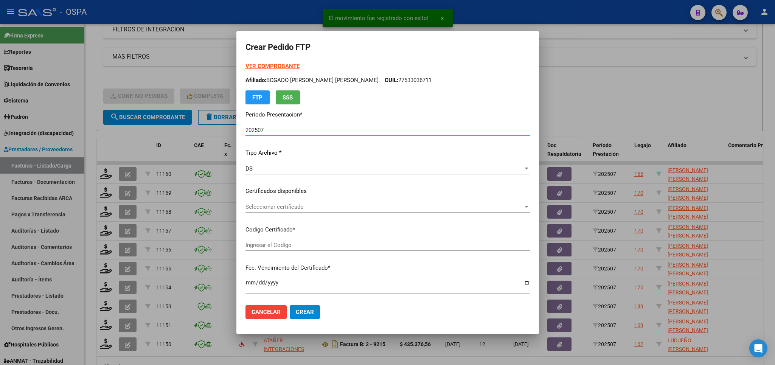
type input "arg02000571756022021051320260513bs315"
type input "[DATE]"
click at [455, 207] on span "Seleccionar certificado" at bounding box center [385, 207] width 278 height 7
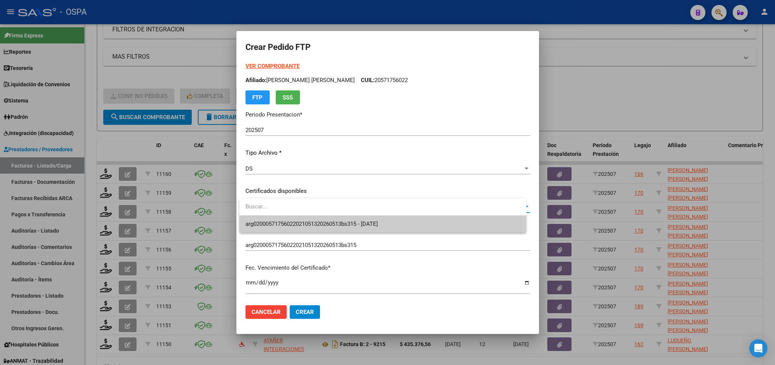
click at [449, 219] on span "arg02000571756022021051320260513bs315 - [DATE]" at bounding box center [383, 224] width 275 height 17
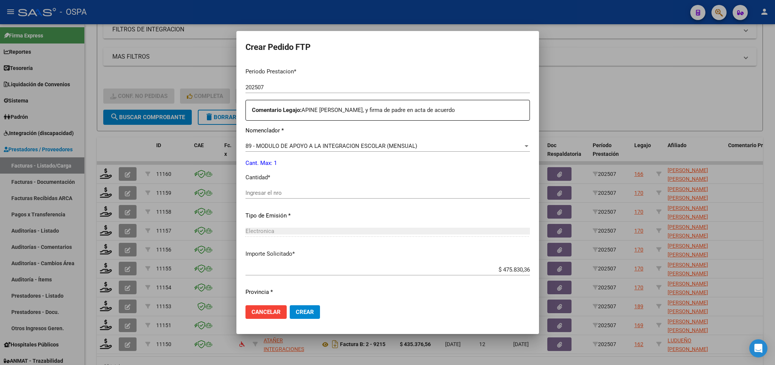
scroll to position [265, 0]
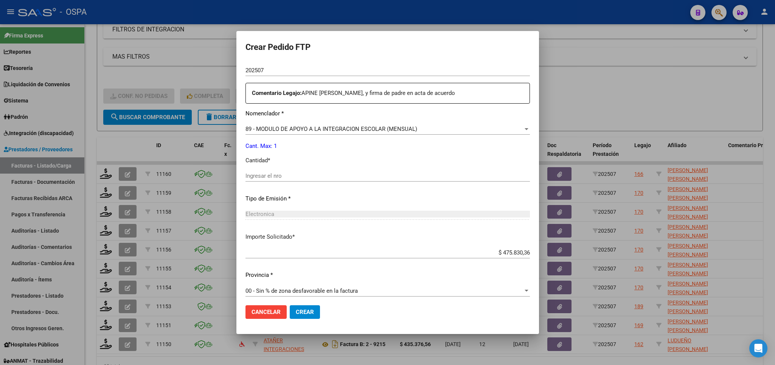
click at [352, 173] on input "Ingresar el nro" at bounding box center [388, 176] width 284 height 7
type input "1"
click at [309, 313] on span "Crear" at bounding box center [305, 312] width 18 height 7
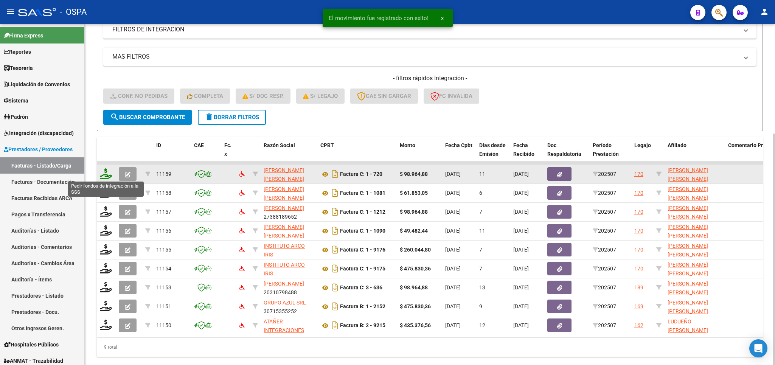
click at [106, 174] on icon at bounding box center [106, 173] width 12 height 11
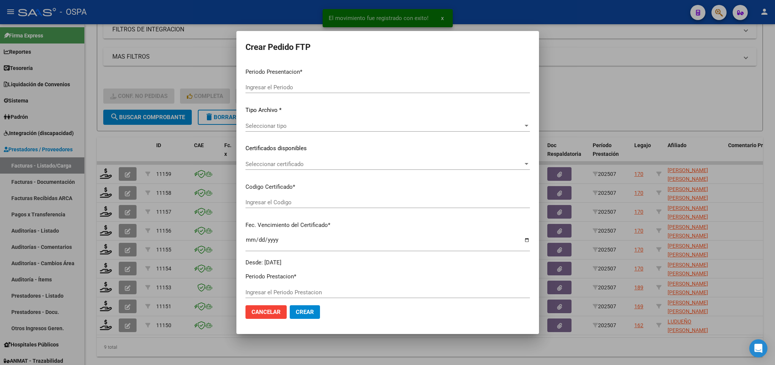
type input "202507"
type input "$ 98.964,88"
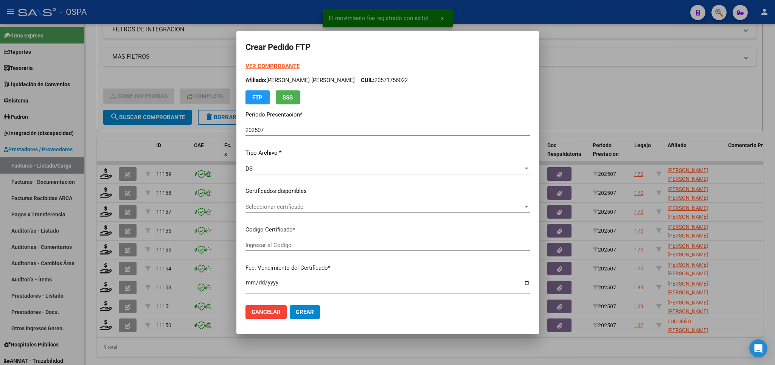
type input "ARG01-00049578709-20190821-20250821-SFE-"
type input "[DATE]"
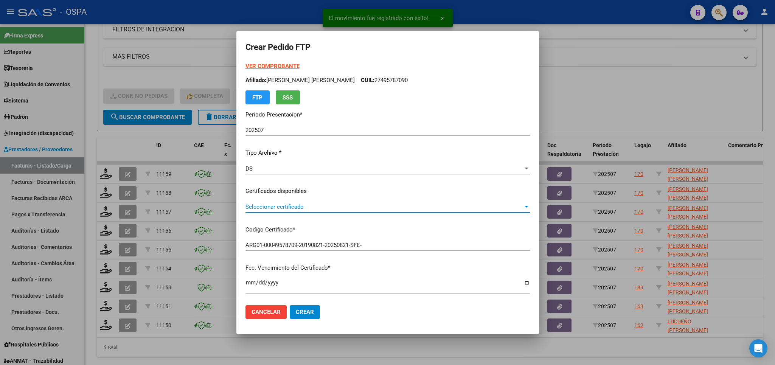
click at [480, 206] on span "Seleccionar certificado" at bounding box center [385, 207] width 278 height 7
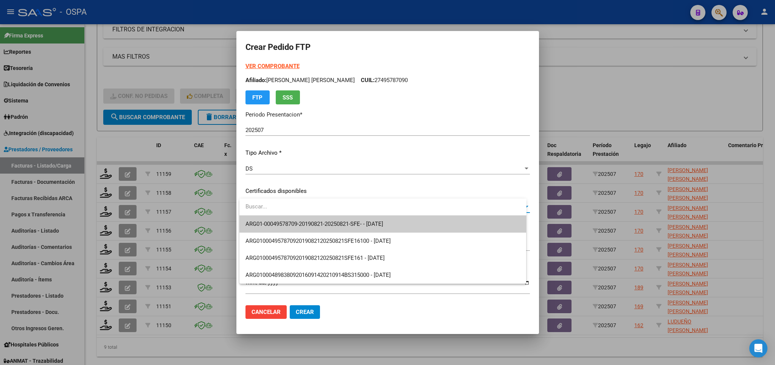
click at [471, 224] on span "ARG01-00049578709-20190821-20250821-SFE- - [DATE]" at bounding box center [383, 224] width 275 height 17
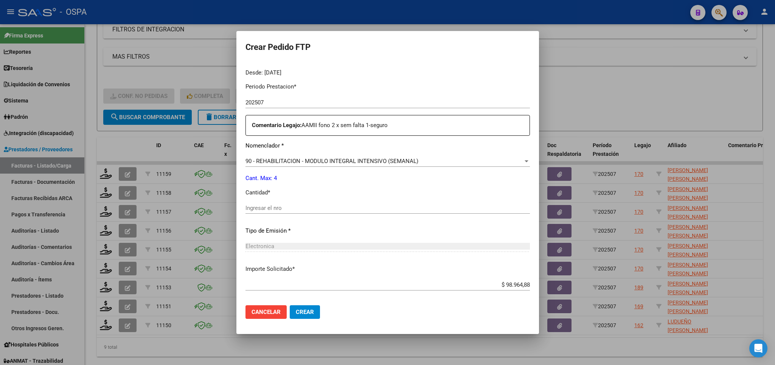
scroll to position [265, 0]
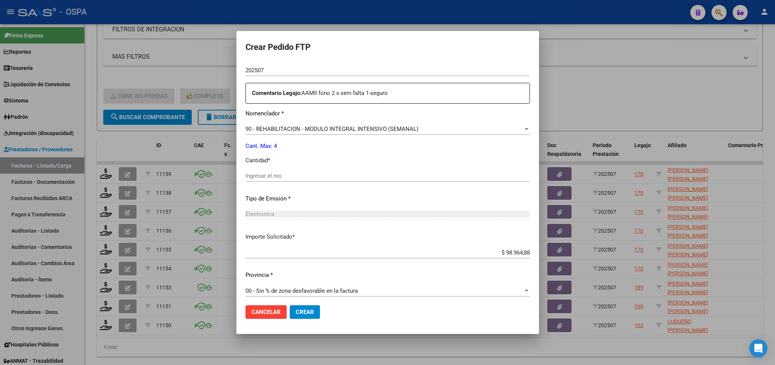
click at [431, 173] on input "Ingresar el nro" at bounding box center [388, 176] width 284 height 7
type input "4"
click at [311, 311] on span "Crear" at bounding box center [305, 312] width 18 height 7
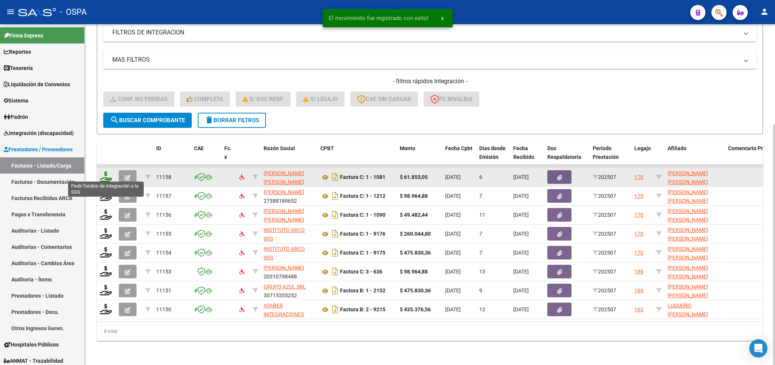
click at [107, 172] on icon at bounding box center [106, 176] width 12 height 11
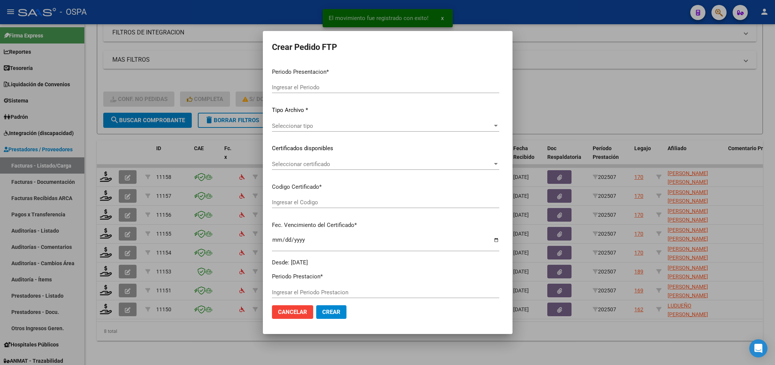
type input "202507"
type input "$ 61.853,05"
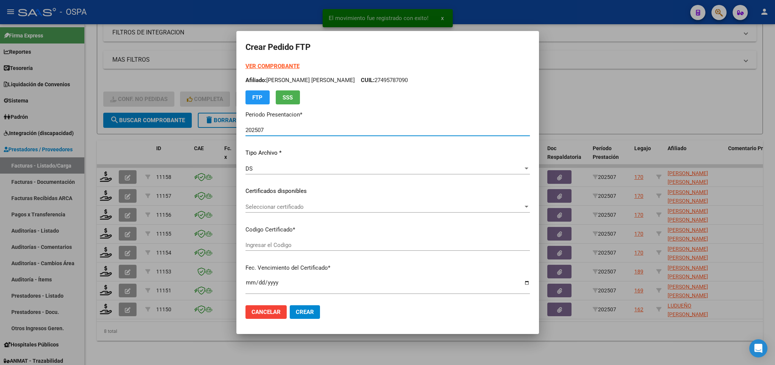
type input "ARG01-00049578709-20190821-20250821-SFE-"
type input "[DATE]"
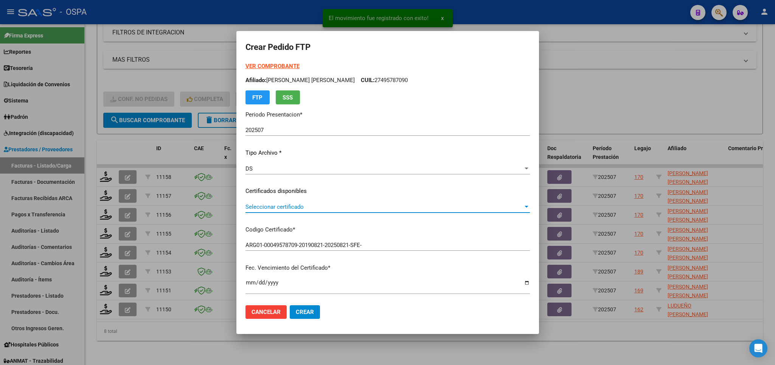
click at [420, 207] on span "Seleccionar certificado" at bounding box center [385, 207] width 278 height 7
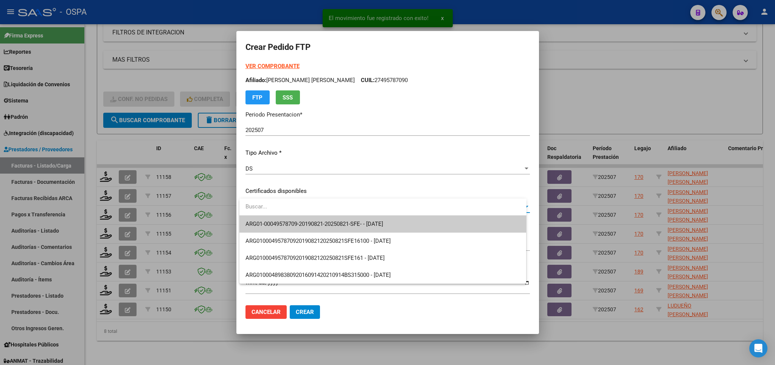
click at [411, 223] on span "ARG01-00049578709-20190821-20250821-SFE- - [DATE]" at bounding box center [383, 224] width 275 height 17
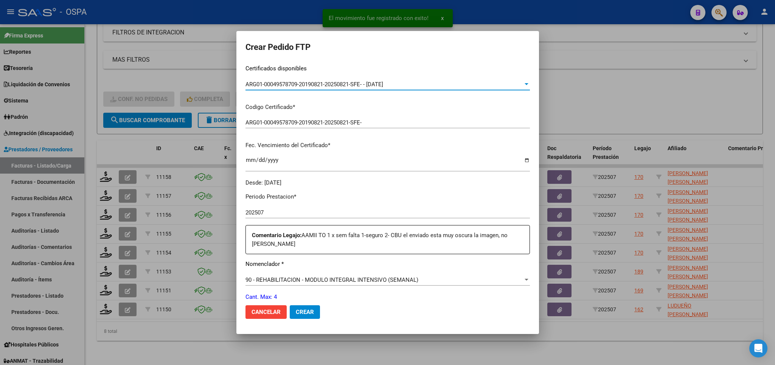
scroll to position [221, 0]
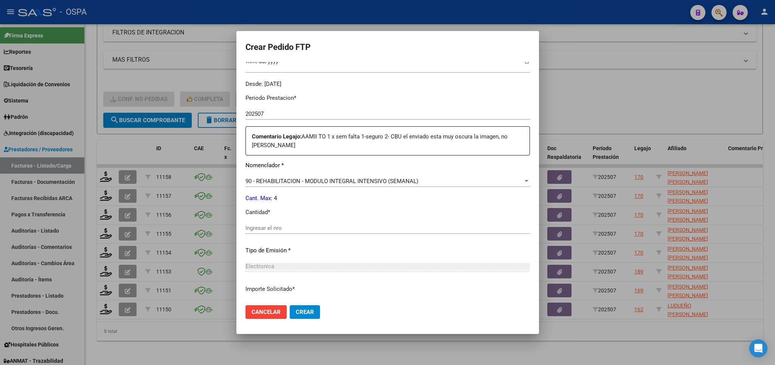
click at [398, 228] on div "Ingresar el nro" at bounding box center [388, 227] width 284 height 11
type input "4"
drag, startPoint x: 314, startPoint y: 311, endPoint x: 242, endPoint y: 293, distance: 73.7
click at [313, 311] on button "Crear" at bounding box center [305, 312] width 30 height 14
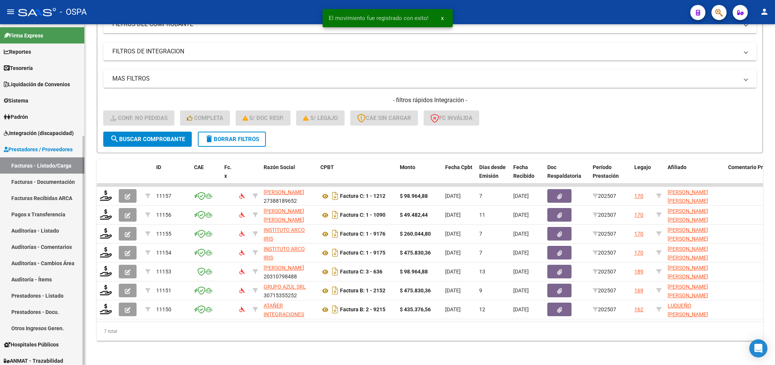
scroll to position [123, 0]
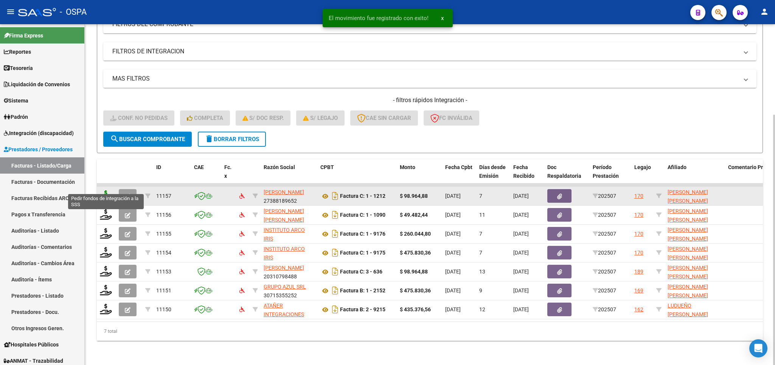
click at [106, 190] on icon at bounding box center [106, 195] width 12 height 11
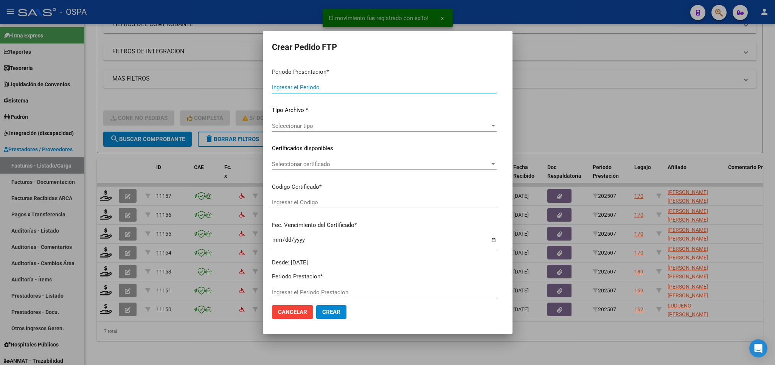
type input "202507"
type input "$ 98.964,88"
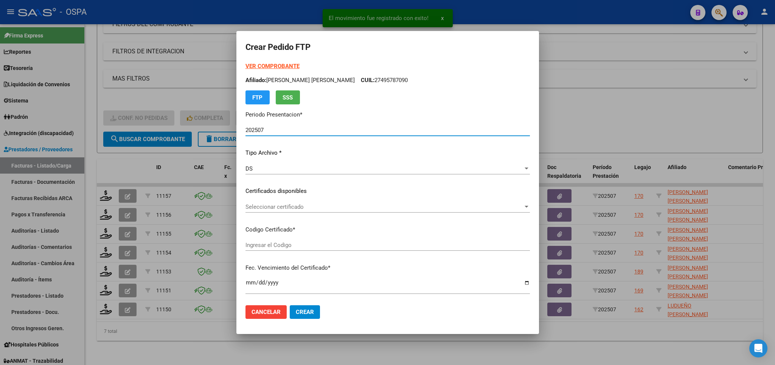
type input "ARG01-00049578709-20190821-20250821-SFE-"
type input "[DATE]"
click at [349, 212] on div "Seleccionar certificado Seleccionar certificado" at bounding box center [388, 206] width 284 height 11
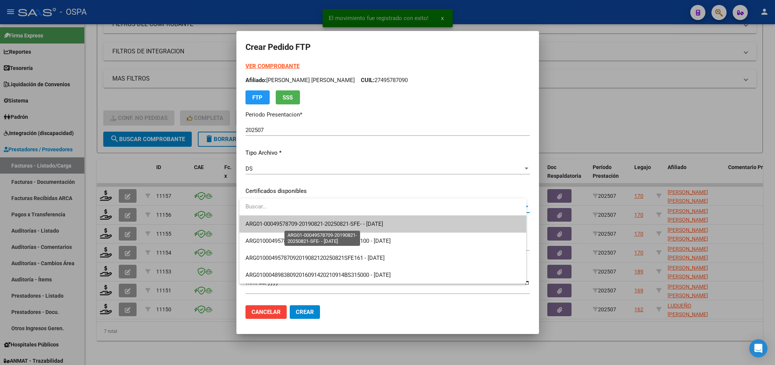
click at [350, 225] on span "ARG01-00049578709-20190821-20250821-SFE- - [DATE]" at bounding box center [315, 224] width 138 height 7
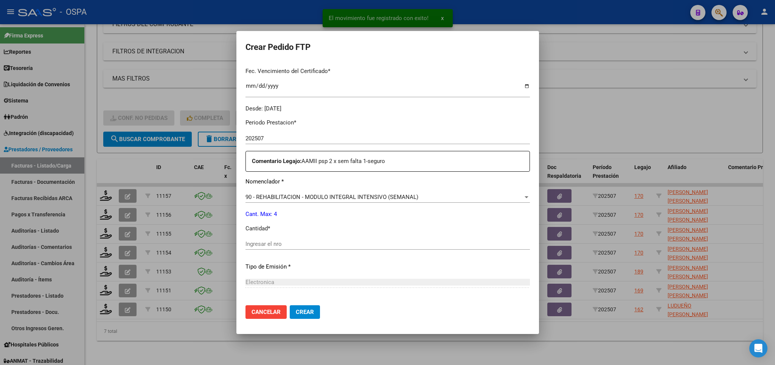
scroll to position [221, 0]
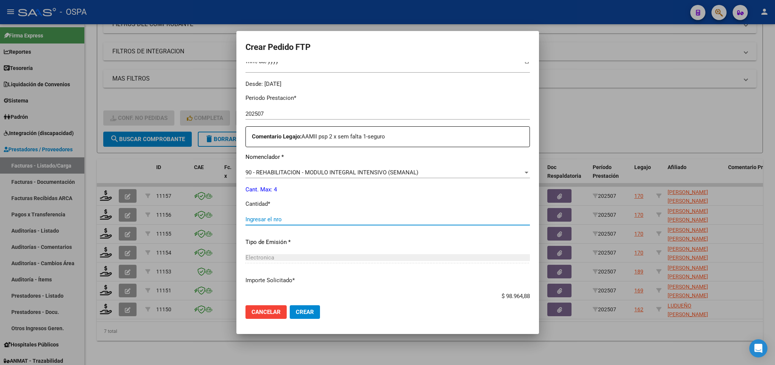
click at [344, 216] on input "Ingresar el nro" at bounding box center [388, 219] width 284 height 7
type input "4"
click at [314, 312] on button "Crear" at bounding box center [305, 312] width 30 height 14
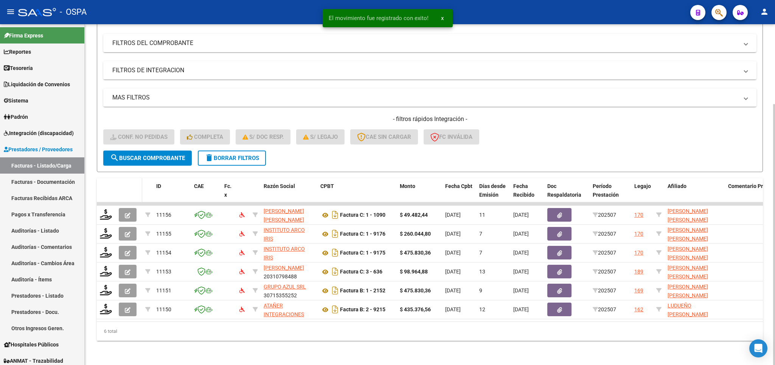
scroll to position [104, 0]
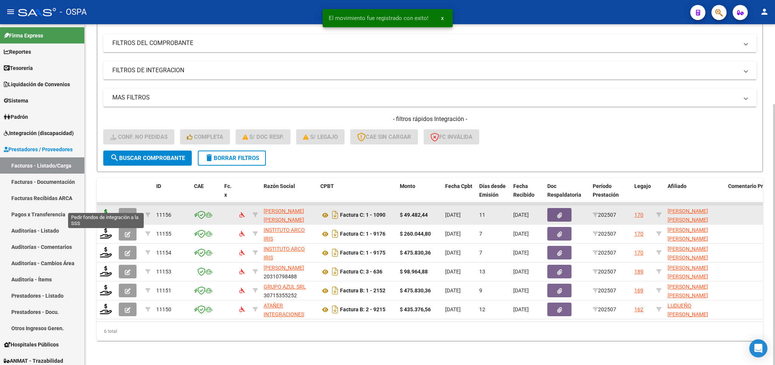
click at [107, 209] on icon at bounding box center [106, 214] width 12 height 11
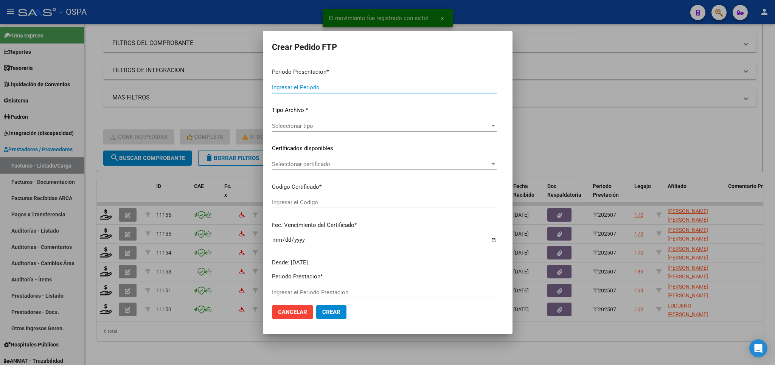
type input "202507"
type input "$ 49.482,44"
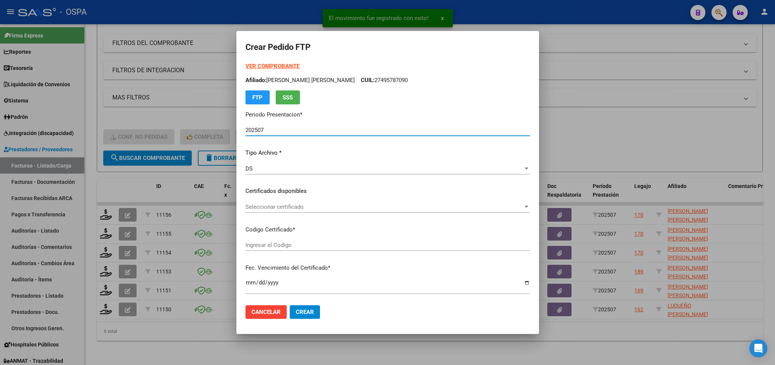
type input "ARG01-00049578709-20190821-20250821-SFE-"
type input "[DATE]"
click at [356, 203] on div "Seleccionar certificado Seleccionar certificado" at bounding box center [388, 206] width 284 height 11
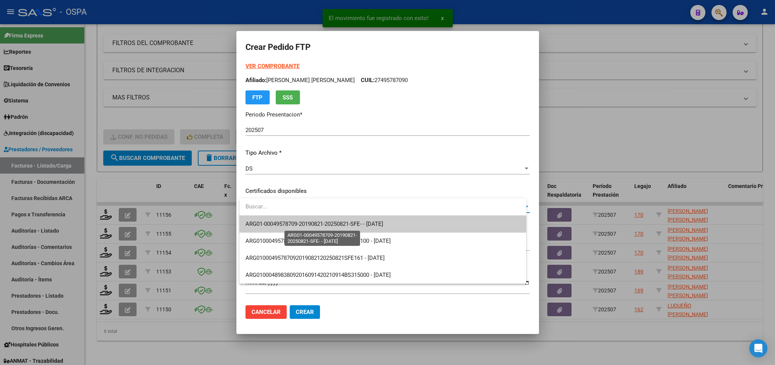
click at [351, 222] on span "ARG01-00049578709-20190821-20250821-SFE- - [DATE]" at bounding box center [315, 224] width 138 height 7
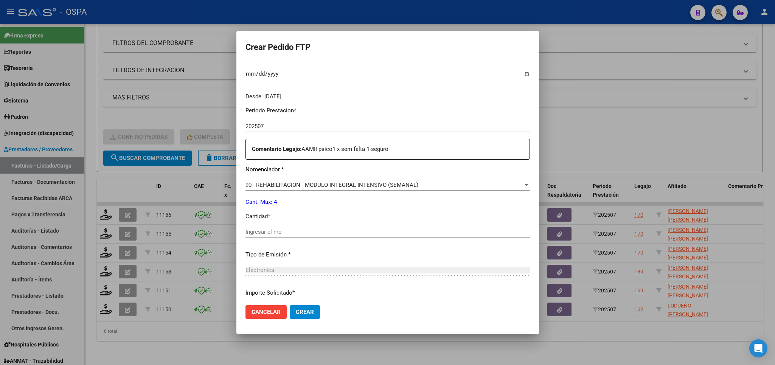
scroll to position [221, 0]
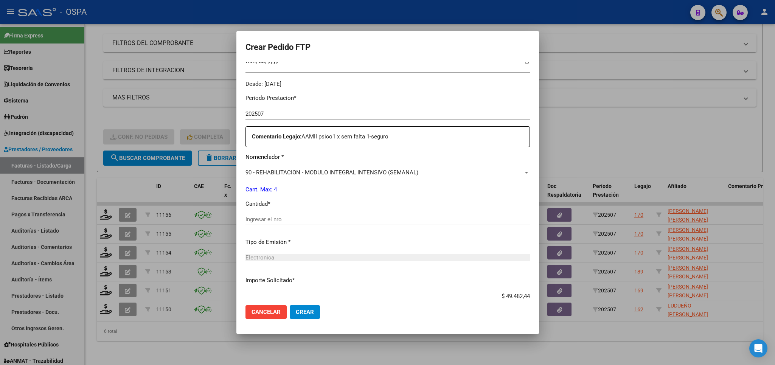
click at [328, 216] on input "Ingresar el nro" at bounding box center [388, 219] width 284 height 7
type input "4"
click at [304, 313] on span "Crear" at bounding box center [305, 312] width 18 height 7
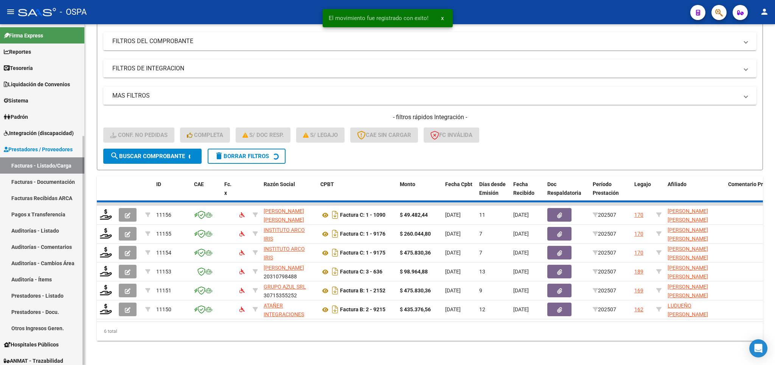
scroll to position [85, 0]
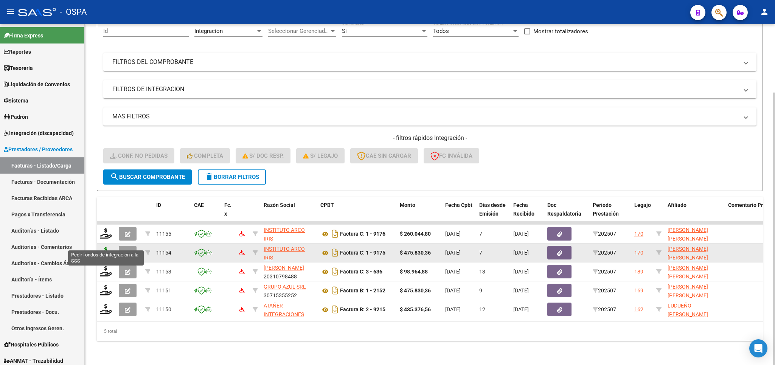
click at [107, 247] on icon at bounding box center [106, 252] width 12 height 11
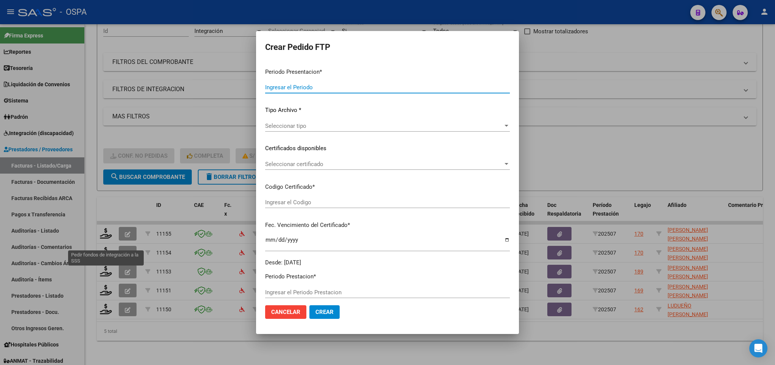
type input "202507"
type input "$ 475.830,36"
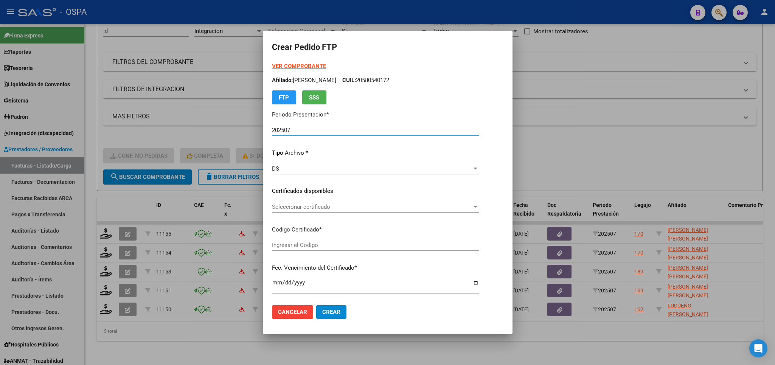
type input "ARG01-00049578709-20190821-20250821-SFE-"
type input "[DATE]"
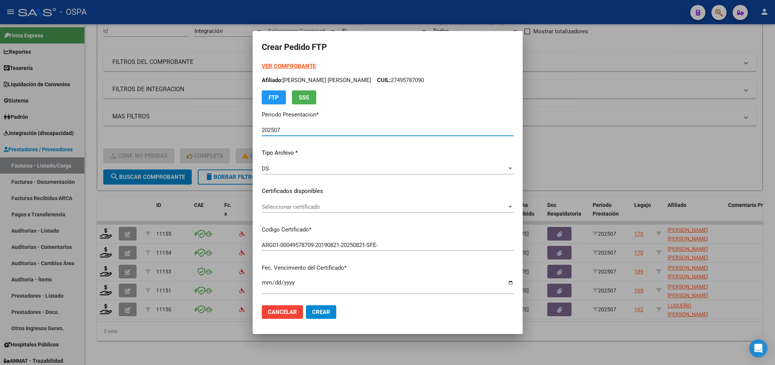
click at [446, 207] on span "Seleccionar certificado" at bounding box center [384, 207] width 245 height 7
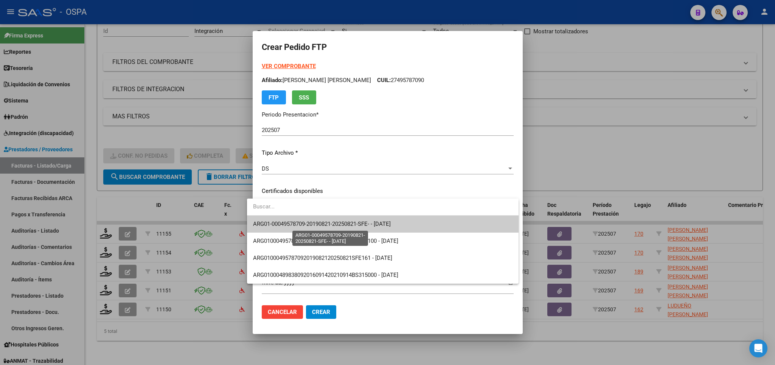
click at [391, 223] on span "ARG01-00049578709-20190821-20250821-SFE- - [DATE]" at bounding box center [322, 224] width 138 height 7
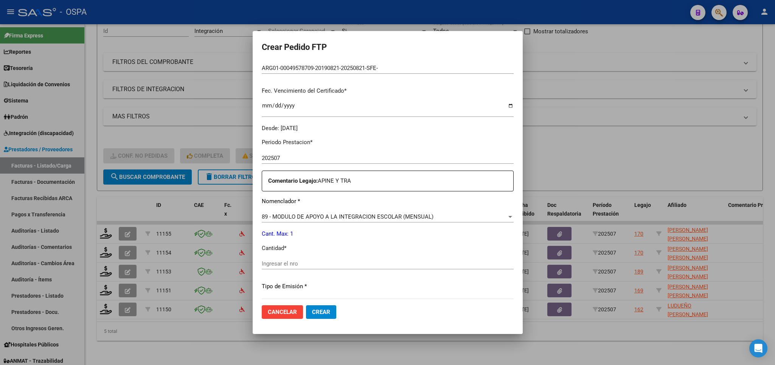
scroll to position [221, 0]
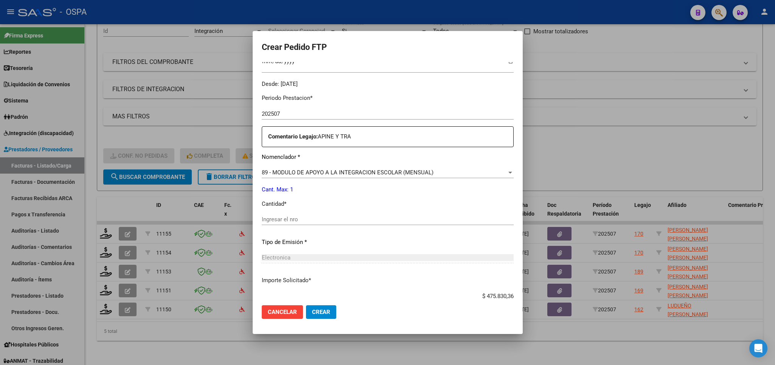
click at [395, 216] on input "Ingresar el nro" at bounding box center [388, 219] width 252 height 7
type input "1"
click at [315, 318] on button "Crear" at bounding box center [321, 312] width 30 height 14
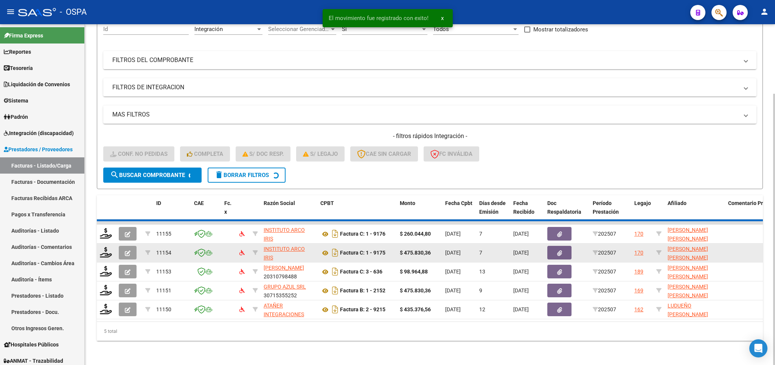
scroll to position [66, 0]
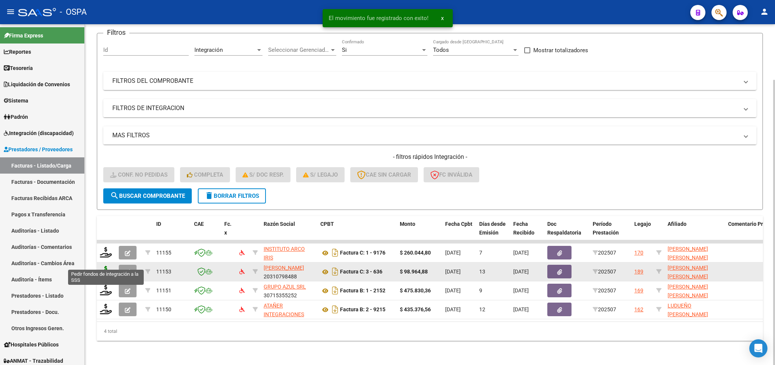
click at [103, 266] on icon at bounding box center [106, 271] width 12 height 11
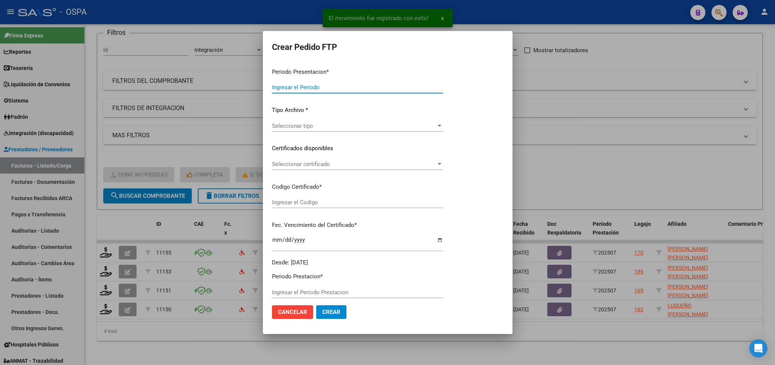
type input "202507"
type input "$ 98.964,88"
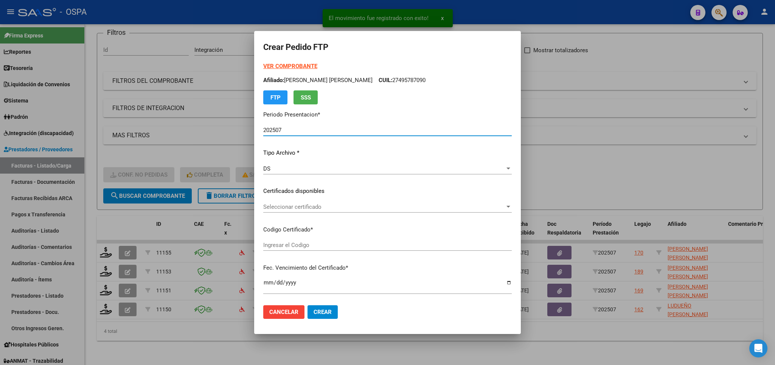
type input "ARG02000506095642016032320210323BS413"
type input "[DATE]"
click at [395, 207] on span "Seleccionar certificado" at bounding box center [384, 207] width 242 height 7
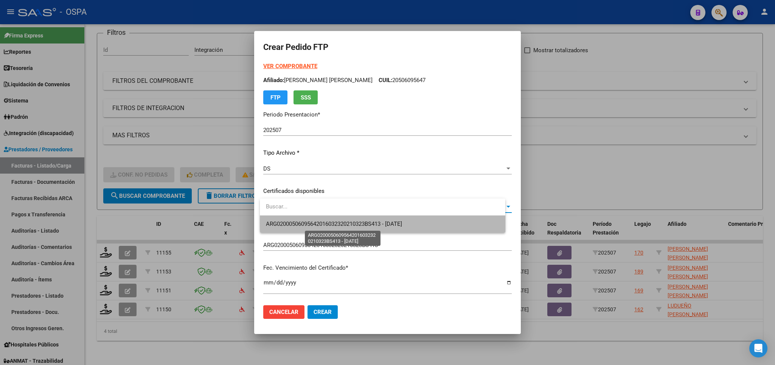
click at [387, 223] on span "ARG02000506095642016032320210323BS413 - [DATE]" at bounding box center [334, 224] width 136 height 7
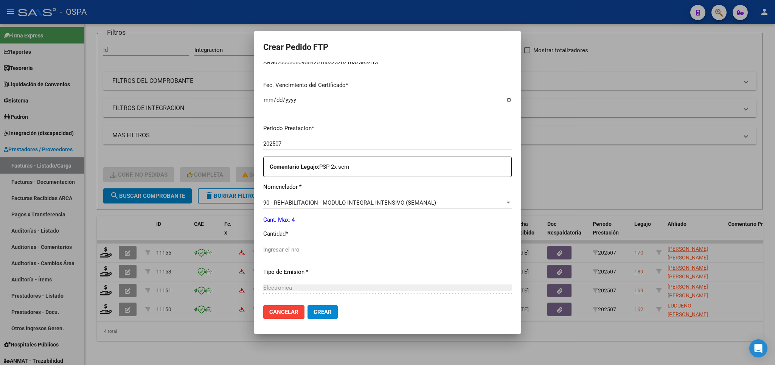
scroll to position [221, 0]
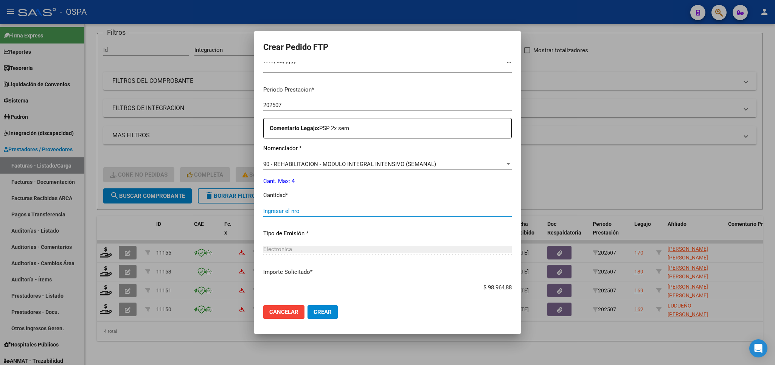
click at [374, 208] on input "Ingresar el nro" at bounding box center [387, 211] width 249 height 7
type input "4"
click at [332, 312] on span "Crear" at bounding box center [323, 312] width 18 height 7
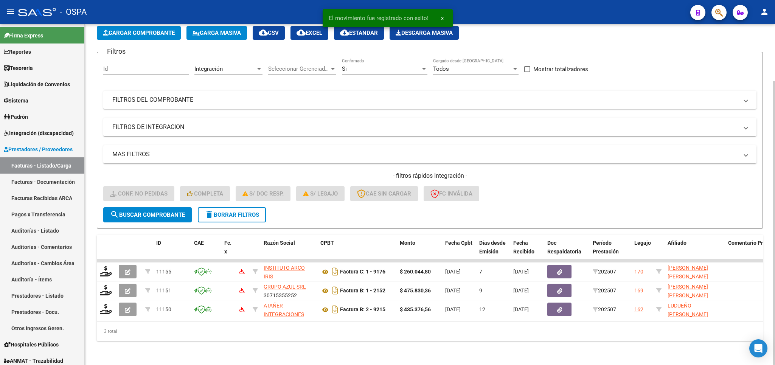
scroll to position [48, 0]
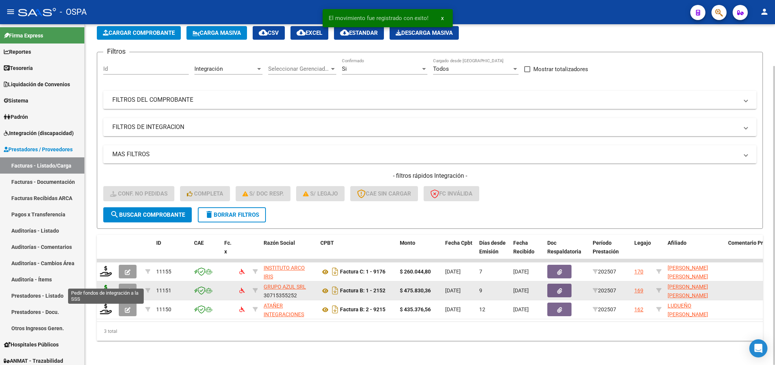
click at [107, 285] on icon at bounding box center [106, 290] width 12 height 11
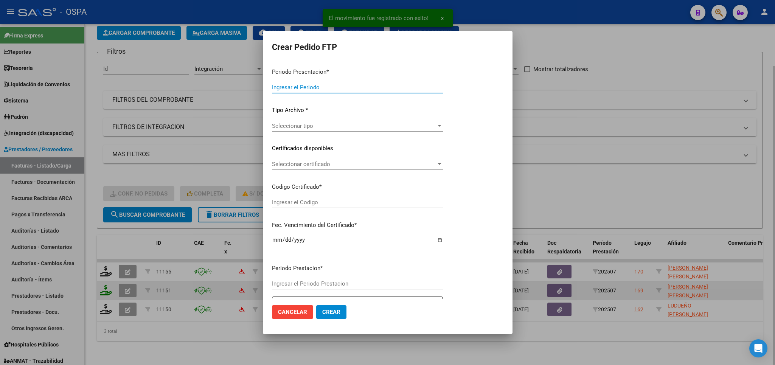
type input "202507"
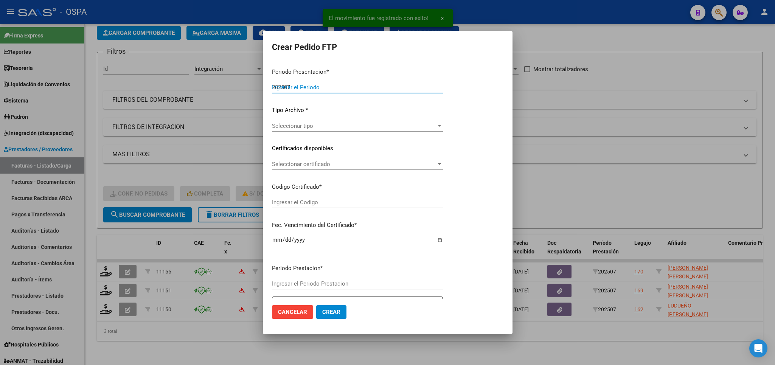
type input "202507"
type input "$ 475.830,36"
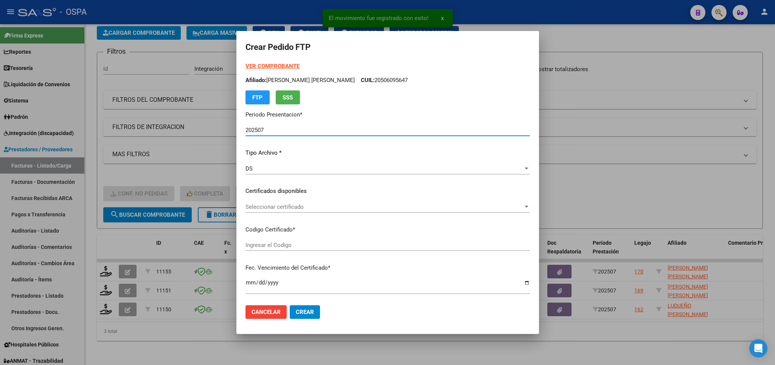
type input "ARG02000485406842024071020280710SAN169"
type input "[DATE]"
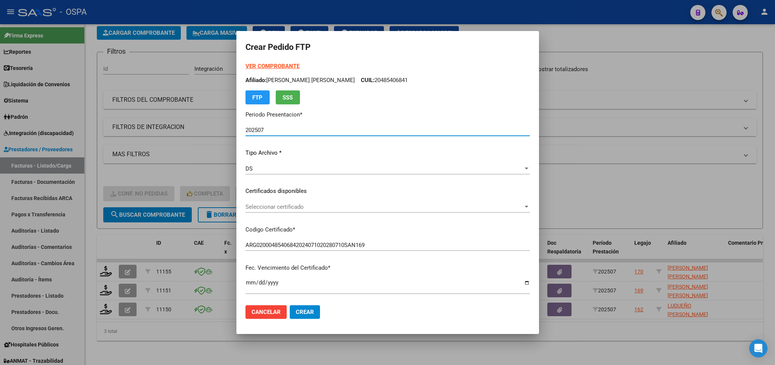
click at [446, 208] on span "Seleccionar certificado" at bounding box center [385, 207] width 278 height 7
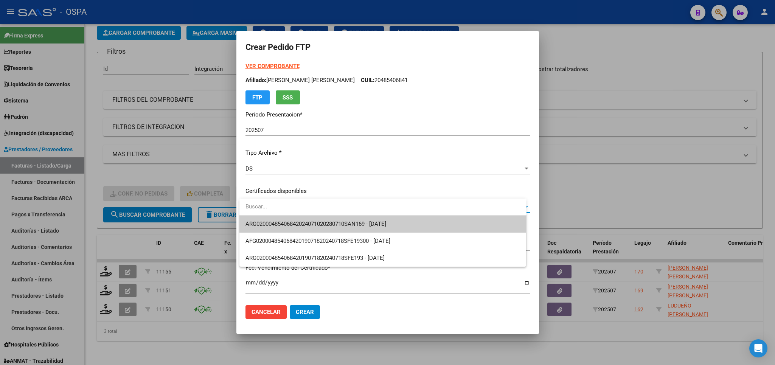
click at [416, 225] on span "ARG02000485406842024071020280710SAN169 - [DATE]" at bounding box center [383, 224] width 275 height 17
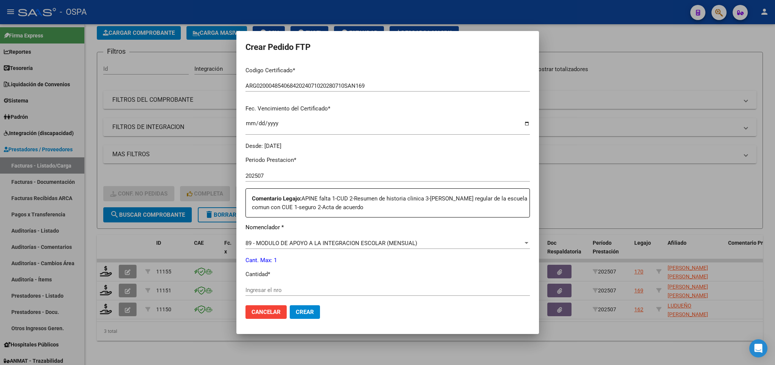
scroll to position [177, 0]
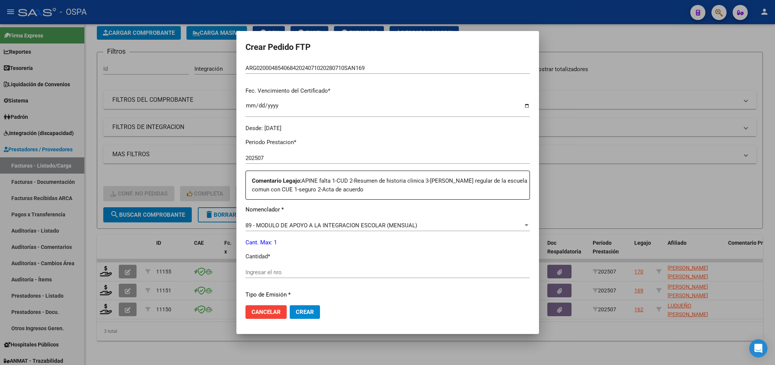
click at [323, 271] on input "Ingresar el nro" at bounding box center [388, 272] width 284 height 7
type input "1"
click at [314, 315] on button "Crear" at bounding box center [305, 312] width 30 height 14
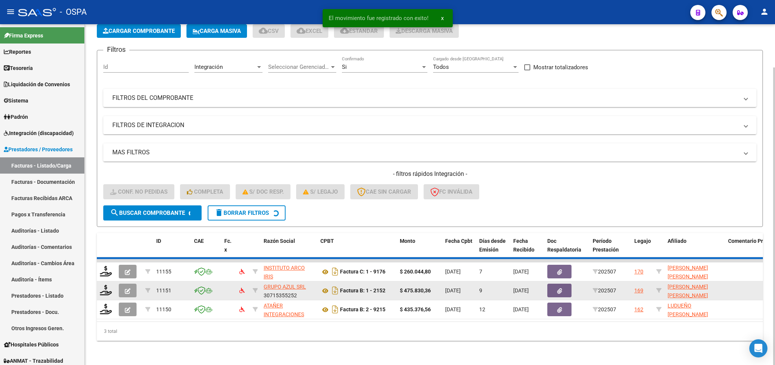
scroll to position [29, 0]
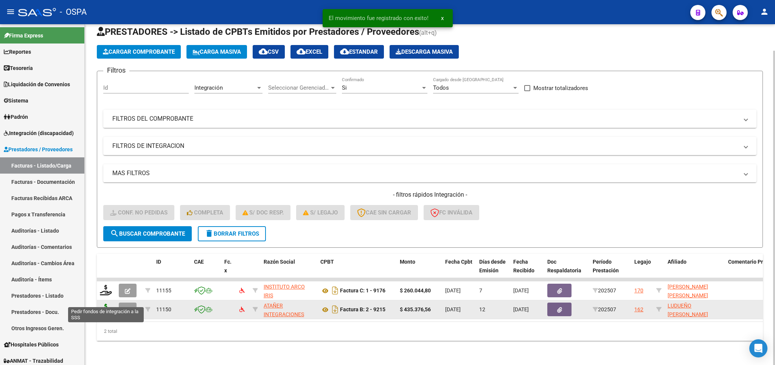
click at [105, 304] on icon at bounding box center [106, 309] width 12 height 11
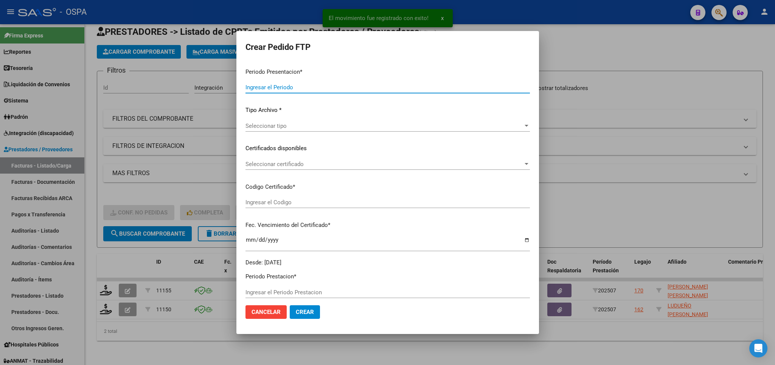
type input "202507"
type input "$ 435.376,56"
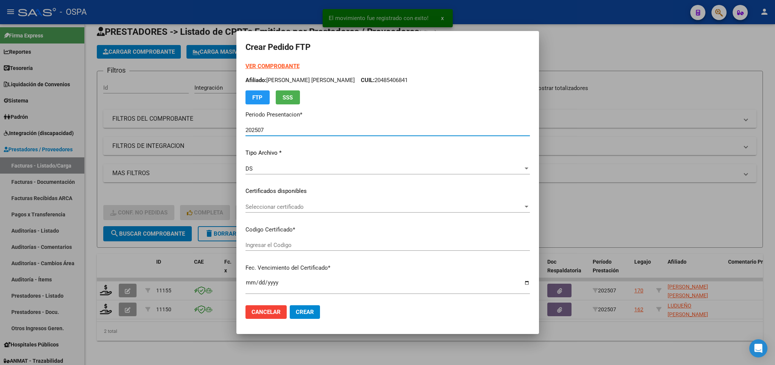
type input "arg01000589072720220330202470330bs370"
type input "[DATE]"
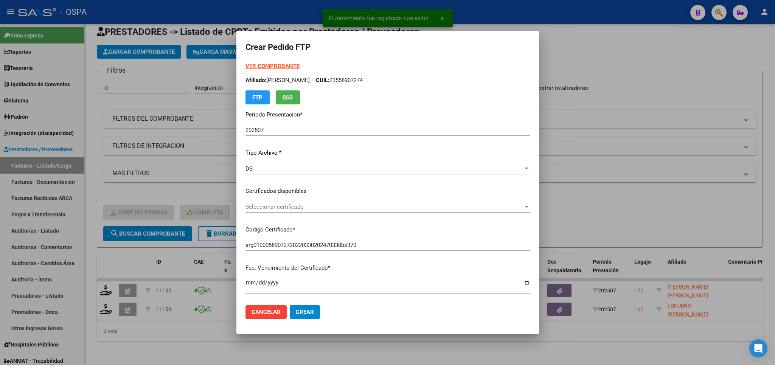
click at [465, 211] on div "Seleccionar certificado Seleccionar certificado" at bounding box center [388, 206] width 284 height 11
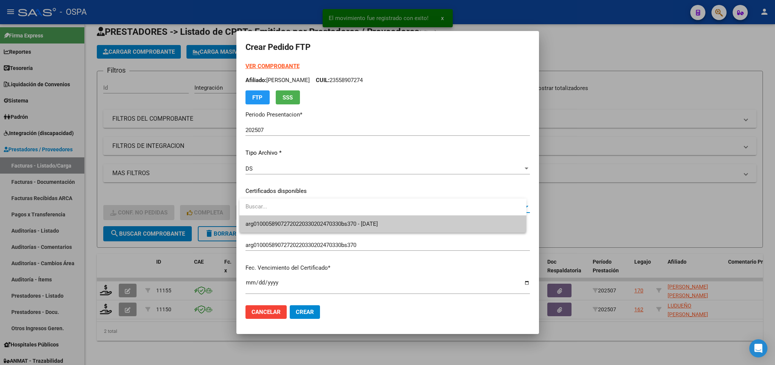
click at [446, 228] on span "arg01000589072720220330202470330bs370 - [DATE]" at bounding box center [383, 224] width 275 height 17
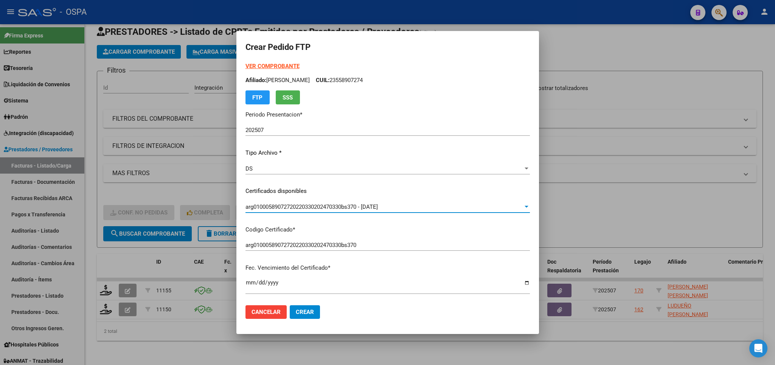
scroll to position [221, 0]
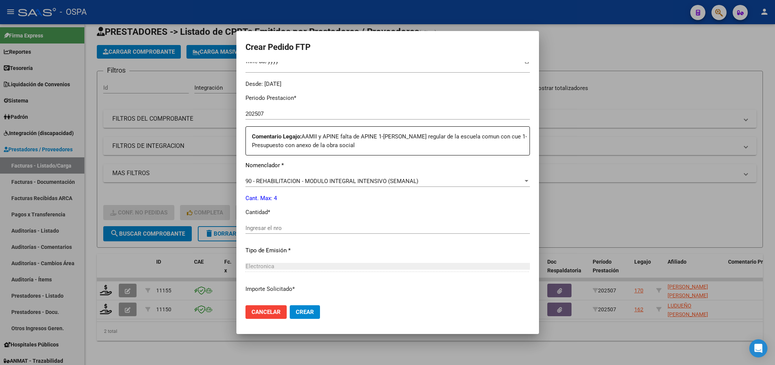
click at [395, 225] on input "Ingresar el nro" at bounding box center [388, 228] width 284 height 7
type input "4"
click at [305, 310] on span "Crear" at bounding box center [305, 312] width 18 height 7
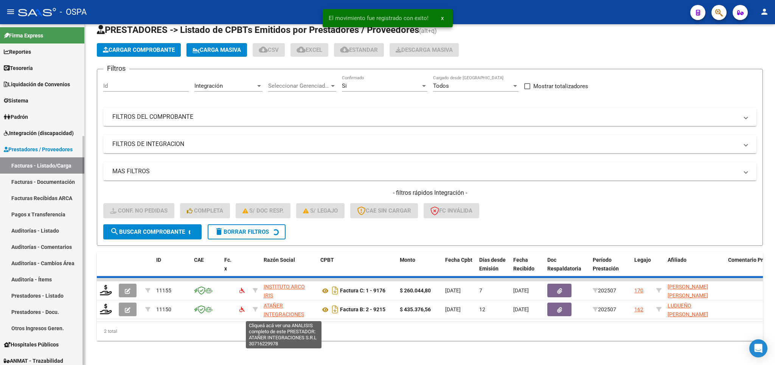
scroll to position [9, 0]
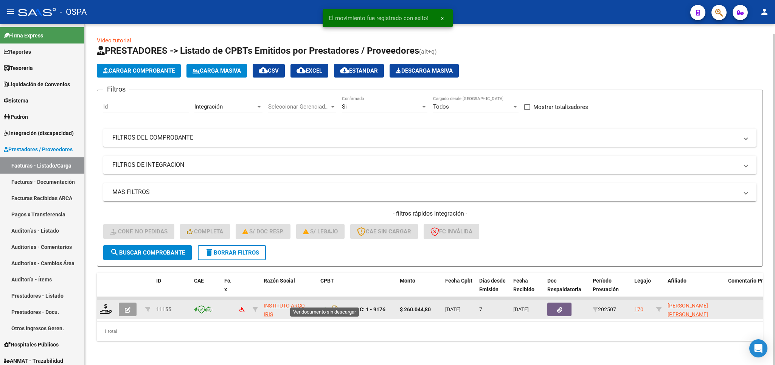
click at [323, 305] on icon at bounding box center [325, 309] width 10 height 9
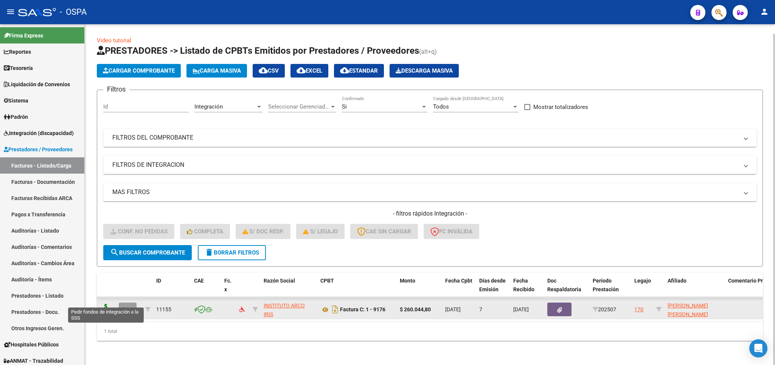
click at [106, 304] on icon at bounding box center [106, 309] width 12 height 11
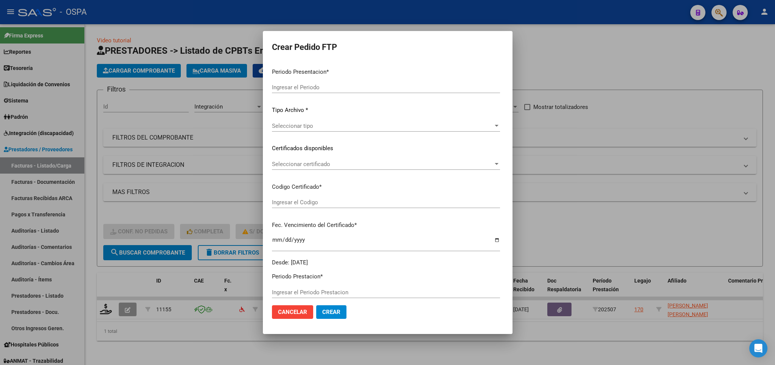
type input "202507"
type input "$ 260.044,80"
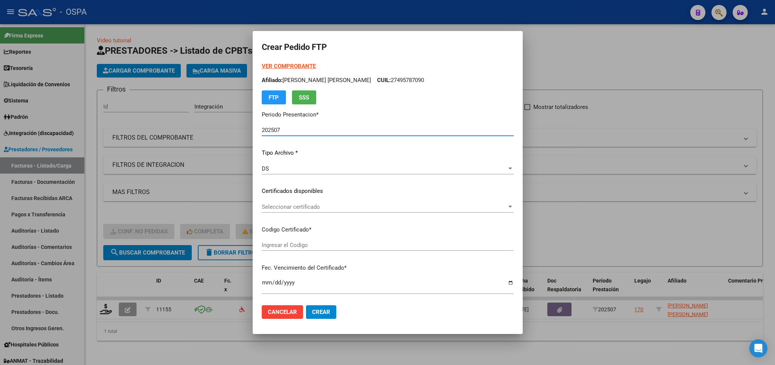
type input "ARG01-00049578709-20190821-20250821-SFE-"
type input "[DATE]"
click at [457, 210] on span "Seleccionar certificado" at bounding box center [384, 207] width 245 height 7
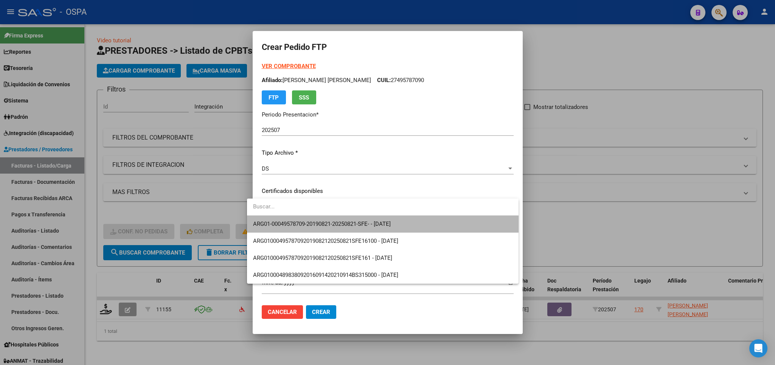
click at [412, 227] on span "ARG01-00049578709-20190821-20250821-SFE- - [DATE]" at bounding box center [383, 224] width 260 height 17
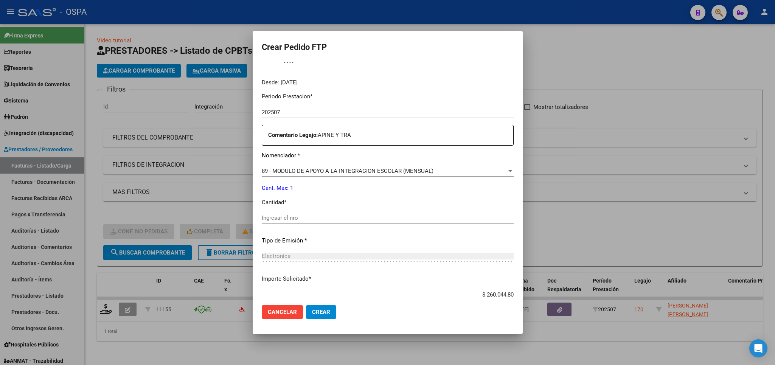
scroll to position [265, 0]
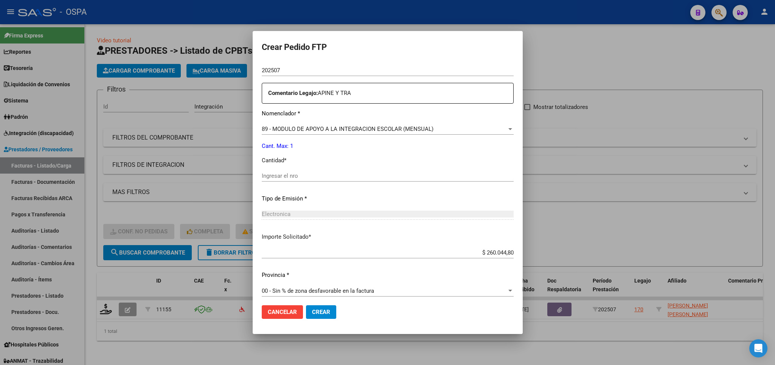
click at [311, 173] on input "Ingresar el nro" at bounding box center [388, 176] width 252 height 7
type input "480"
click at [421, 127] on span "89 - MODULO DE APOYO A LA INTEGRACION ESCOLAR (MENSUAL)" at bounding box center [348, 129] width 172 height 7
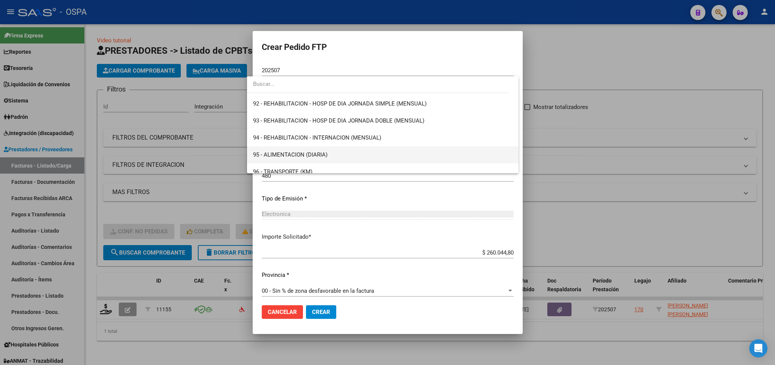
scroll to position [1605, 0]
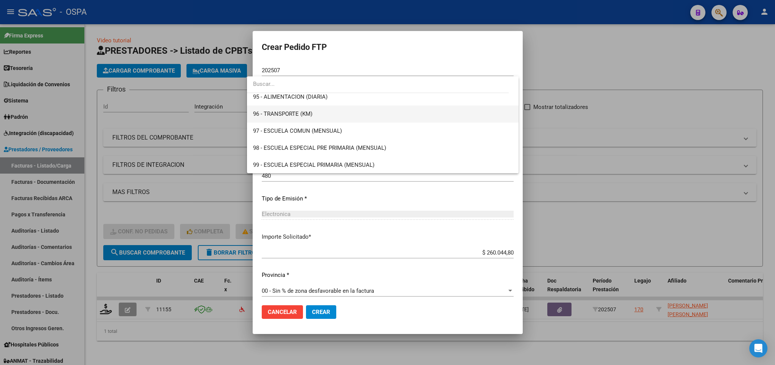
click at [364, 113] on span "96 - TRANSPORTE (KM)" at bounding box center [383, 114] width 260 height 17
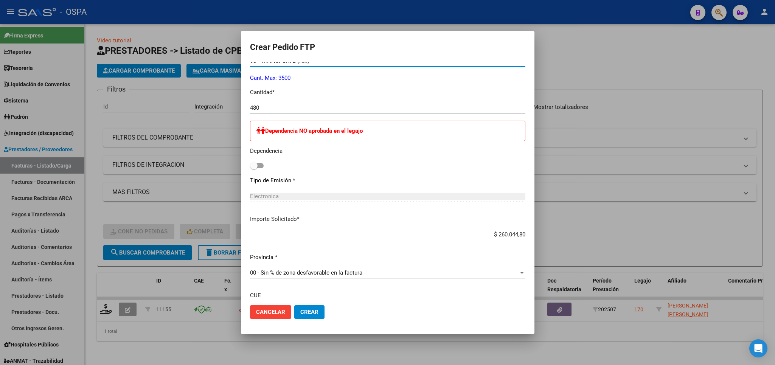
scroll to position [353, 0]
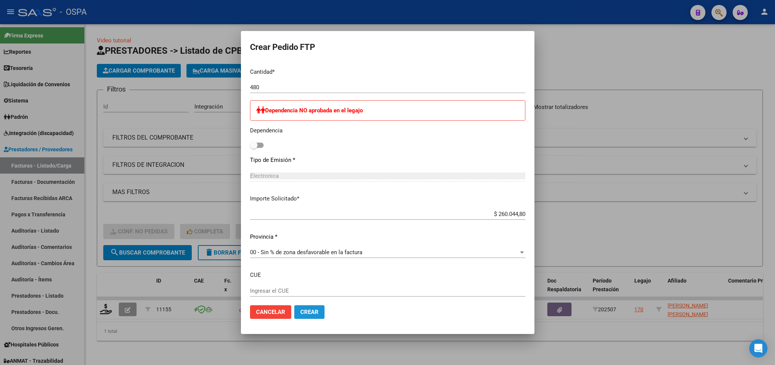
click at [301, 315] on span "Crear" at bounding box center [309, 312] width 18 height 7
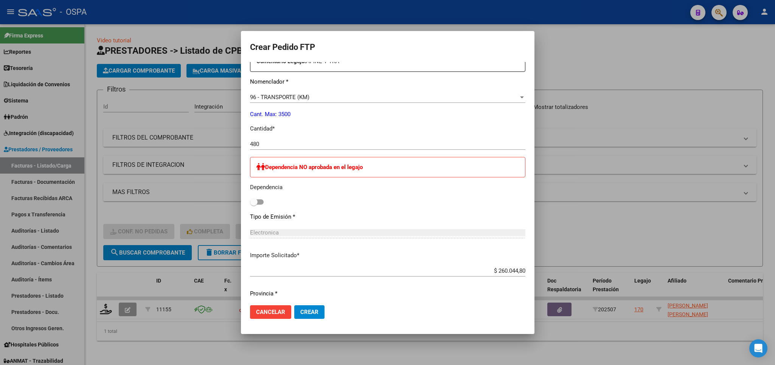
scroll to position [309, 0]
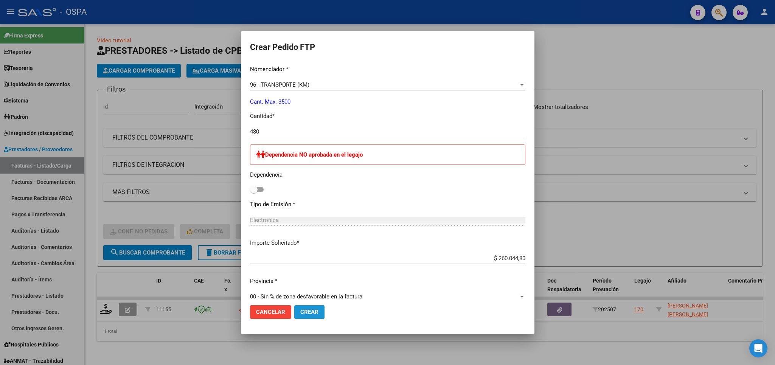
click at [313, 313] on span "Crear" at bounding box center [309, 312] width 18 height 7
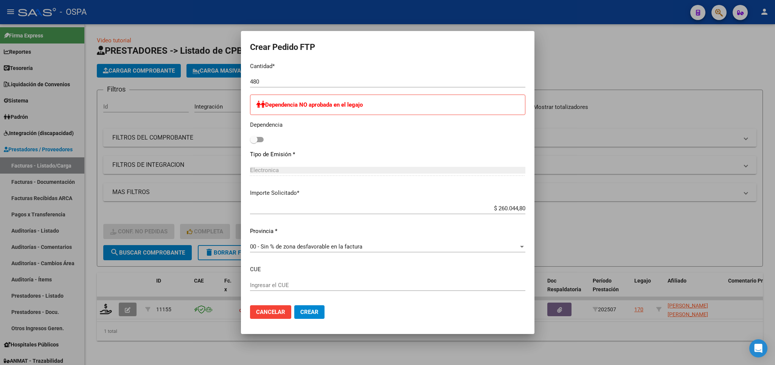
scroll to position [392, 0]
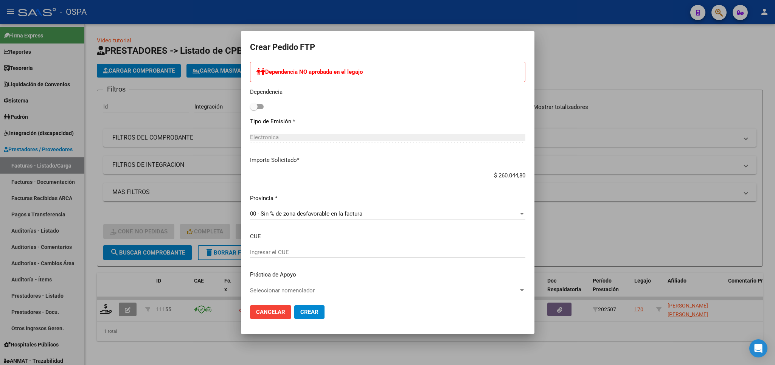
click at [414, 343] on div at bounding box center [387, 182] width 775 height 365
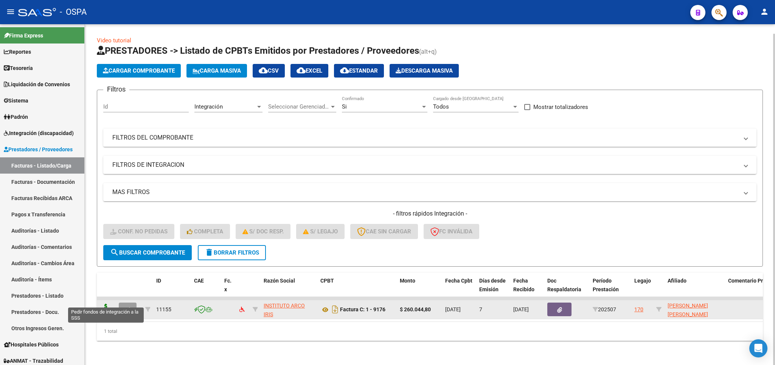
click at [106, 304] on icon at bounding box center [106, 309] width 12 height 11
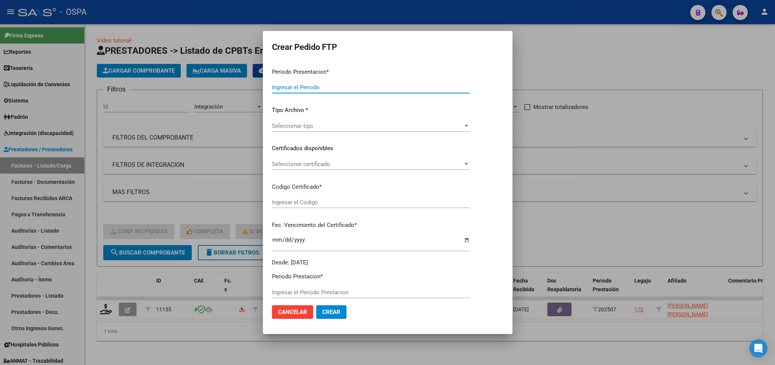
type input "202507"
type input "$ 260.044,80"
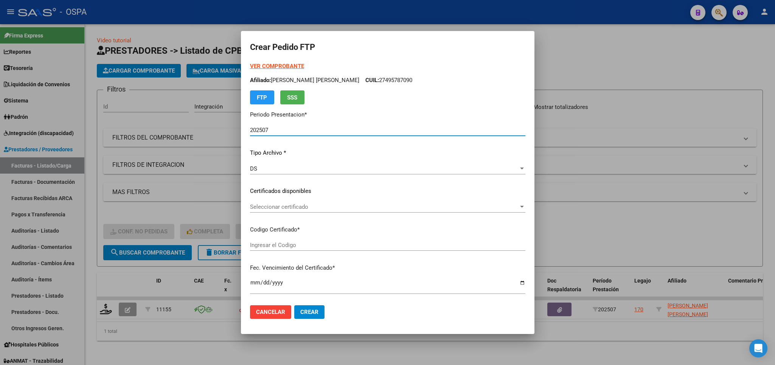
type input "ARG01-00049578709-20190821-20250821-SFE-"
type input "[DATE]"
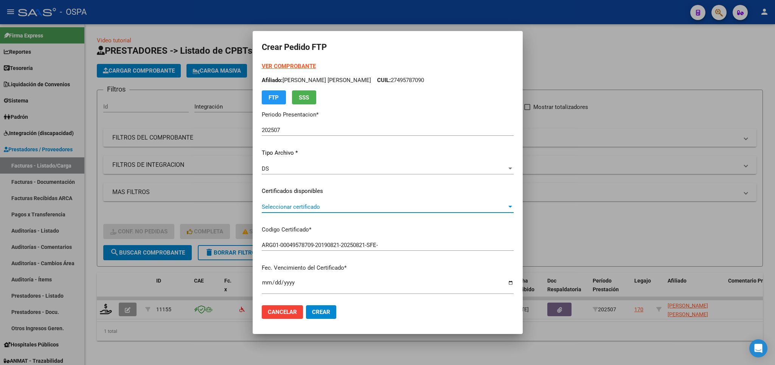
click at [432, 207] on span "Seleccionar certificado" at bounding box center [384, 207] width 245 height 7
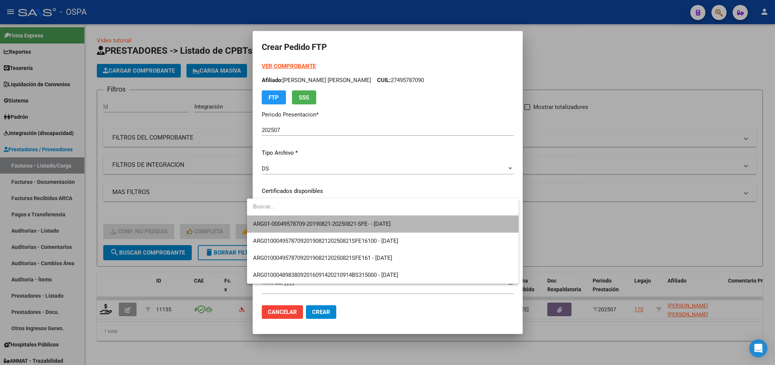
click at [430, 228] on span "ARG01-00049578709-20190821-20250821-SFE- - [DATE]" at bounding box center [383, 224] width 260 height 17
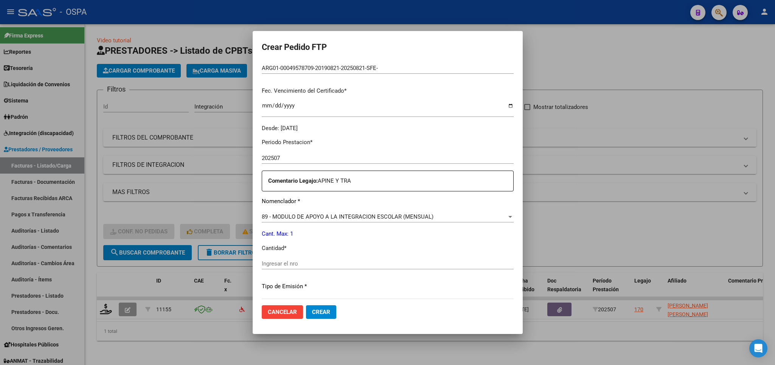
scroll to position [221, 0]
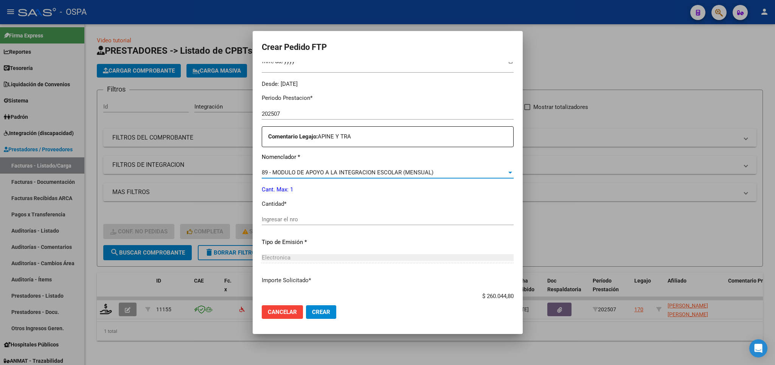
click at [441, 169] on div "89 - MODULO DE APOYO A LA INTEGRACION ESCOLAR (MENSUAL)" at bounding box center [384, 172] width 245 height 7
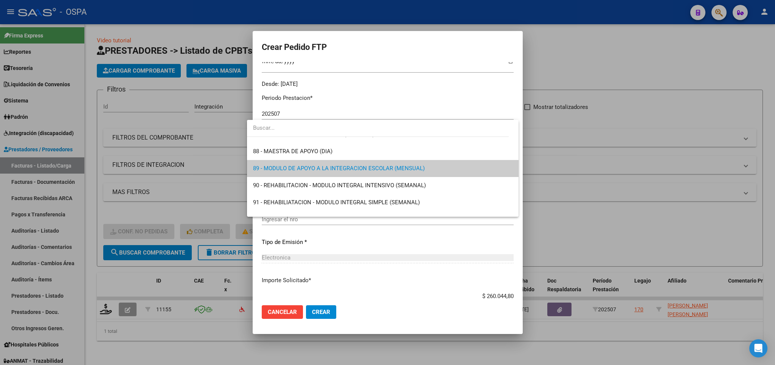
scroll to position [1605, 0]
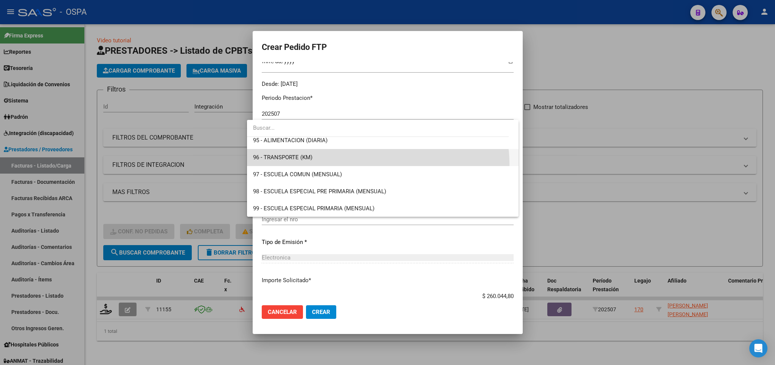
click at [372, 164] on span "96 - TRANSPORTE (KM)" at bounding box center [383, 157] width 260 height 17
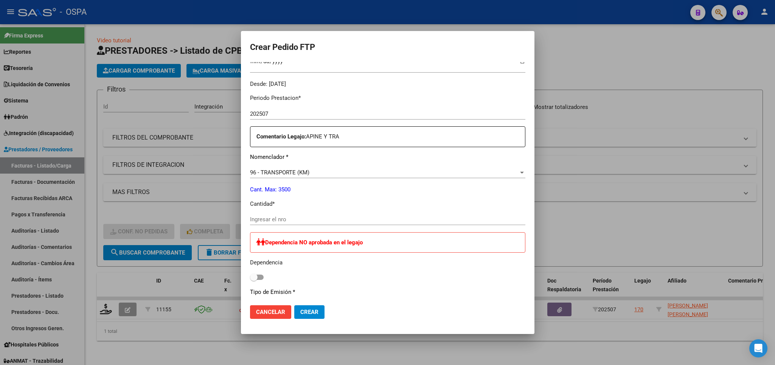
click at [340, 214] on div "Ingresar el nro" at bounding box center [387, 219] width 275 height 11
type input "480"
click at [303, 309] on span "Crear" at bounding box center [309, 312] width 18 height 7
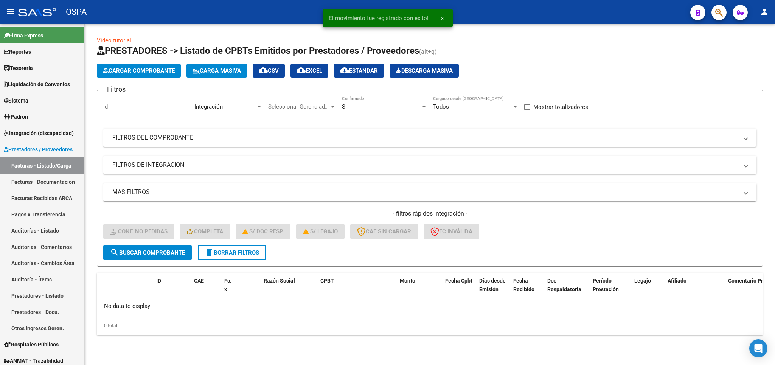
scroll to position [0, 0]
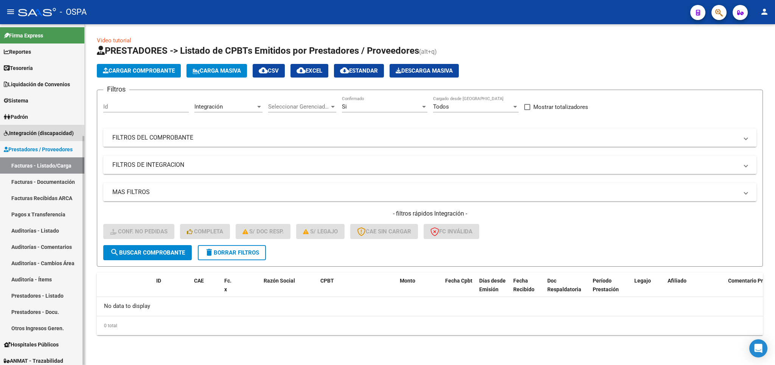
click at [37, 134] on span "Integración (discapacidad)" at bounding box center [39, 133] width 70 height 8
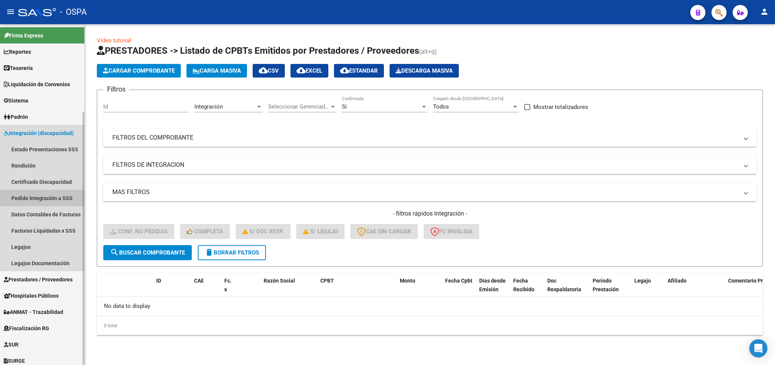
click at [61, 202] on link "Pedido Integración a SSS" at bounding box center [42, 198] width 84 height 16
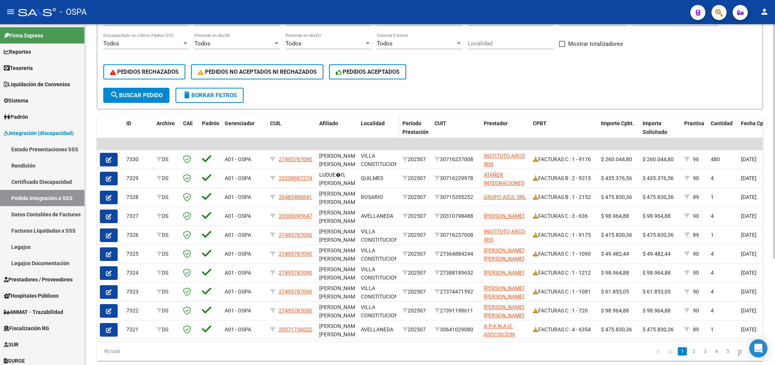
scroll to position [133, 0]
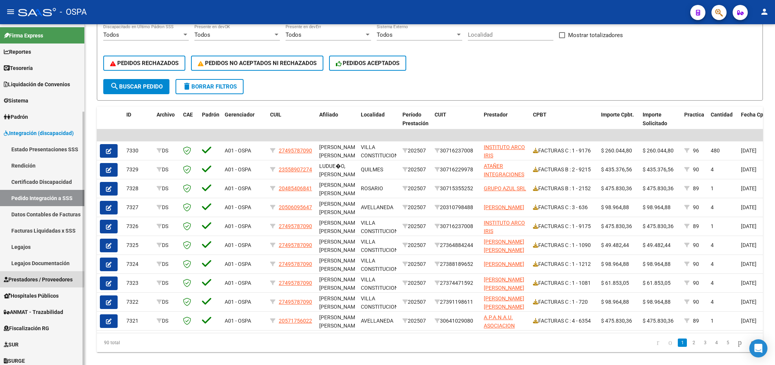
click at [31, 277] on span "Prestadores / Proveedores" at bounding box center [38, 279] width 69 height 8
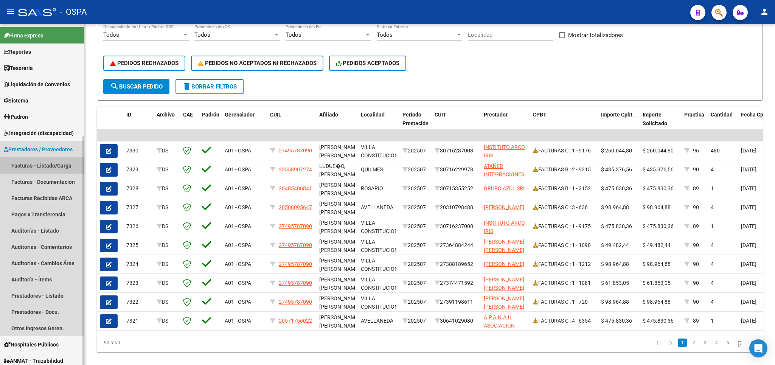
click at [48, 165] on link "Facturas - Listado/Carga" at bounding box center [42, 165] width 84 height 16
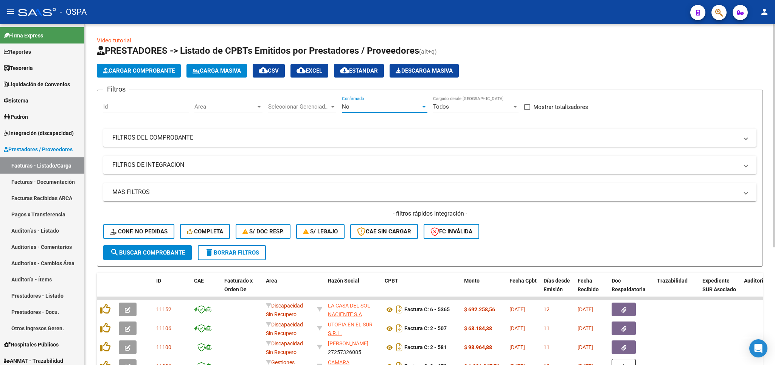
click at [369, 106] on div "No" at bounding box center [381, 106] width 79 height 7
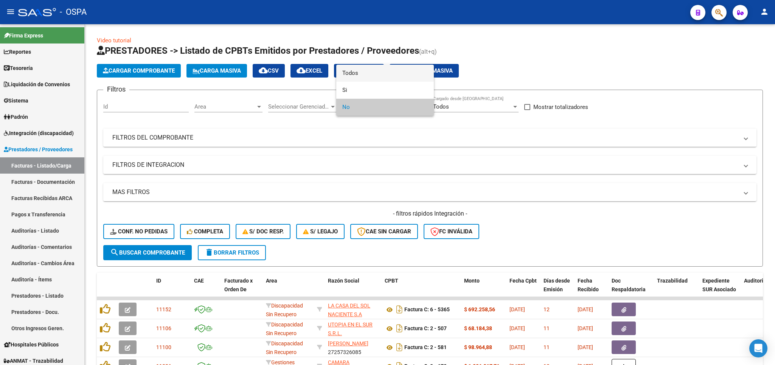
click at [365, 76] on span "Todos" at bounding box center [384, 73] width 85 height 17
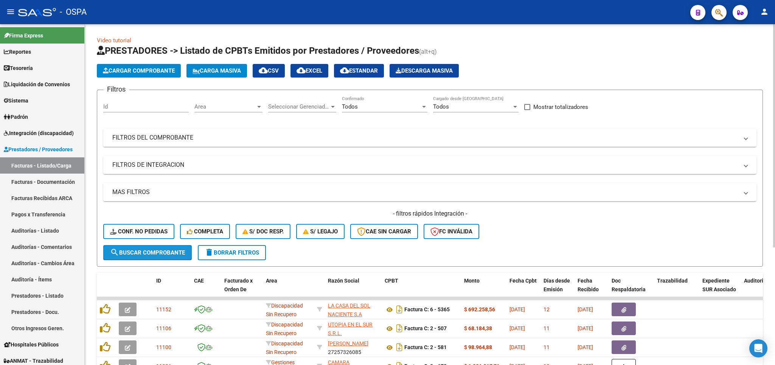
click at [176, 255] on span "search Buscar Comprobante" at bounding box center [147, 252] width 75 height 7
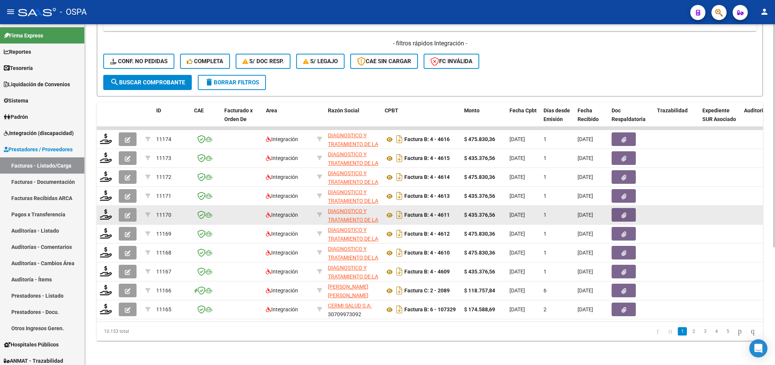
scroll to position [180, 0]
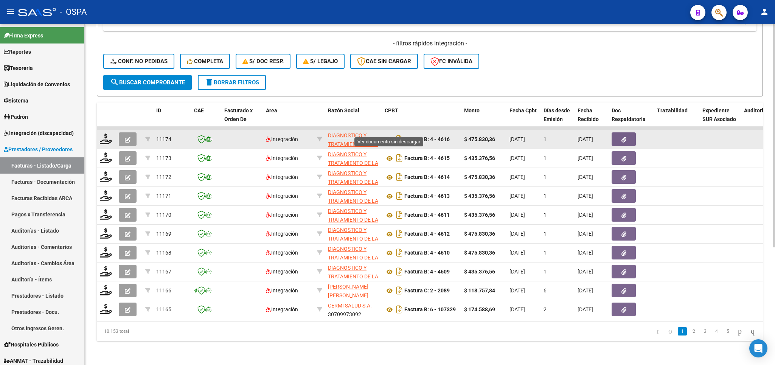
click at [389, 135] on icon at bounding box center [390, 139] width 10 height 9
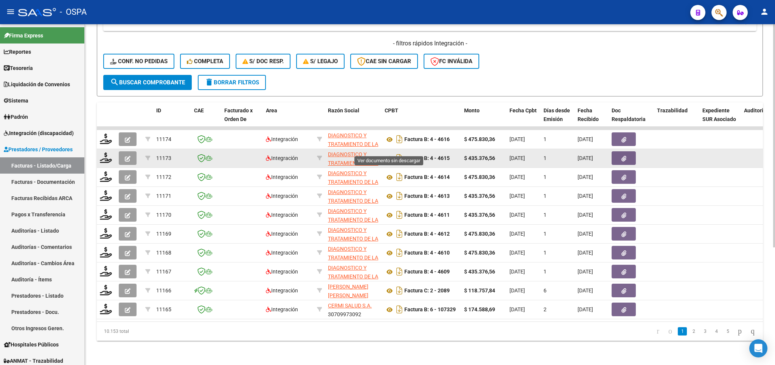
click at [390, 154] on icon at bounding box center [390, 158] width 10 height 9
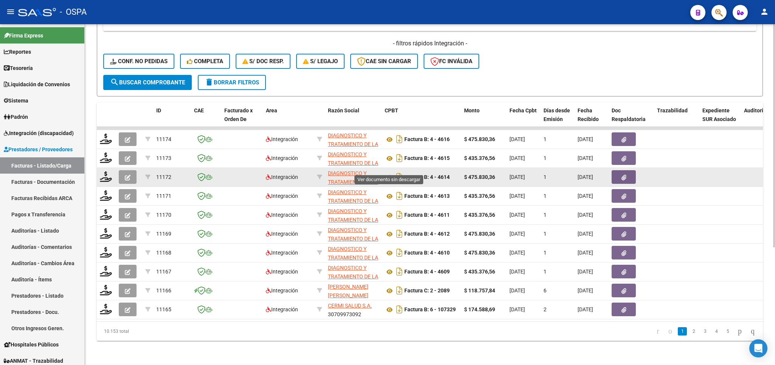
click at [388, 173] on icon at bounding box center [390, 177] width 10 height 9
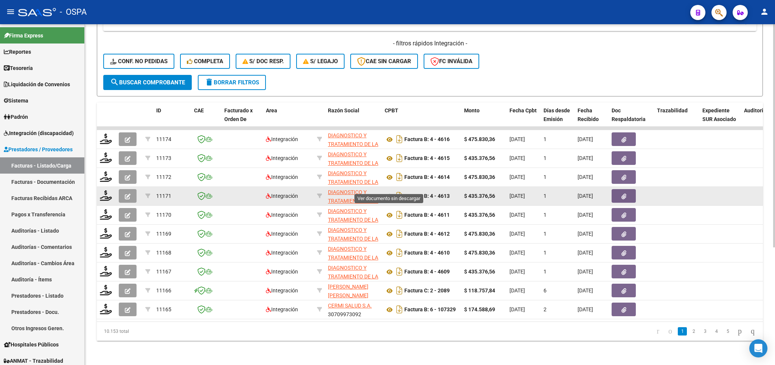
click at [389, 192] on icon at bounding box center [390, 196] width 10 height 9
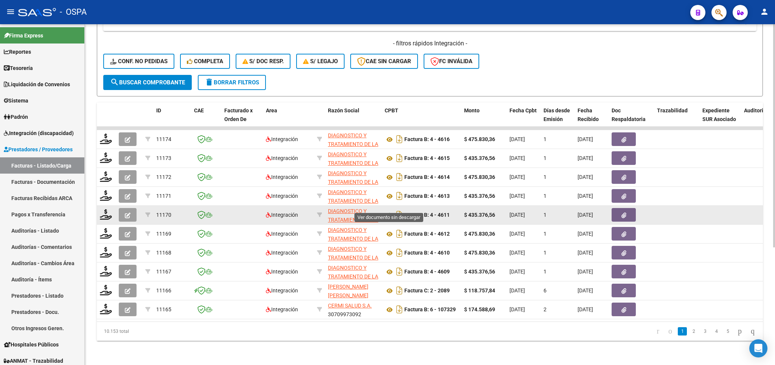
click at [388, 211] on icon at bounding box center [390, 215] width 10 height 9
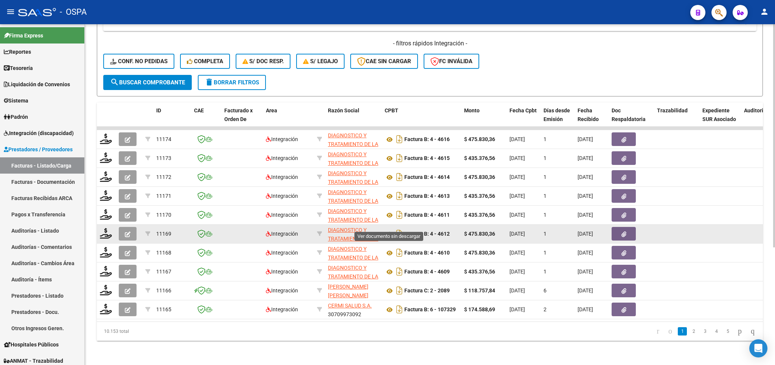
click at [389, 230] on icon at bounding box center [390, 234] width 10 height 9
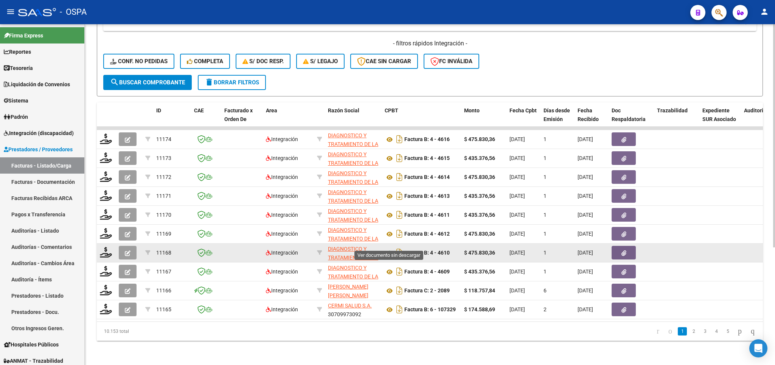
click at [389, 249] on icon at bounding box center [390, 253] width 10 height 9
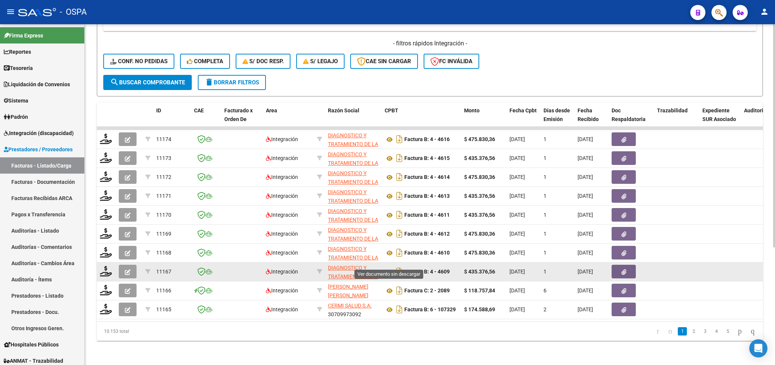
click at [388, 267] on icon at bounding box center [390, 271] width 10 height 9
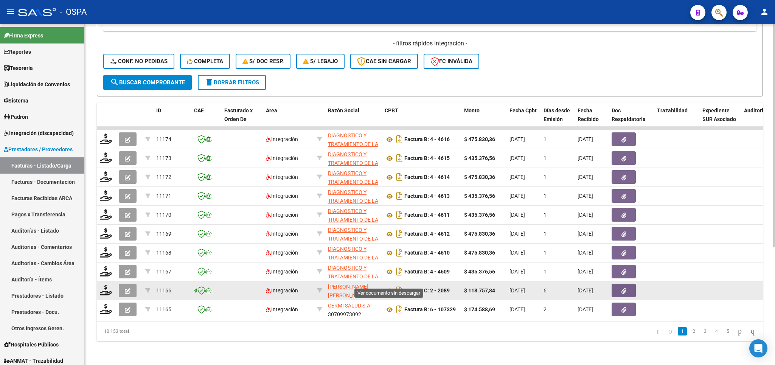
click at [389, 286] on icon at bounding box center [390, 290] width 10 height 9
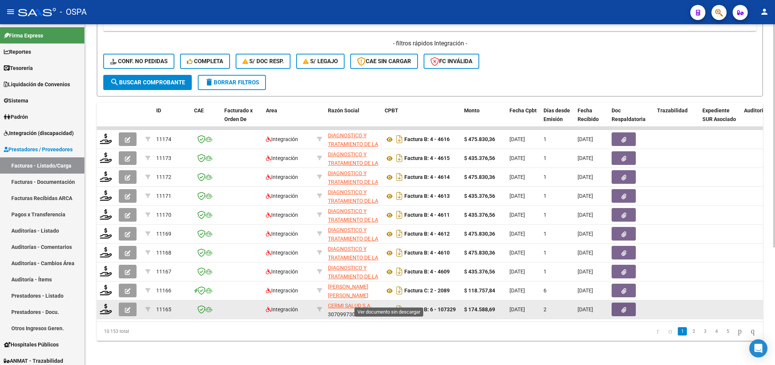
click at [387, 305] on icon at bounding box center [390, 309] width 10 height 9
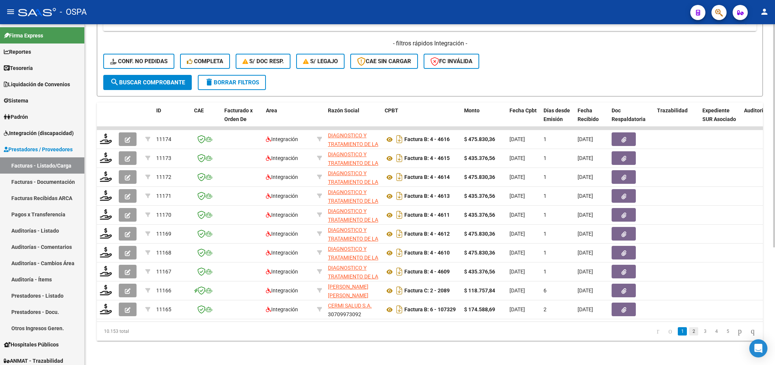
click at [689, 330] on link "2" at bounding box center [693, 331] width 9 height 8
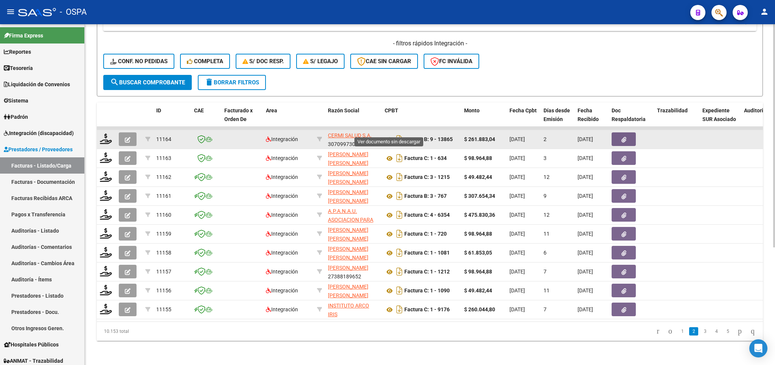
click at [391, 135] on icon at bounding box center [390, 139] width 10 height 9
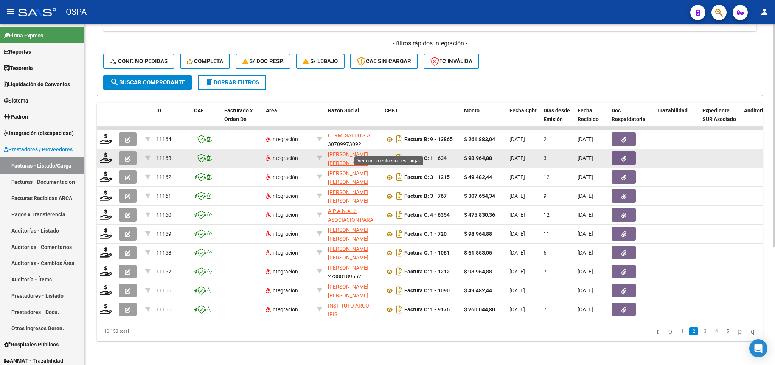
click at [388, 154] on icon at bounding box center [390, 158] width 10 height 9
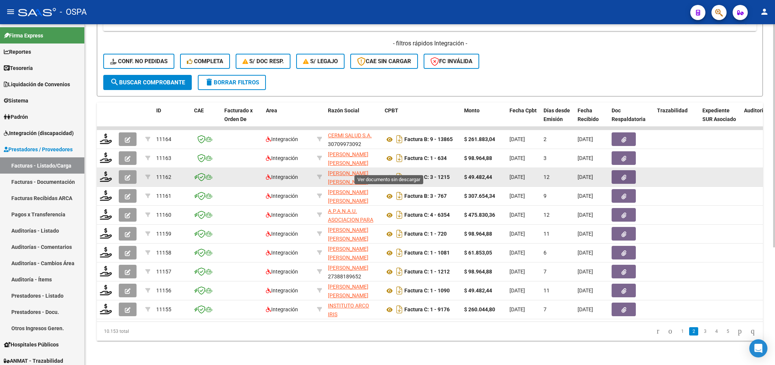
click at [391, 173] on icon at bounding box center [390, 177] width 10 height 9
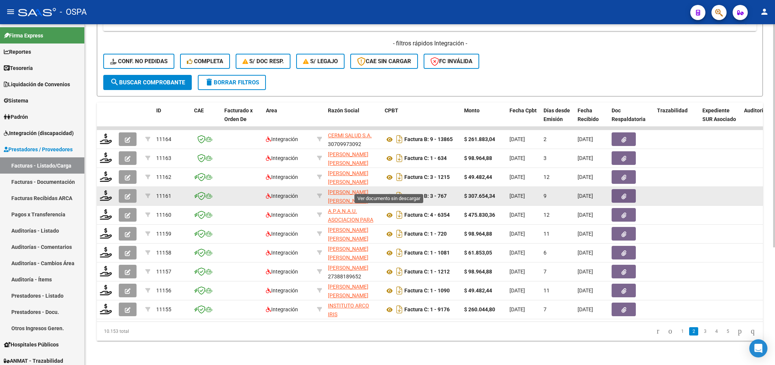
click at [392, 192] on icon at bounding box center [390, 196] width 10 height 9
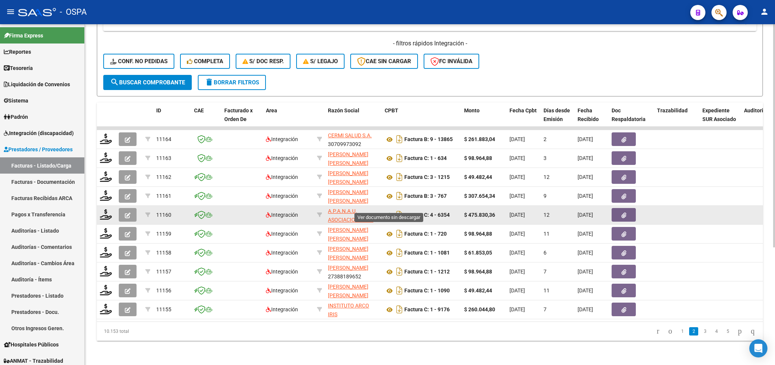
click at [393, 211] on icon at bounding box center [390, 215] width 10 height 9
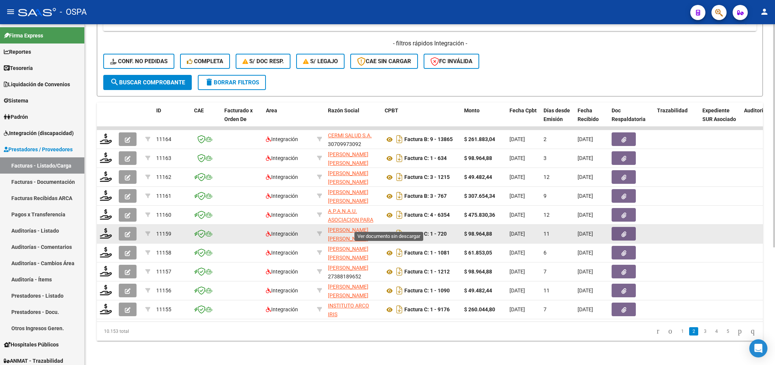
click at [388, 230] on icon at bounding box center [390, 234] width 10 height 9
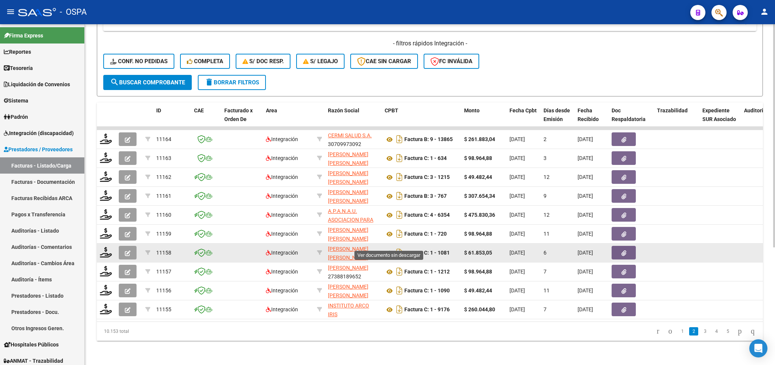
click at [388, 249] on icon at bounding box center [390, 253] width 10 height 9
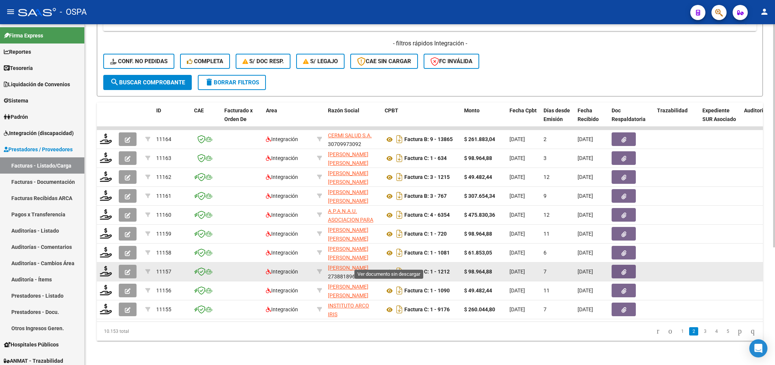
click at [390, 267] on icon at bounding box center [390, 271] width 10 height 9
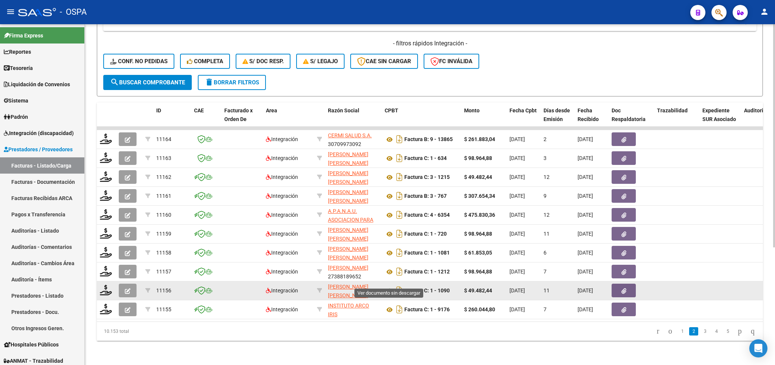
click at [388, 286] on icon at bounding box center [390, 290] width 10 height 9
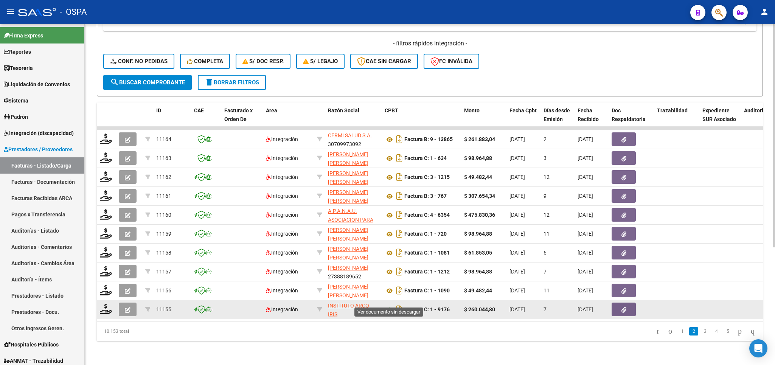
click at [389, 305] on icon at bounding box center [390, 309] width 10 height 9
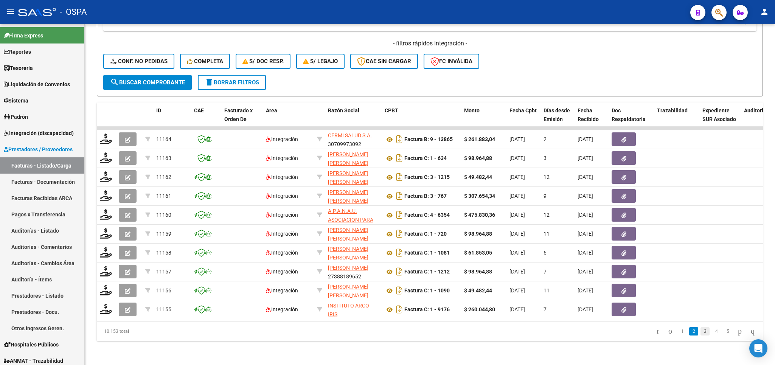
click at [701, 331] on link "3" at bounding box center [705, 331] width 9 height 8
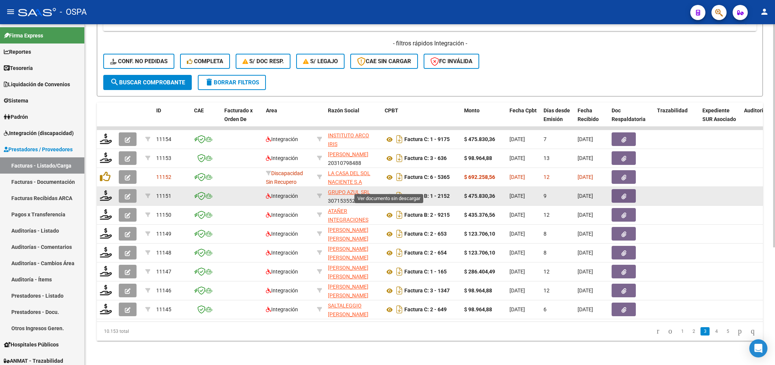
click at [388, 192] on icon at bounding box center [390, 196] width 10 height 9
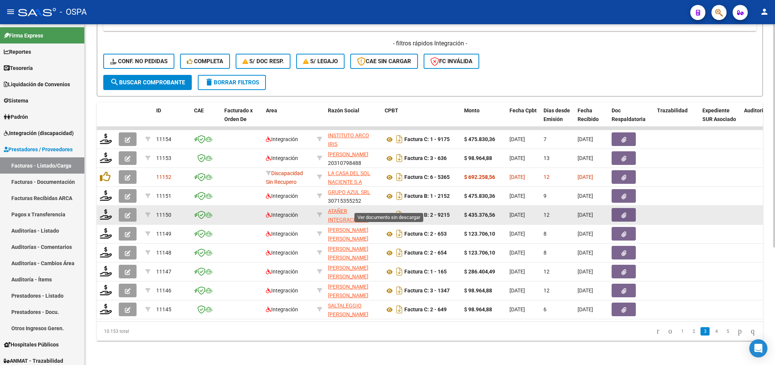
click at [389, 211] on icon at bounding box center [390, 215] width 10 height 9
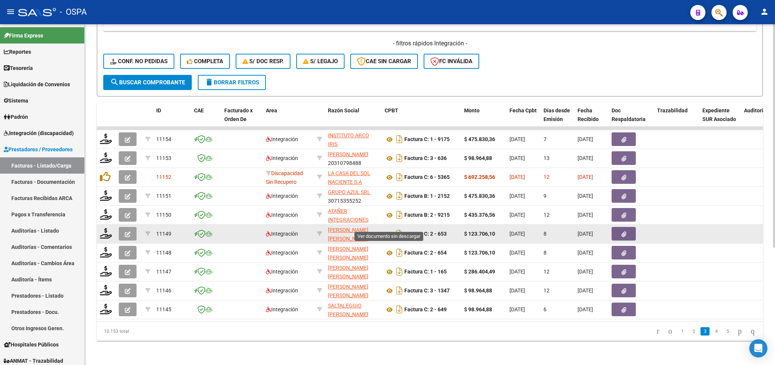
click at [389, 230] on icon at bounding box center [390, 234] width 10 height 9
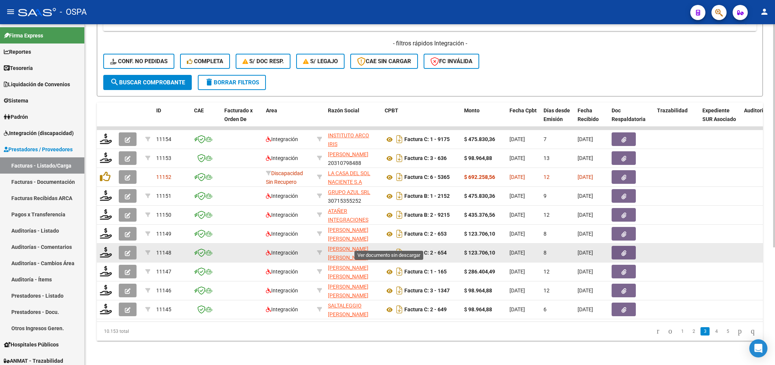
click at [389, 249] on icon at bounding box center [390, 253] width 10 height 9
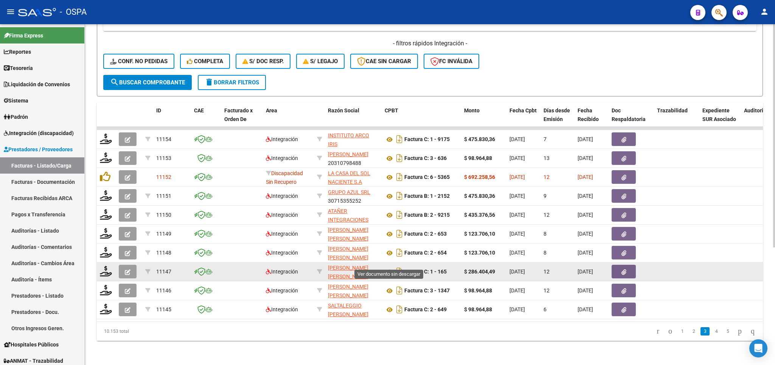
click at [389, 267] on icon at bounding box center [390, 271] width 10 height 9
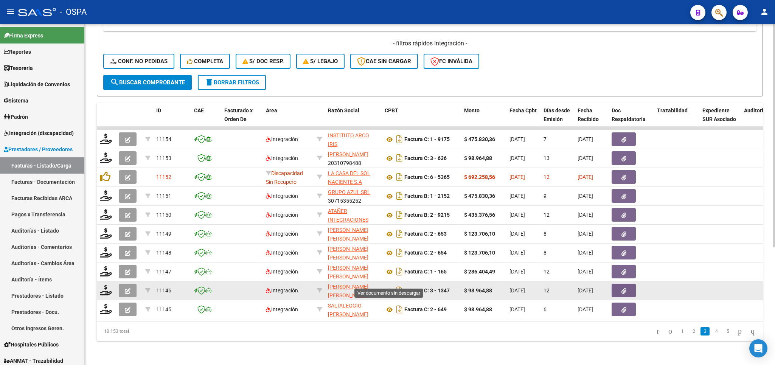
click at [389, 286] on icon at bounding box center [390, 290] width 10 height 9
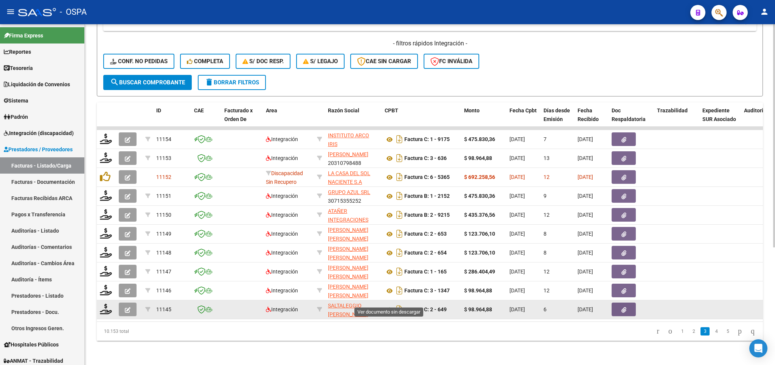
click at [388, 305] on icon at bounding box center [390, 309] width 10 height 9
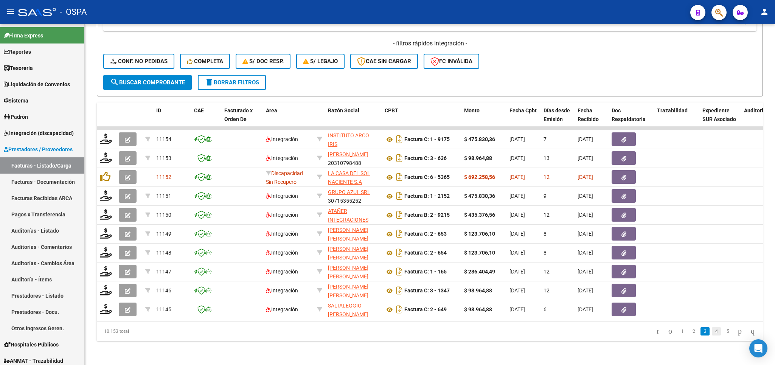
click at [712, 333] on link "4" at bounding box center [716, 331] width 9 height 8
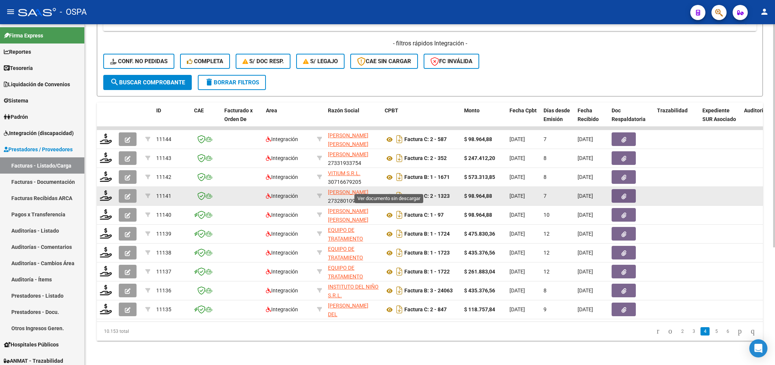
click at [390, 192] on icon at bounding box center [390, 196] width 10 height 9
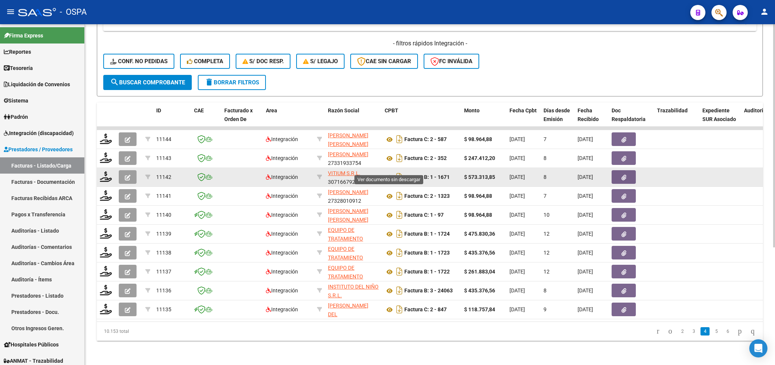
click at [390, 173] on icon at bounding box center [390, 177] width 10 height 9
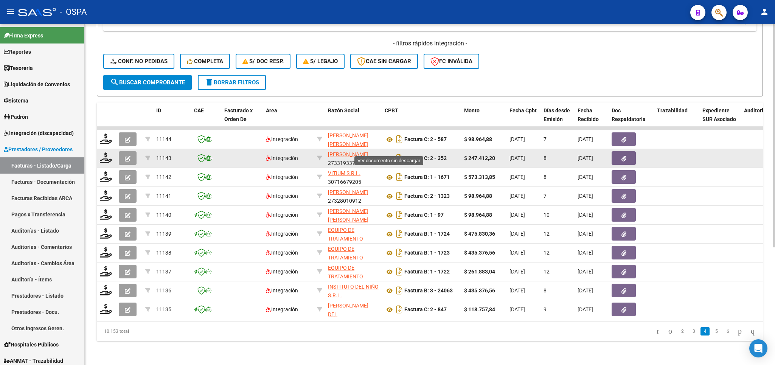
click at [391, 154] on icon at bounding box center [390, 158] width 10 height 9
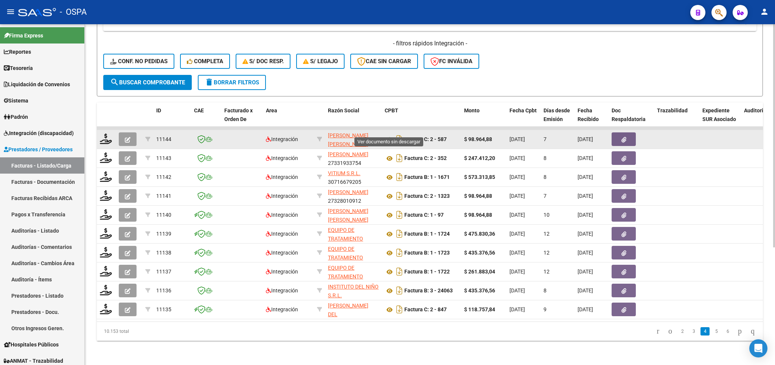
click at [389, 135] on icon at bounding box center [390, 139] width 10 height 9
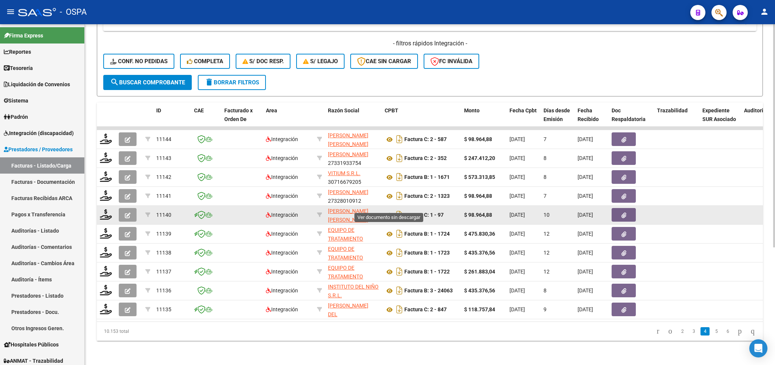
click at [390, 211] on icon at bounding box center [390, 215] width 10 height 9
